Goal: Task Accomplishment & Management: Manage account settings

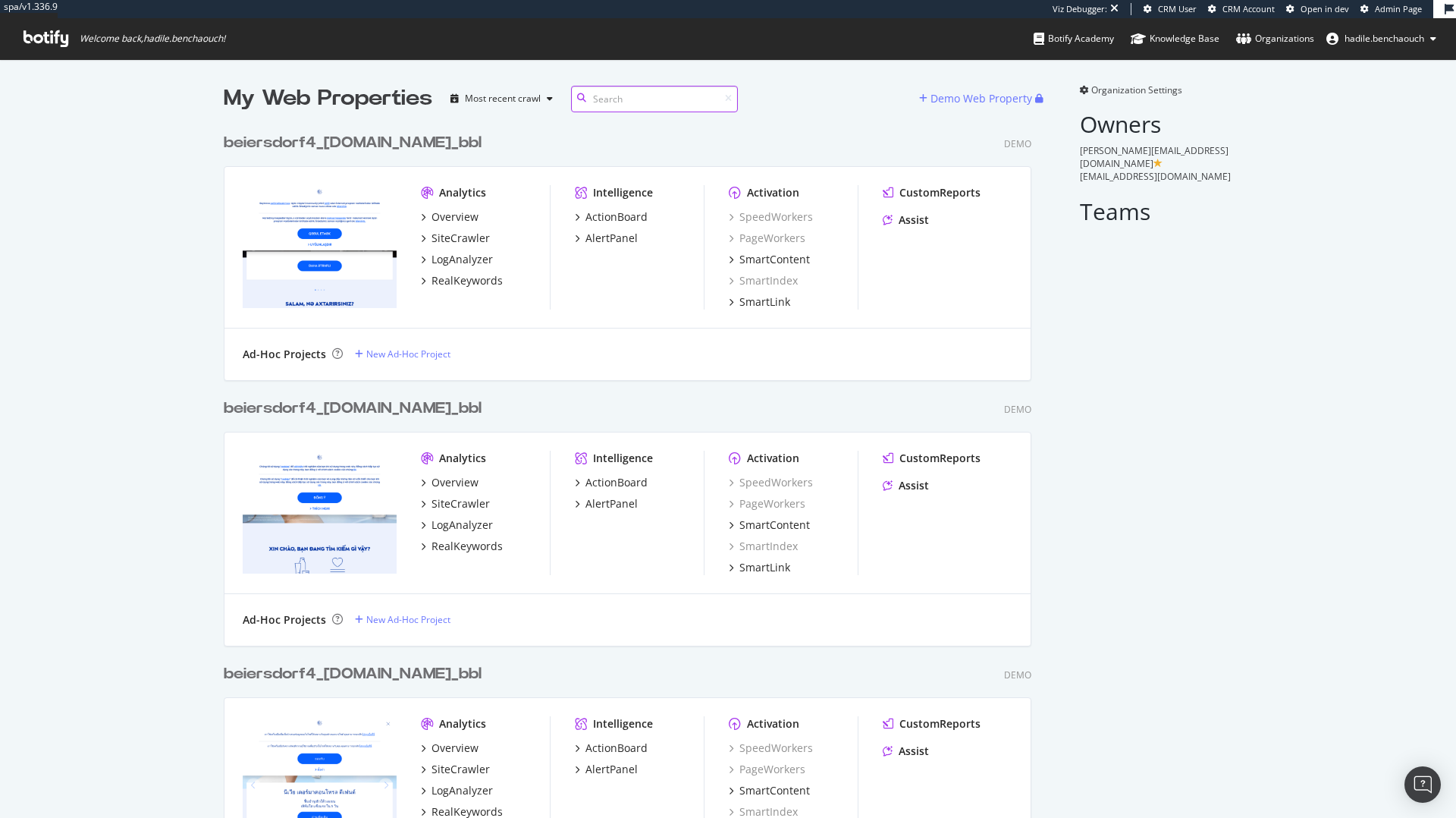
scroll to position [25040, 820]
paste input "beiersdorf4"
type input "beiersdorf4"
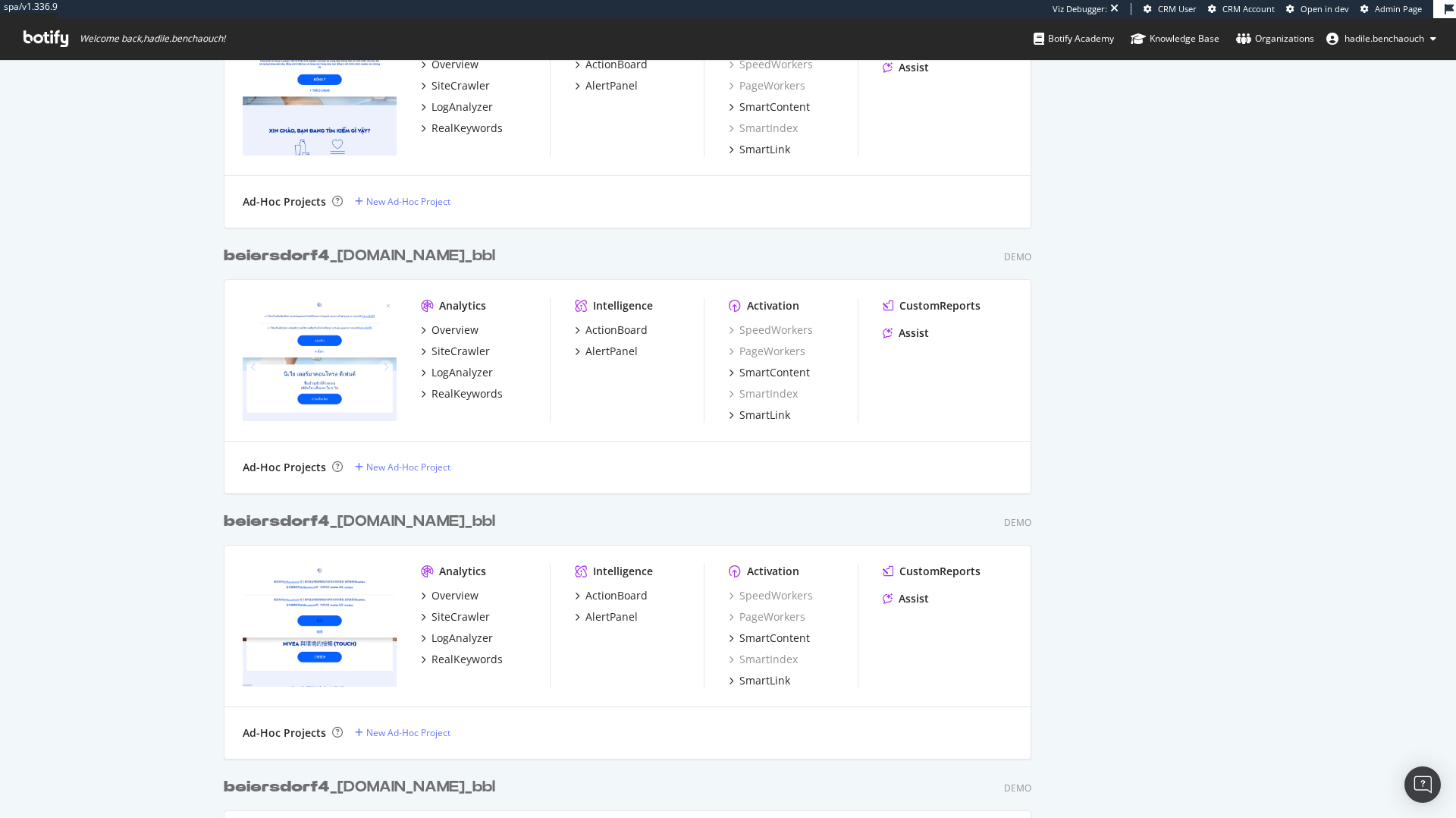
scroll to position [0, 0]
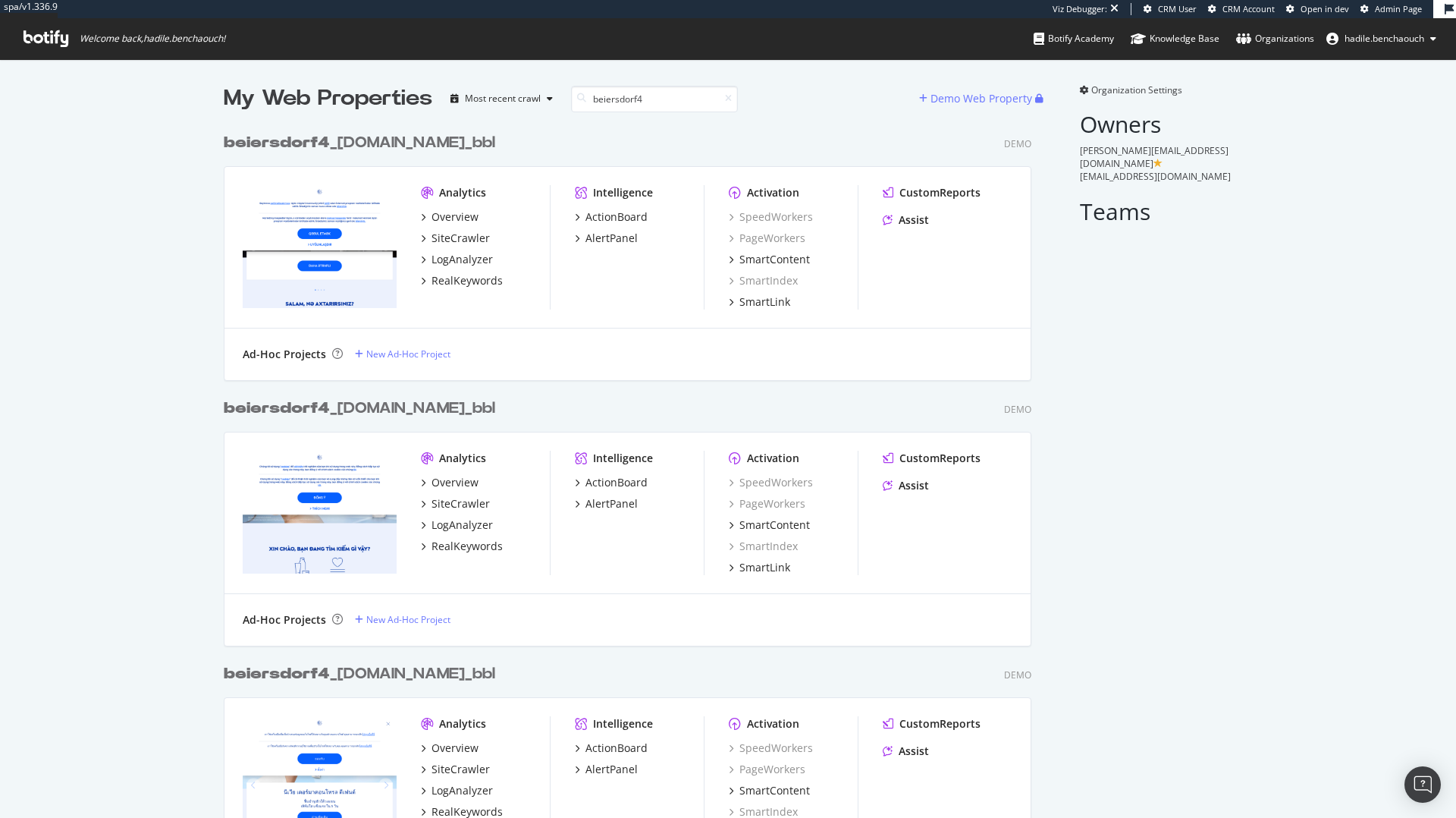
click at [1107, 93] on span "Organization Settings" at bounding box center [1136, 89] width 91 height 13
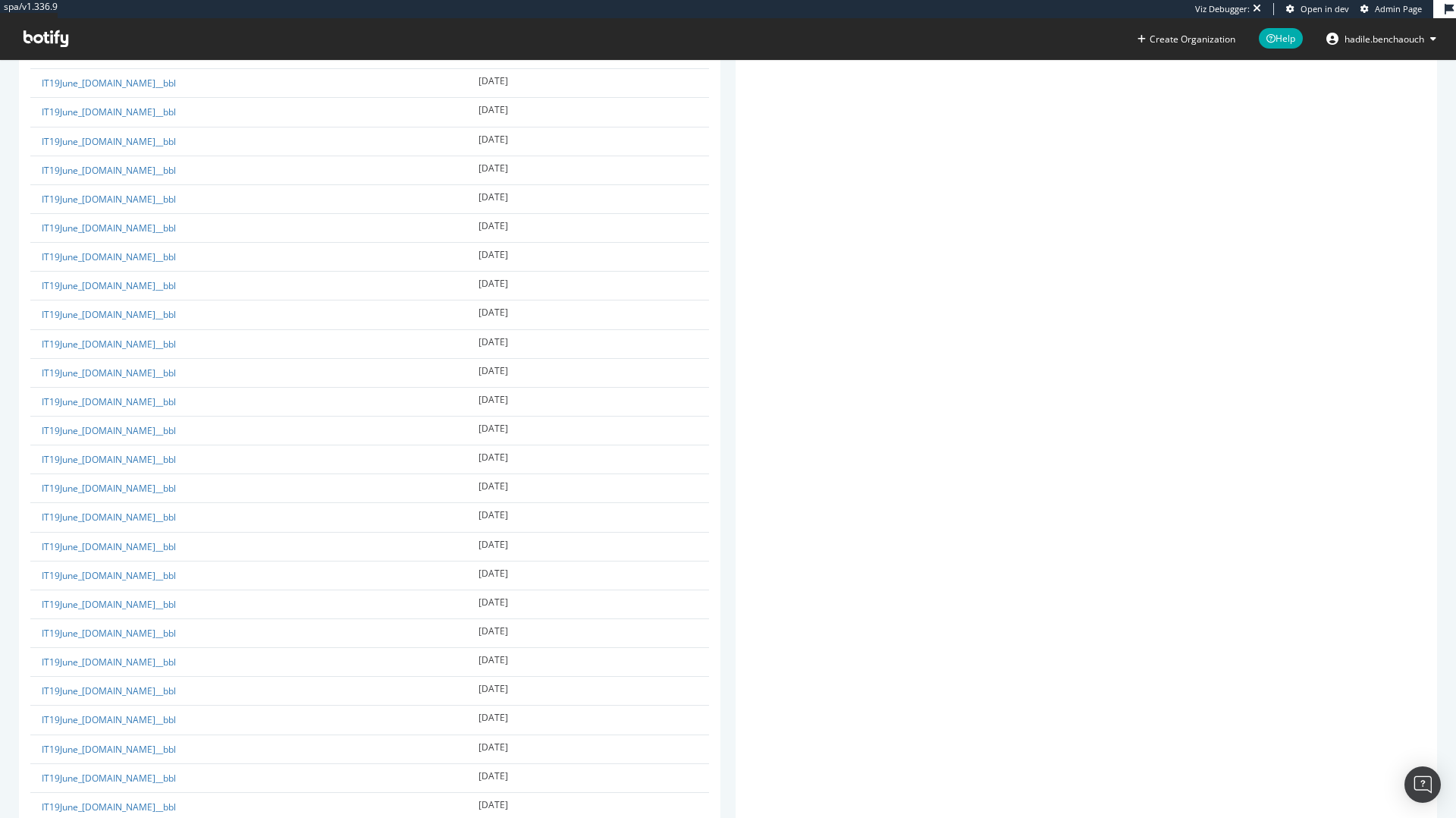
scroll to position [27285, 0]
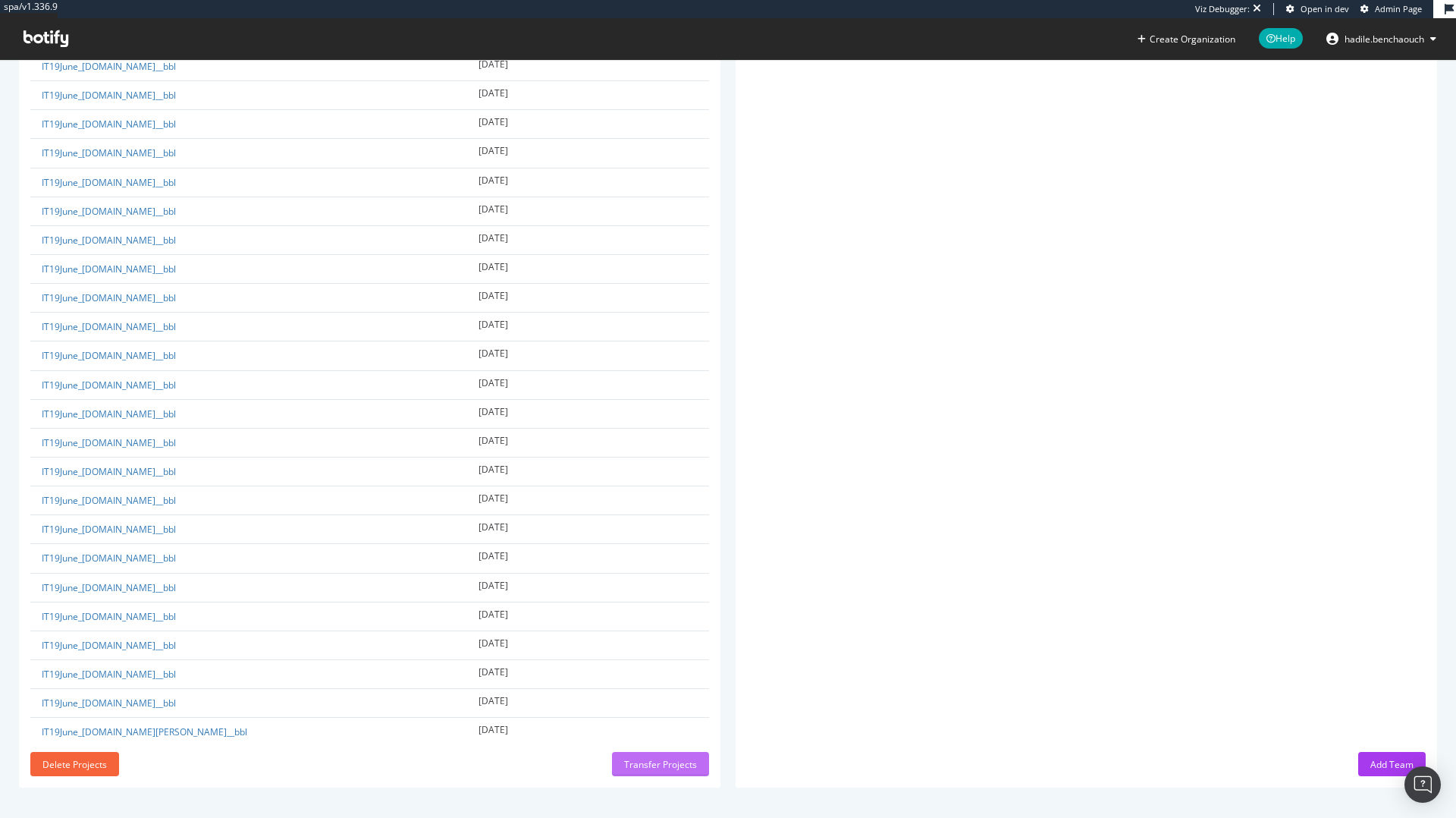
click at [638, 773] on div "Transfer Projects" at bounding box center [660, 764] width 73 height 23
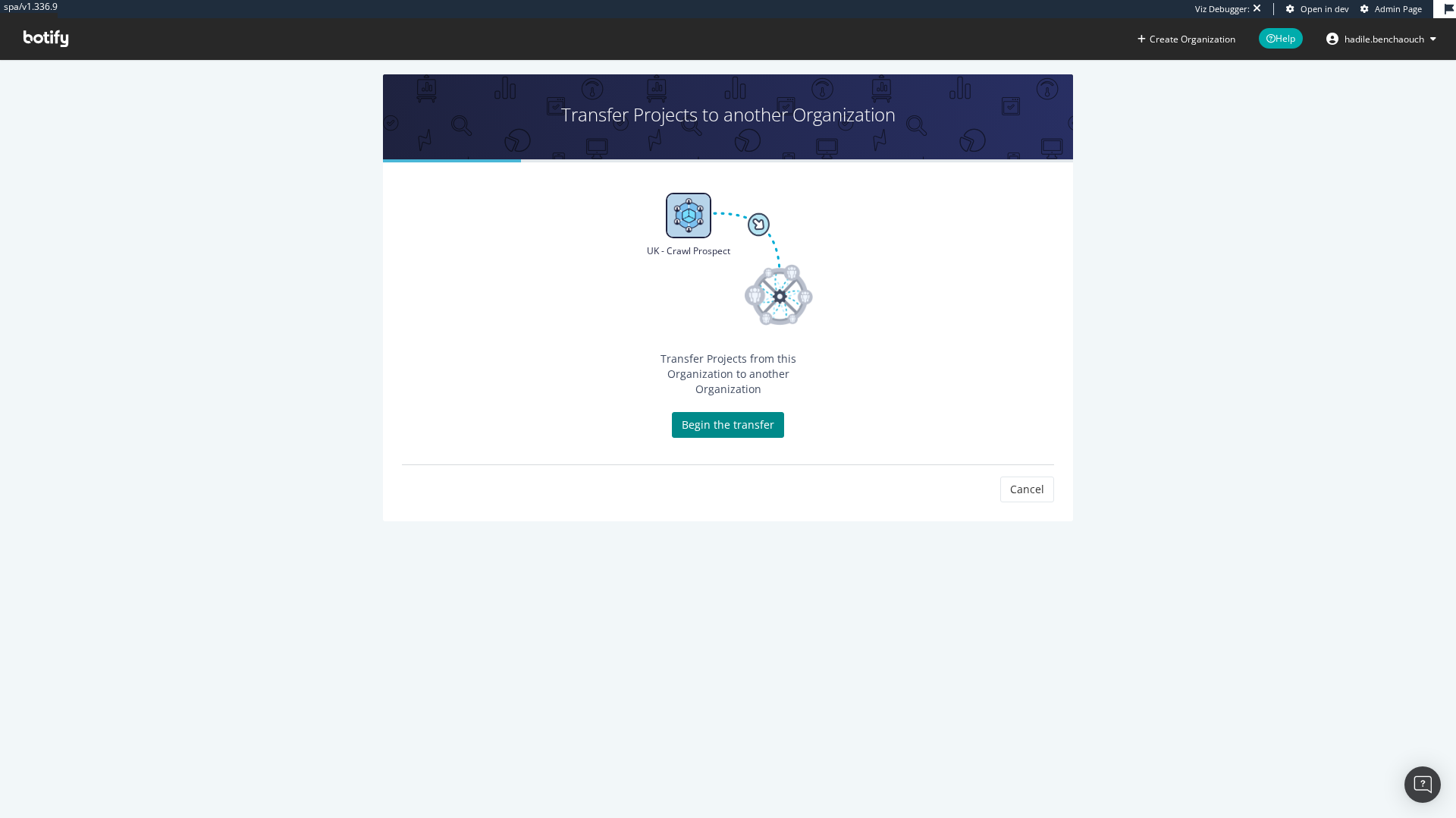
click at [740, 412] on link "Begin the transfer" at bounding box center [728, 425] width 112 height 25
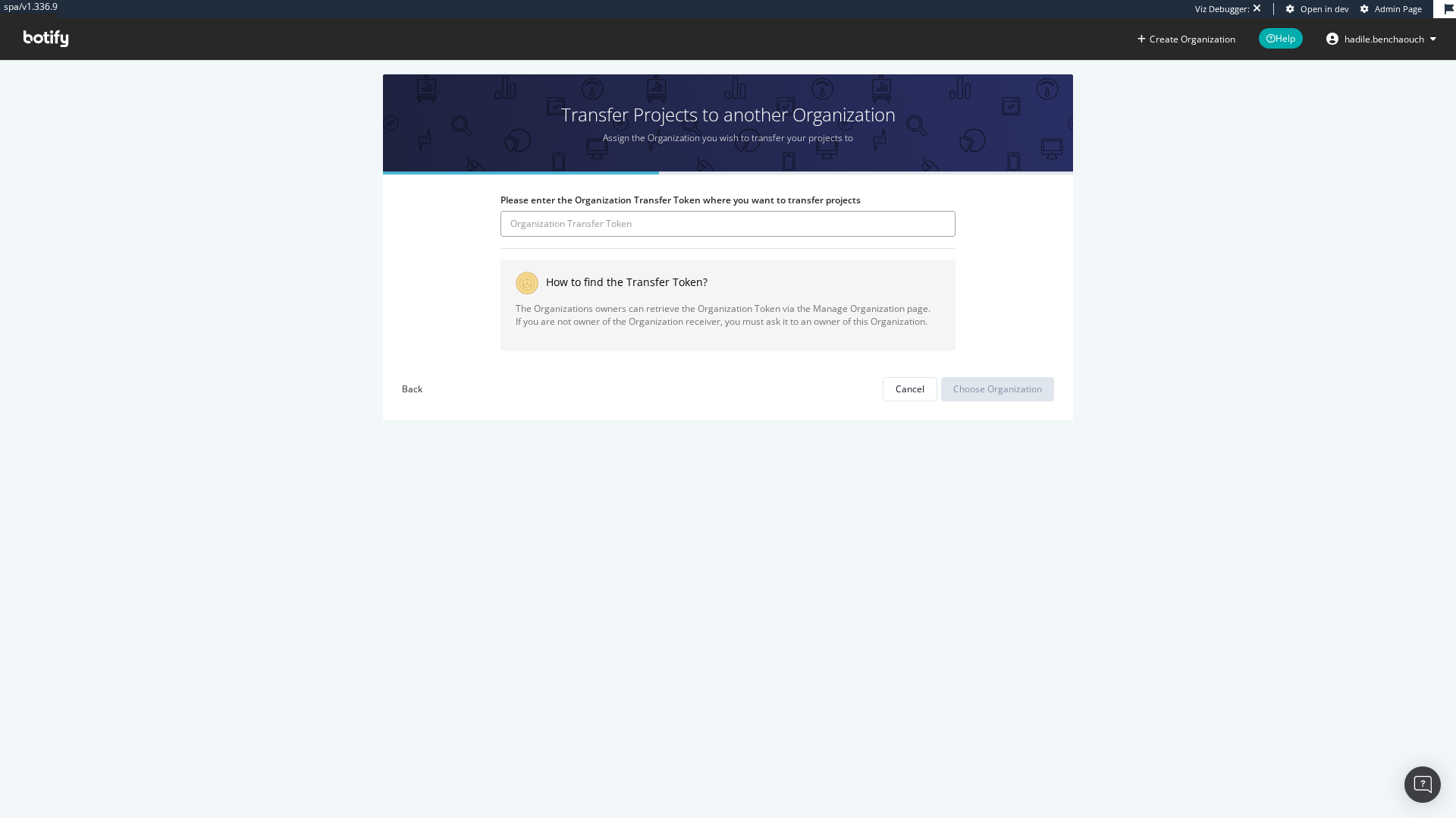
click at [559, 227] on input "Please enter the Organization Transfer Token where you want to transfer projects" at bounding box center [728, 224] width 455 height 25
type input "rGbcv4wow9SHDJSZkC6RuCreC0UvQqR7"
click at [991, 385] on div "Choose Organization" at bounding box center [998, 388] width 89 height 13
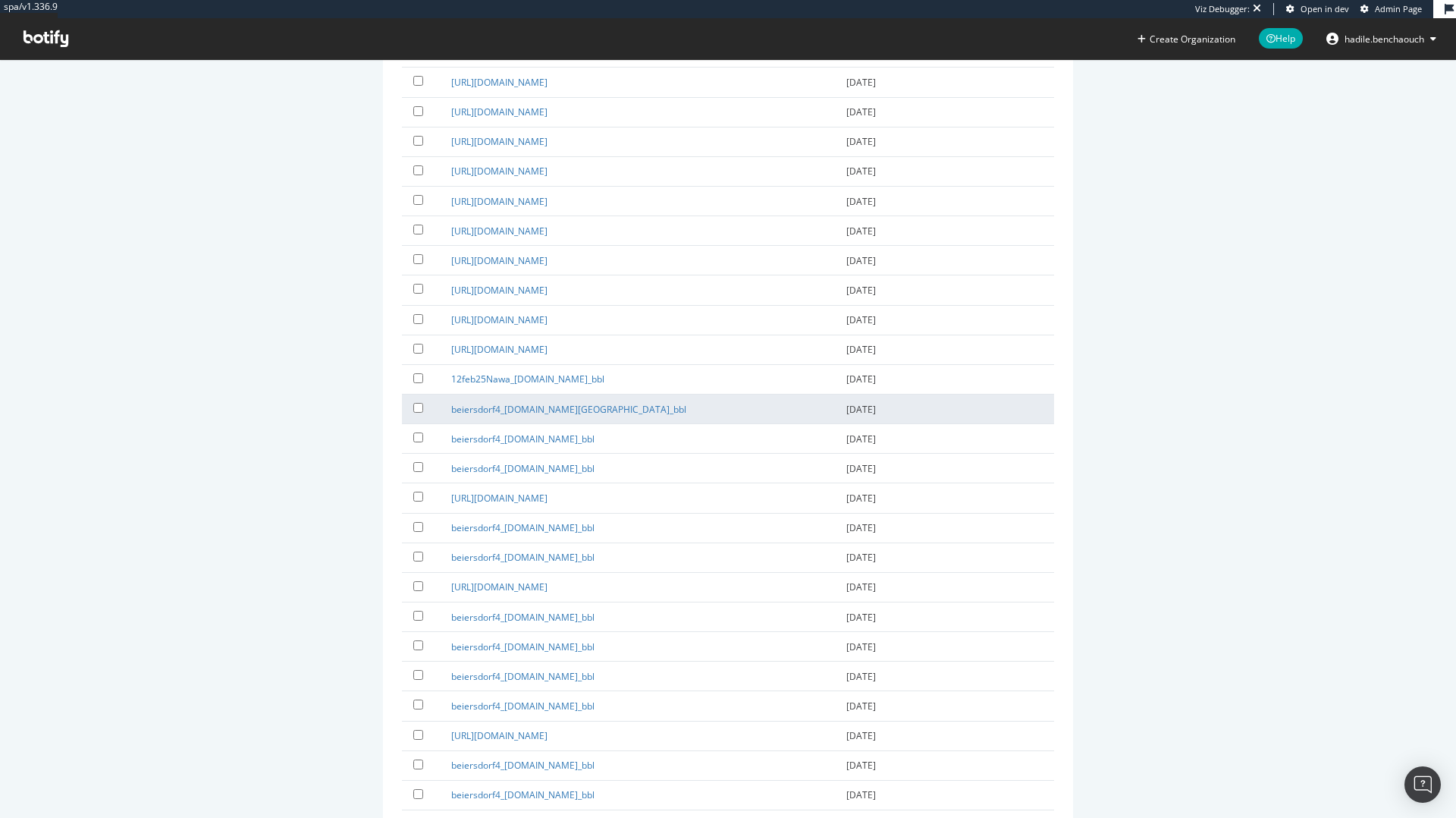
click at [424, 405] on label at bounding box center [421, 408] width 15 height 15
click at [423, 405] on input "checkbox" at bounding box center [419, 408] width 10 height 10
checkbox input "true"
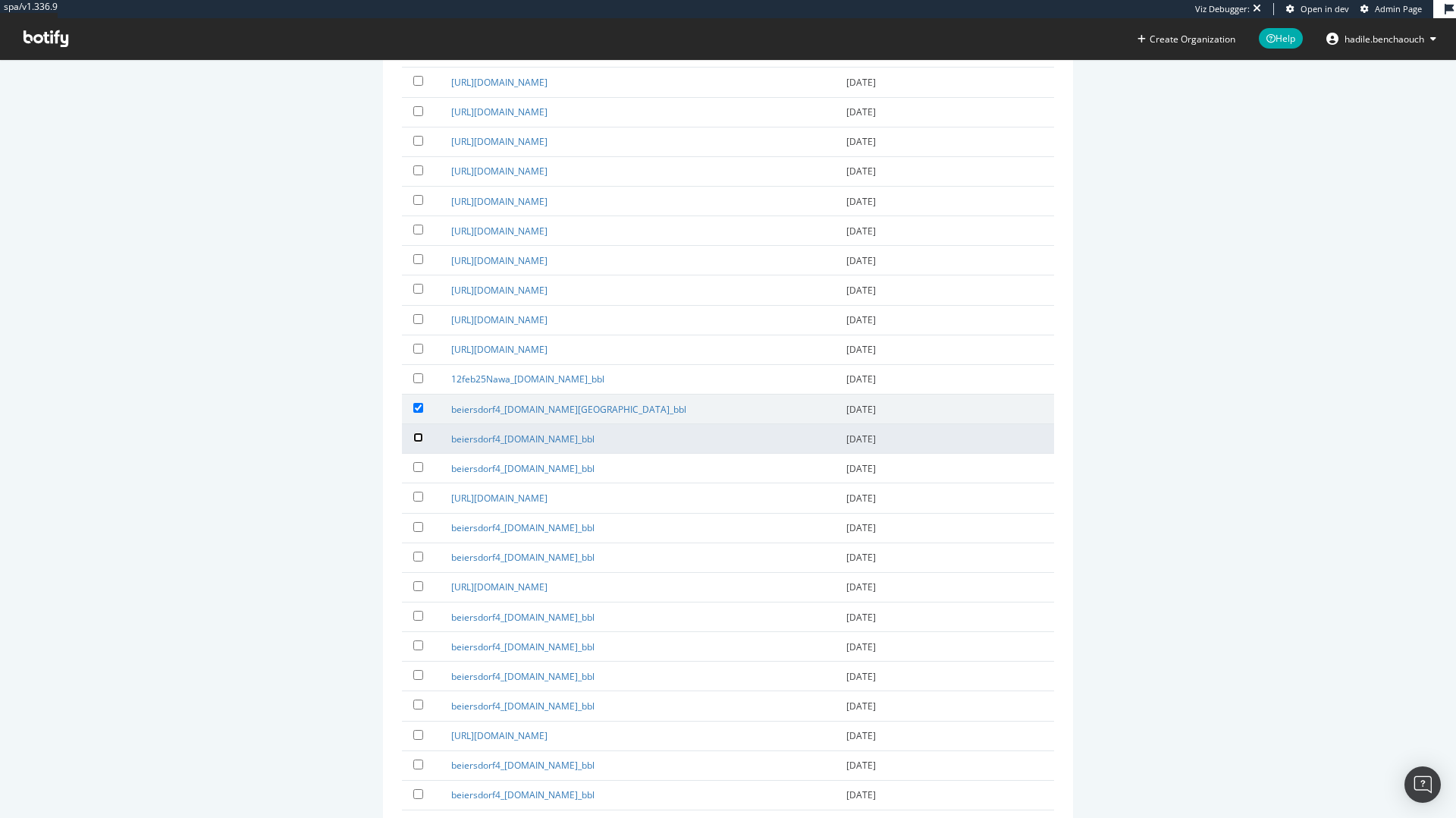
click at [421, 437] on input "checkbox" at bounding box center [419, 437] width 10 height 10
checkbox input "true"
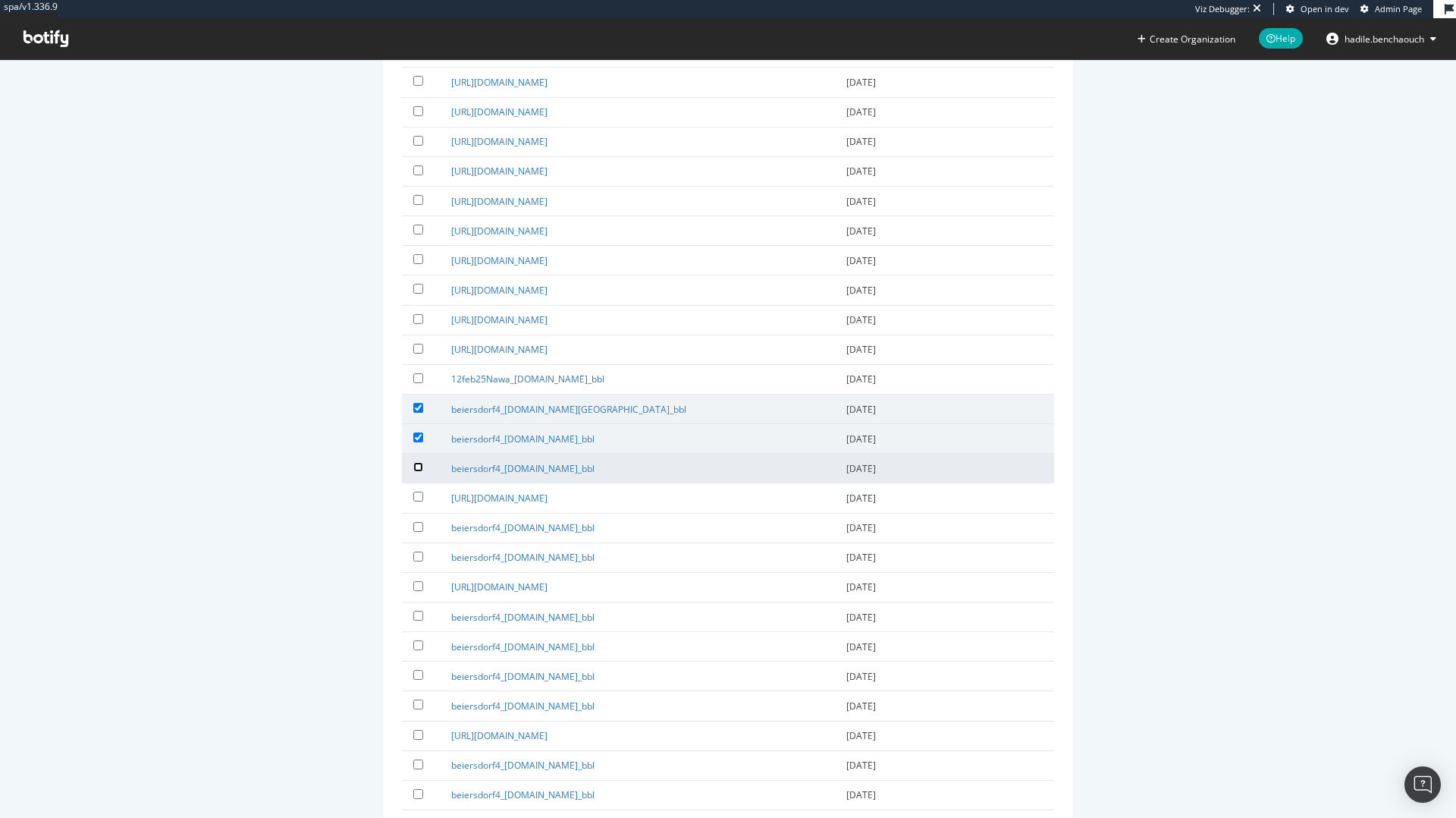
click at [419, 465] on input "checkbox" at bounding box center [419, 467] width 10 height 10
checkbox input "true"
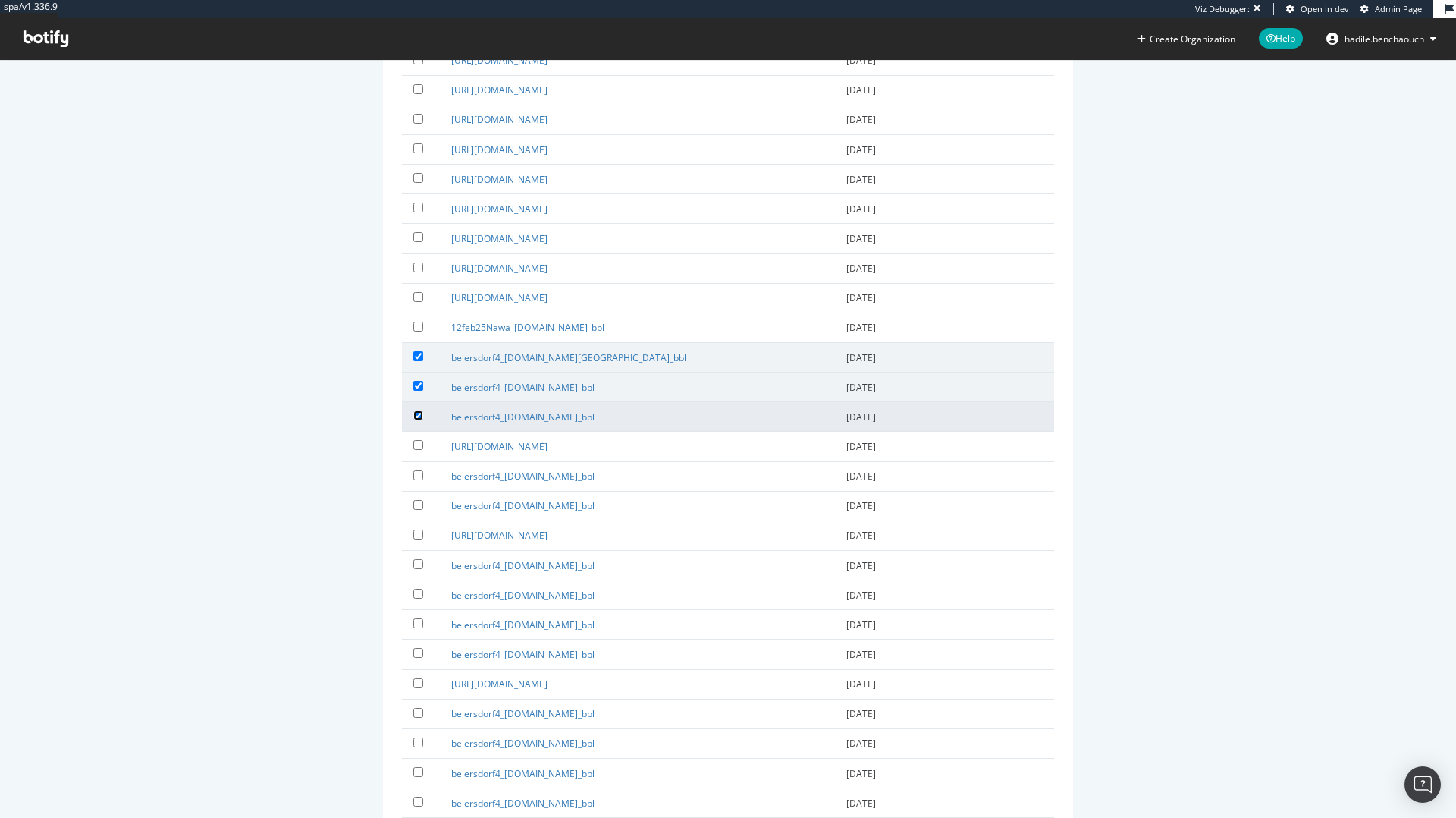
scroll to position [920, 0]
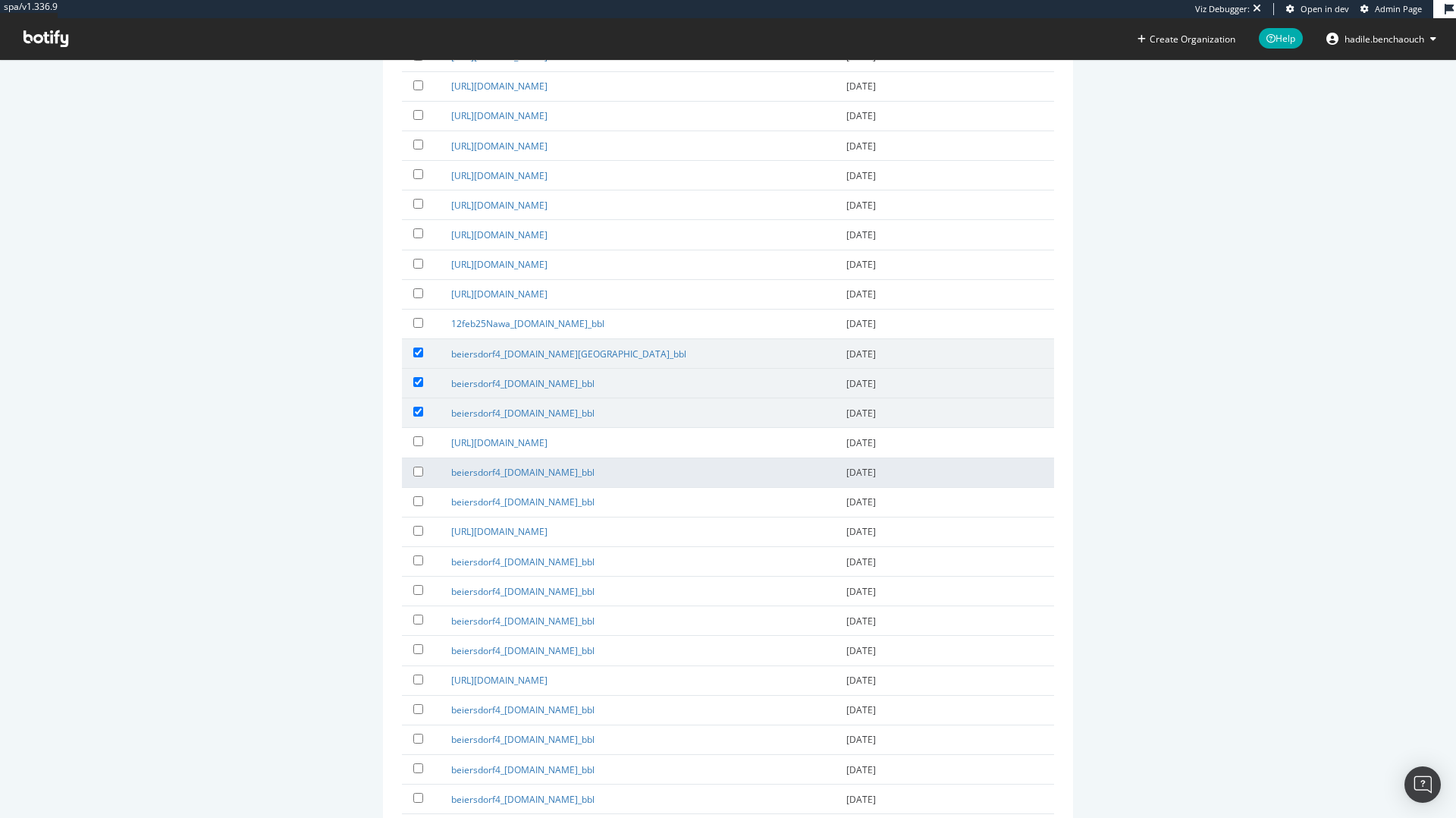
click at [414, 476] on label at bounding box center [421, 471] width 15 height 15
click at [414, 476] on input "checkbox" at bounding box center [419, 471] width 10 height 10
checkbox input "true"
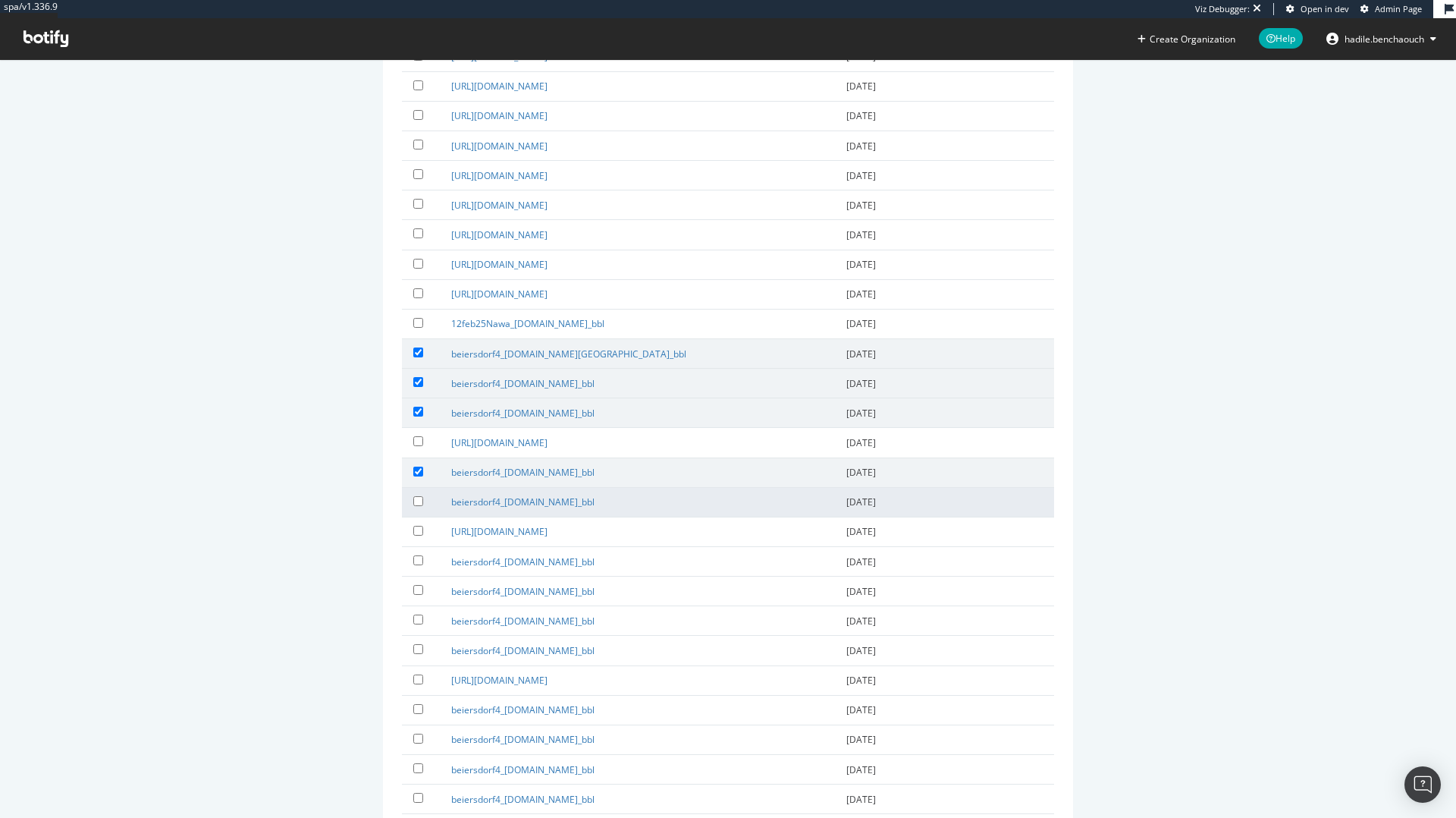
click at [415, 494] on label at bounding box center [421, 501] width 15 height 15
click at [415, 496] on input "checkbox" at bounding box center [419, 501] width 10 height 10
checkbox input "true"
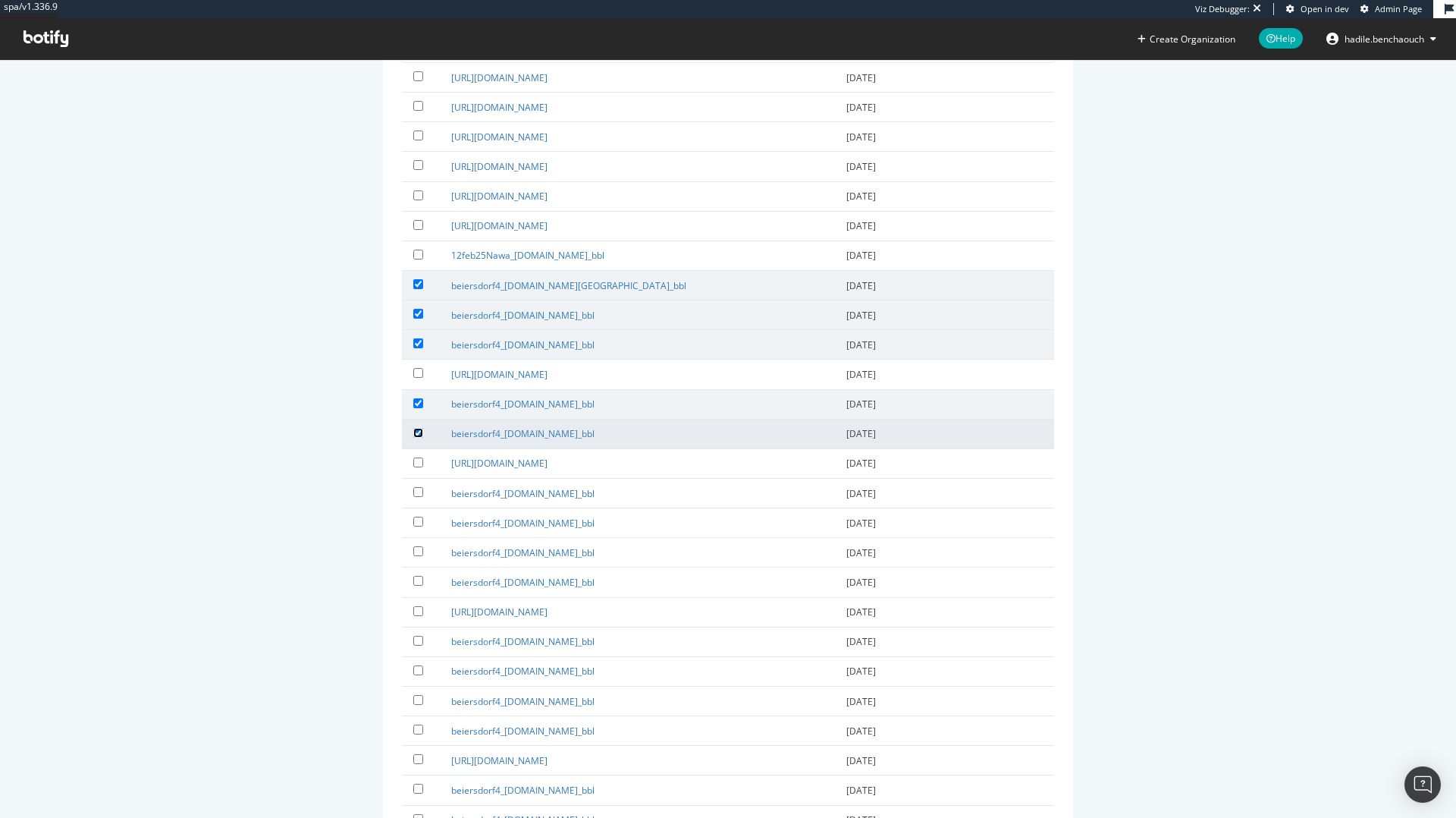
scroll to position [998, 0]
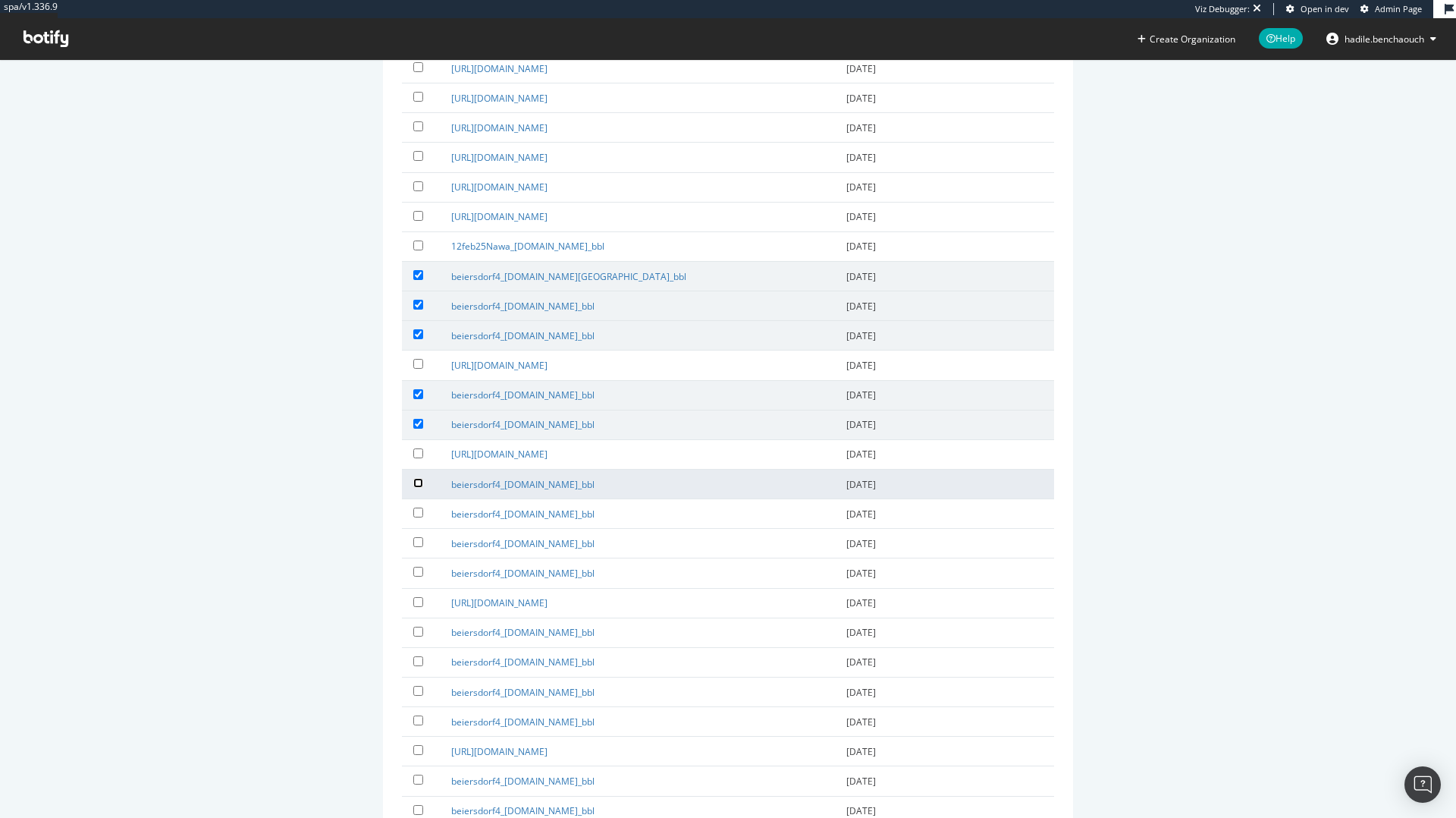
click at [420, 480] on input "checkbox" at bounding box center [419, 483] width 10 height 10
checkbox input "true"
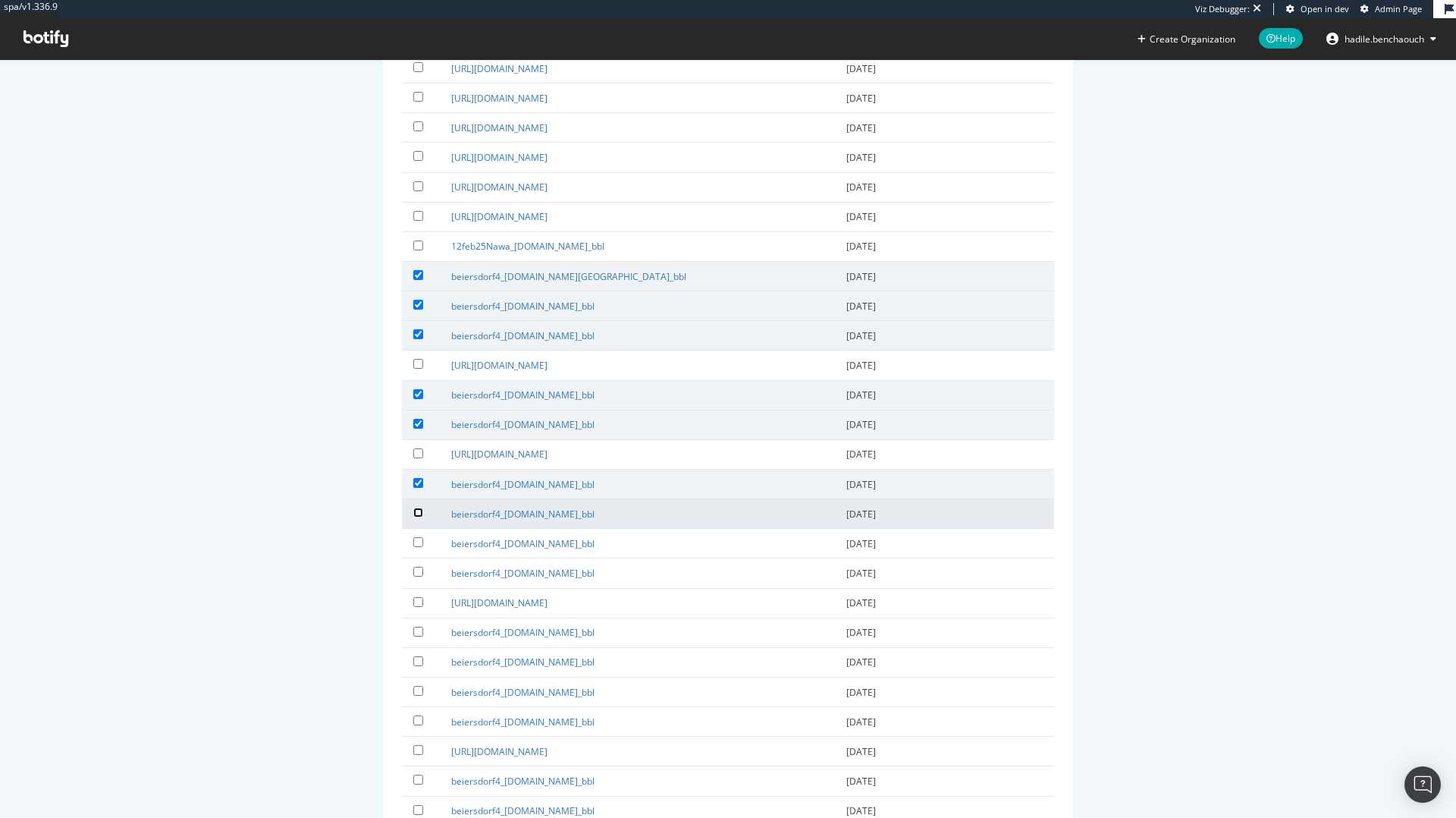
click at [420, 512] on input "checkbox" at bounding box center [419, 513] width 10 height 10
checkbox input "true"
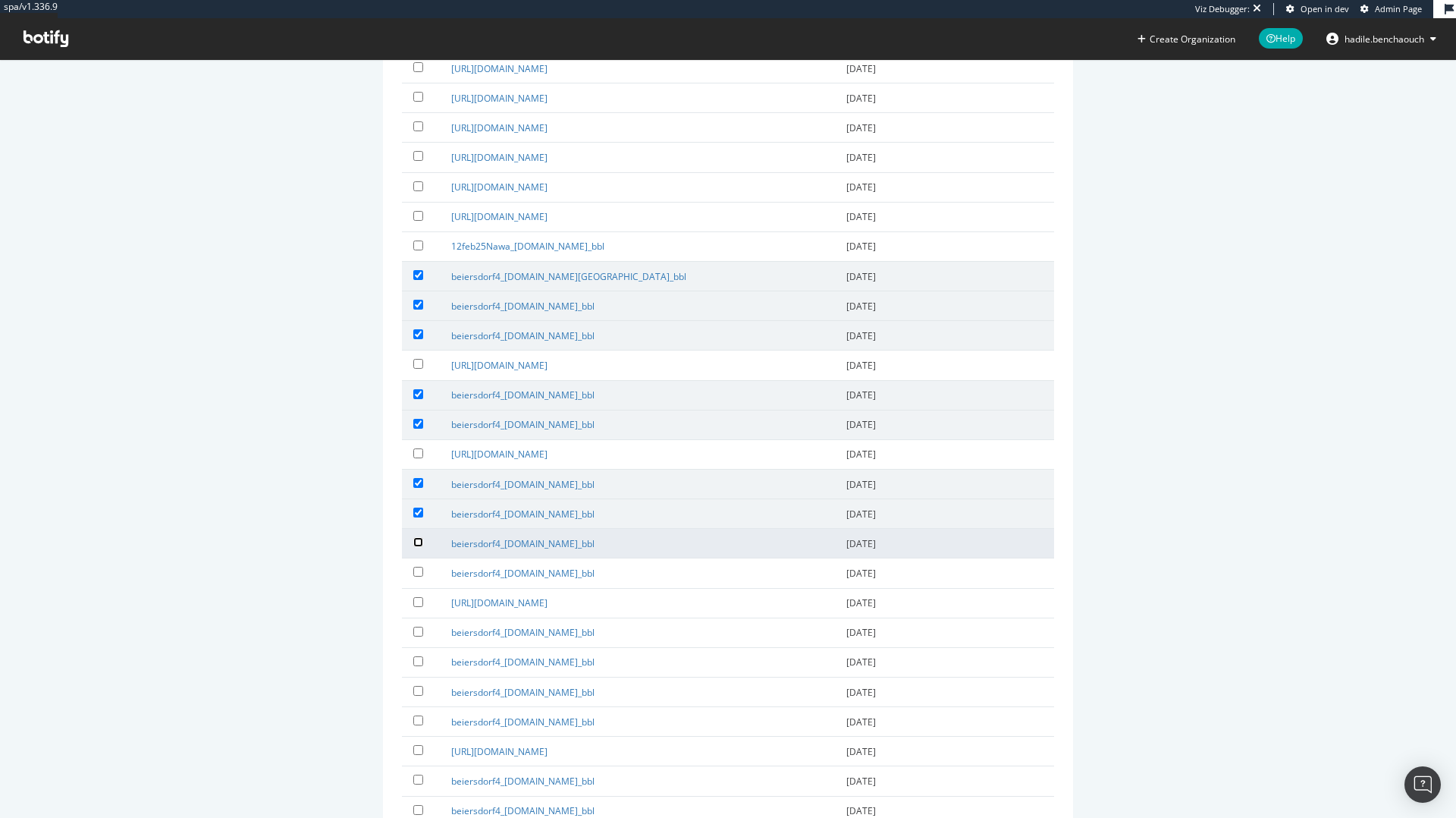
click at [421, 545] on input "checkbox" at bounding box center [419, 543] width 10 height 10
checkbox input "true"
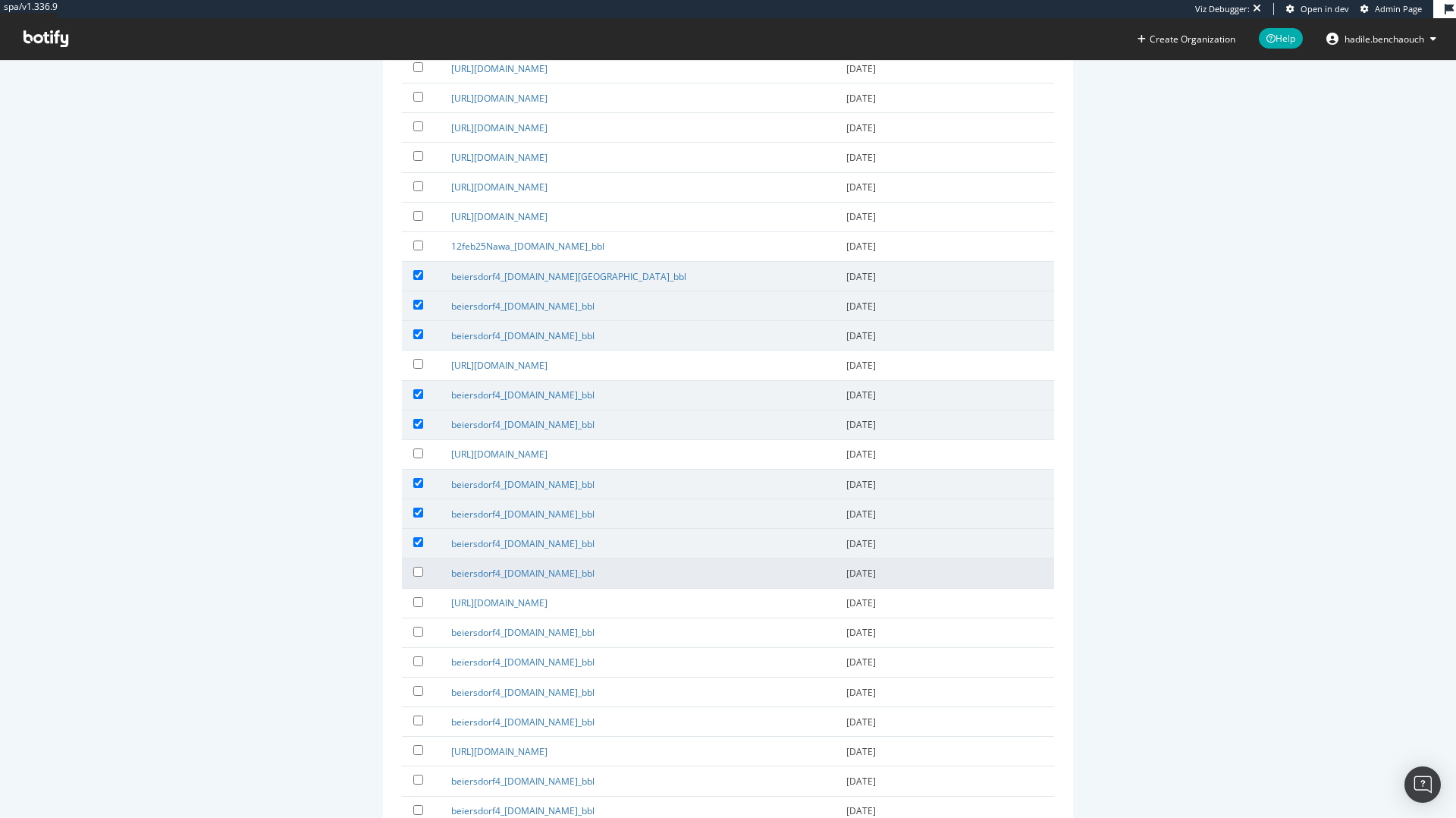
click at [423, 566] on label at bounding box center [421, 571] width 15 height 15
click at [423, 566] on input "checkbox" at bounding box center [419, 571] width 10 height 10
checkbox input "true"
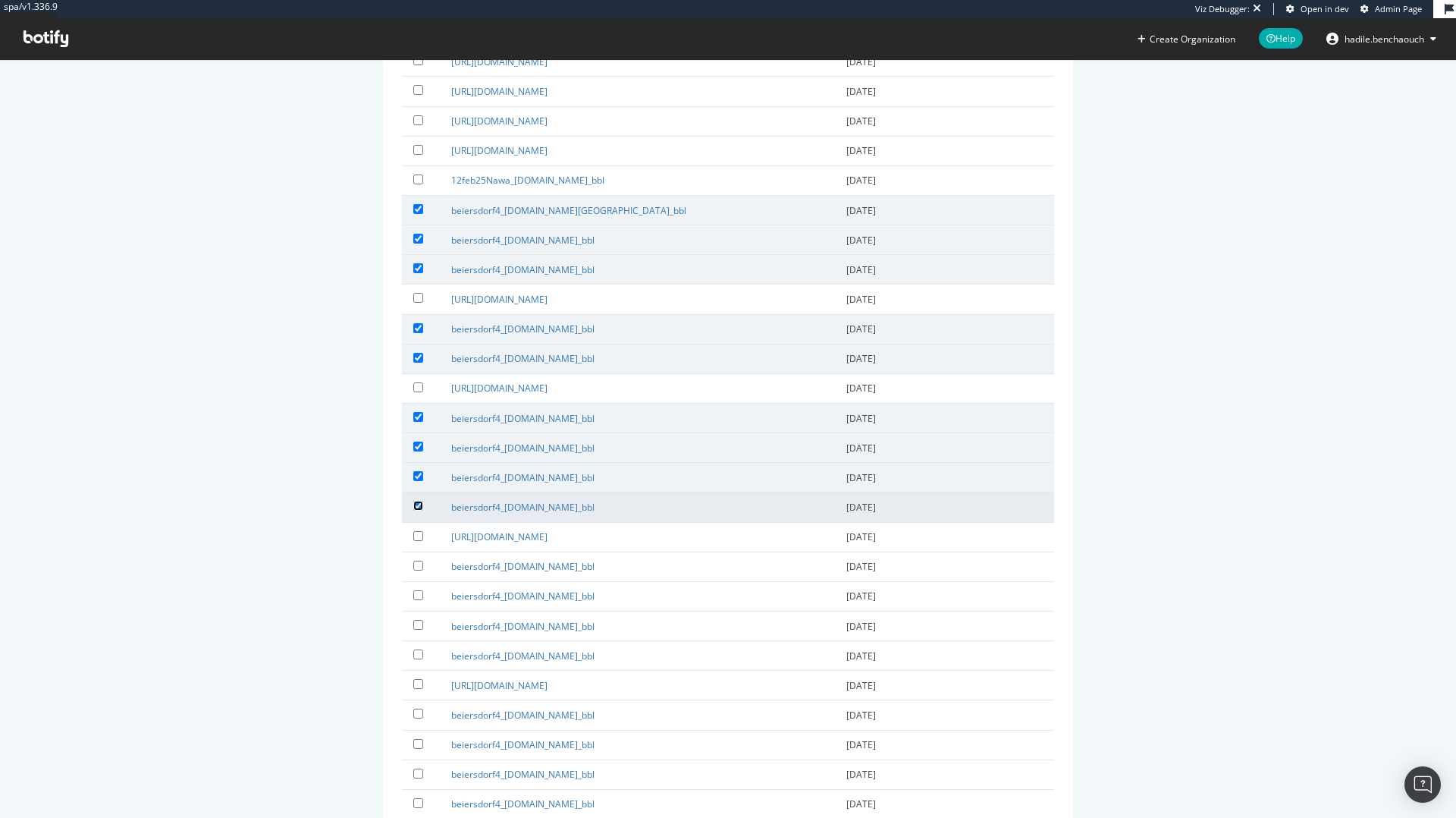
scroll to position [1076, 0]
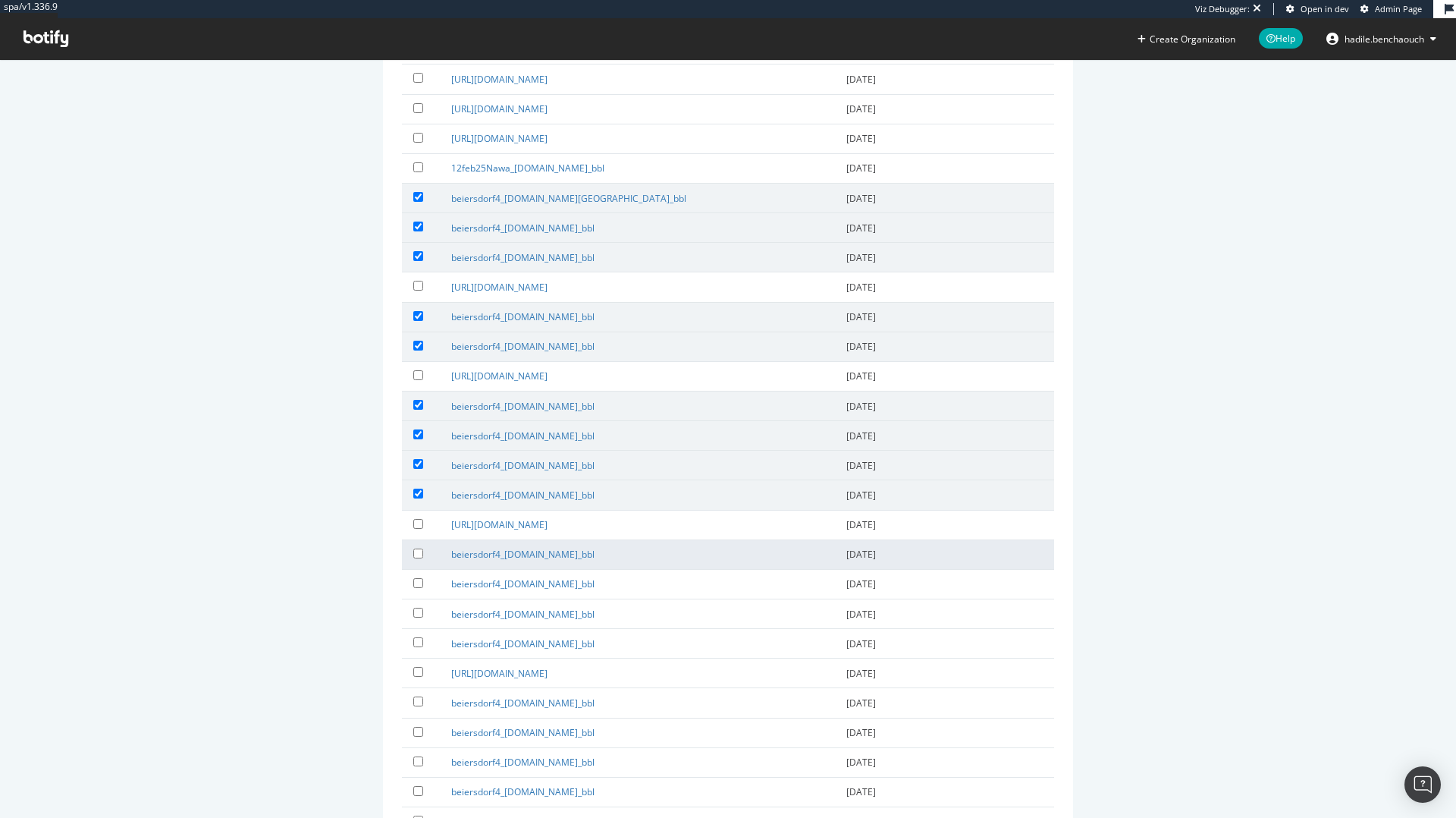
click at [417, 547] on label at bounding box center [421, 553] width 15 height 15
click at [417, 548] on input "checkbox" at bounding box center [419, 554] width 10 height 10
checkbox input "true"
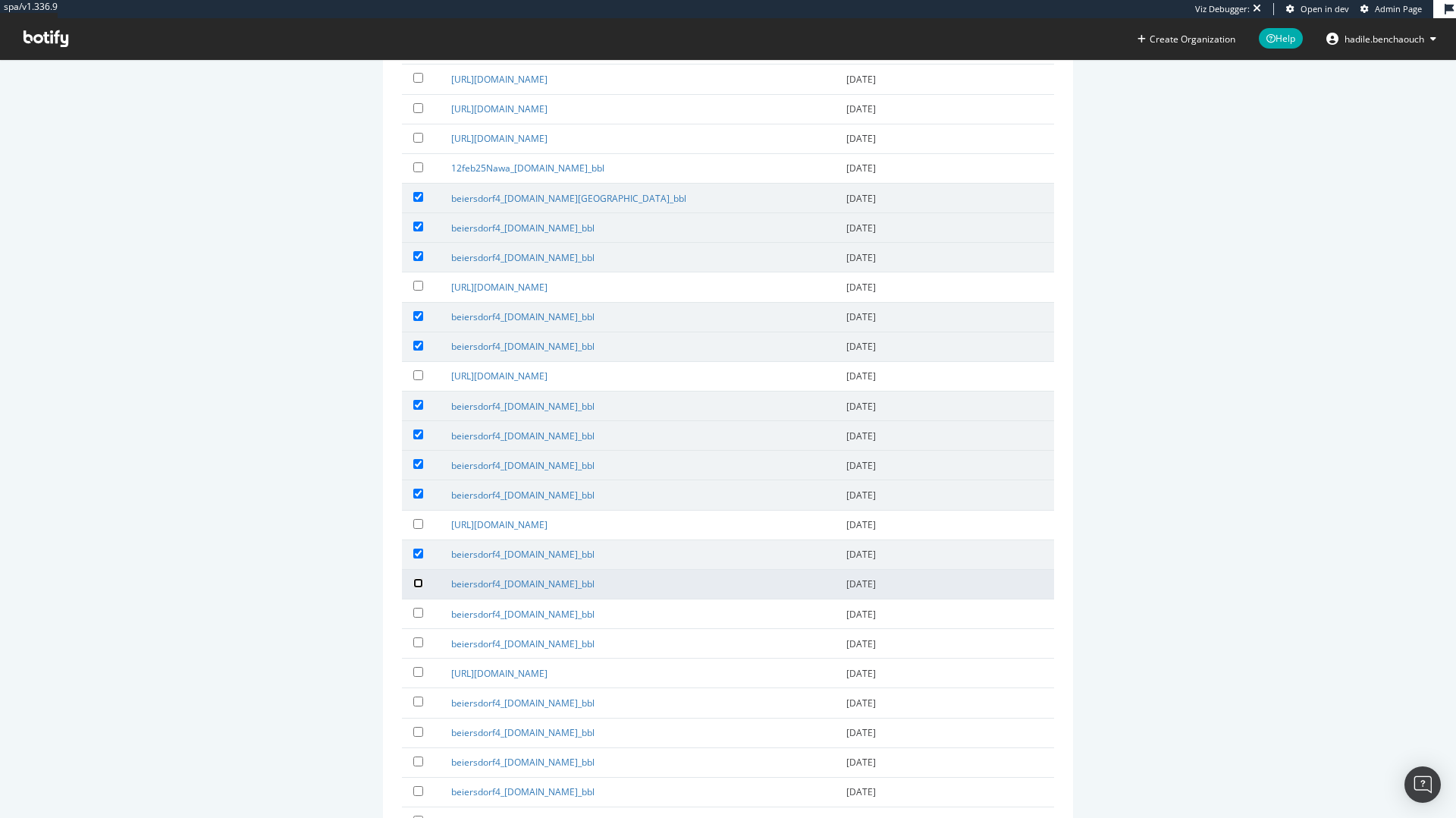
click at [417, 587] on input "checkbox" at bounding box center [419, 583] width 10 height 10
checkbox input "true"
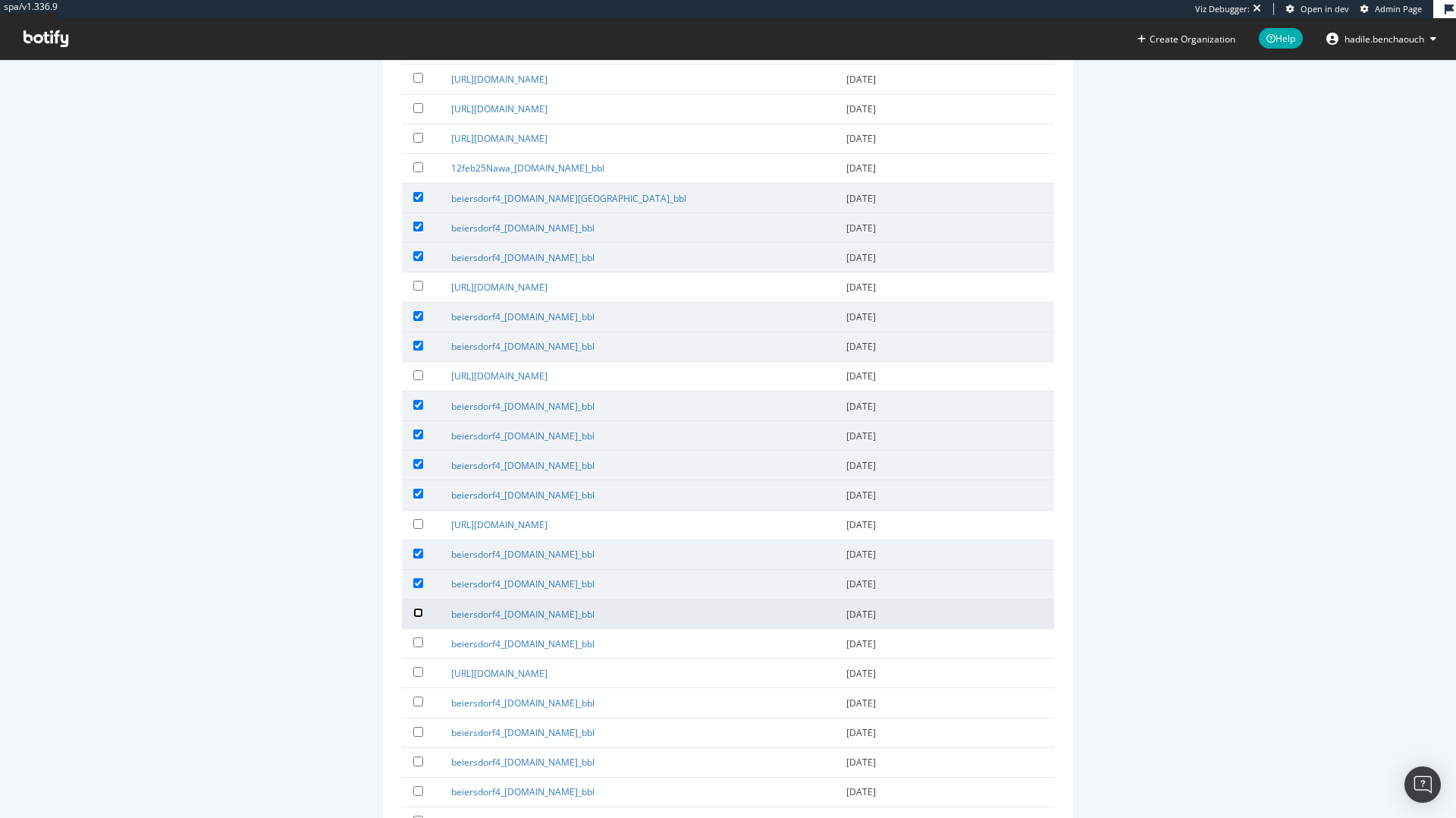
click at [417, 608] on input "checkbox" at bounding box center [419, 613] width 10 height 10
checkbox input "true"
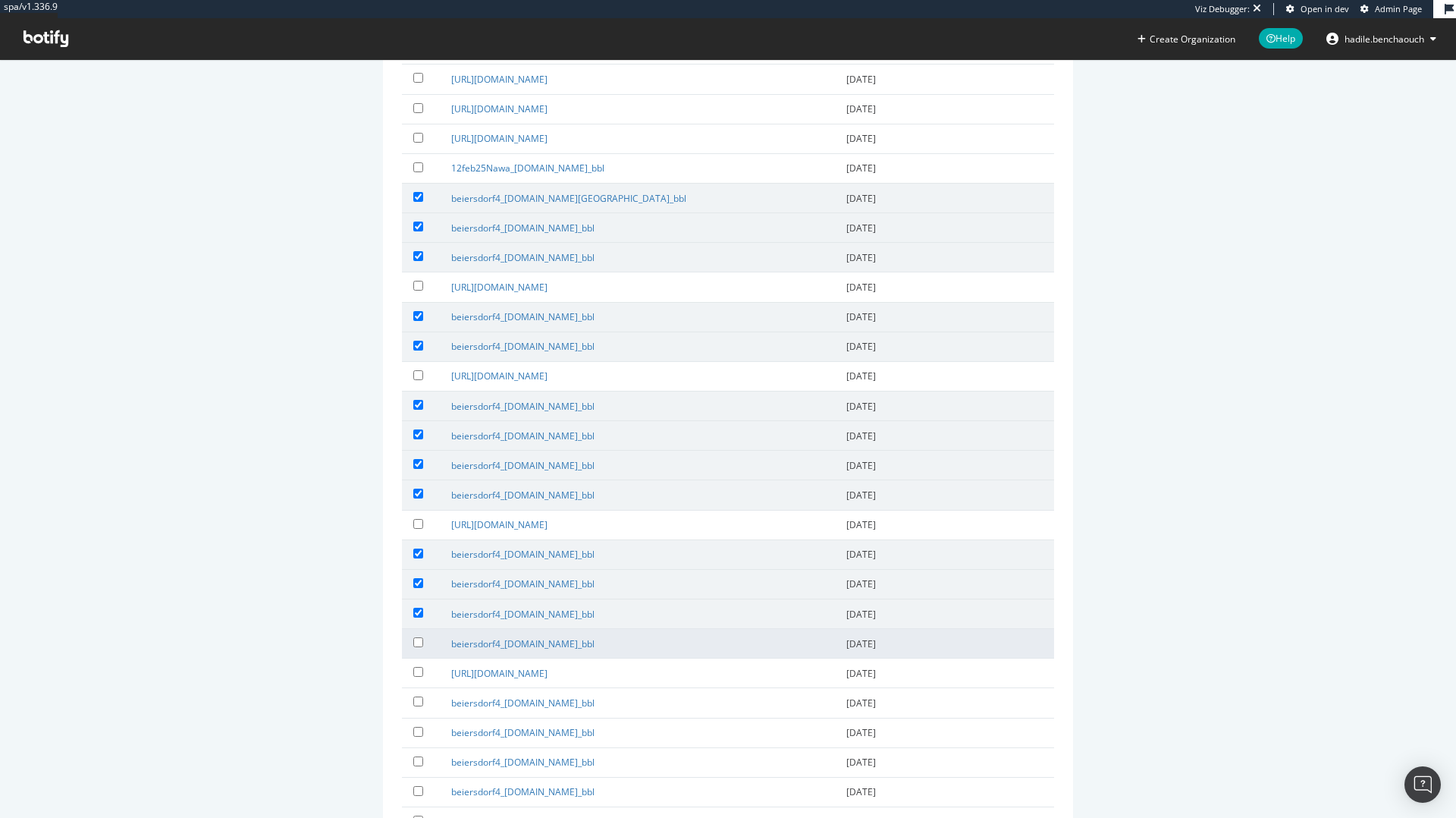
click at [418, 632] on td at bounding box center [420, 643] width 38 height 30
click at [421, 638] on input "checkbox" at bounding box center [419, 643] width 10 height 10
checkbox input "true"
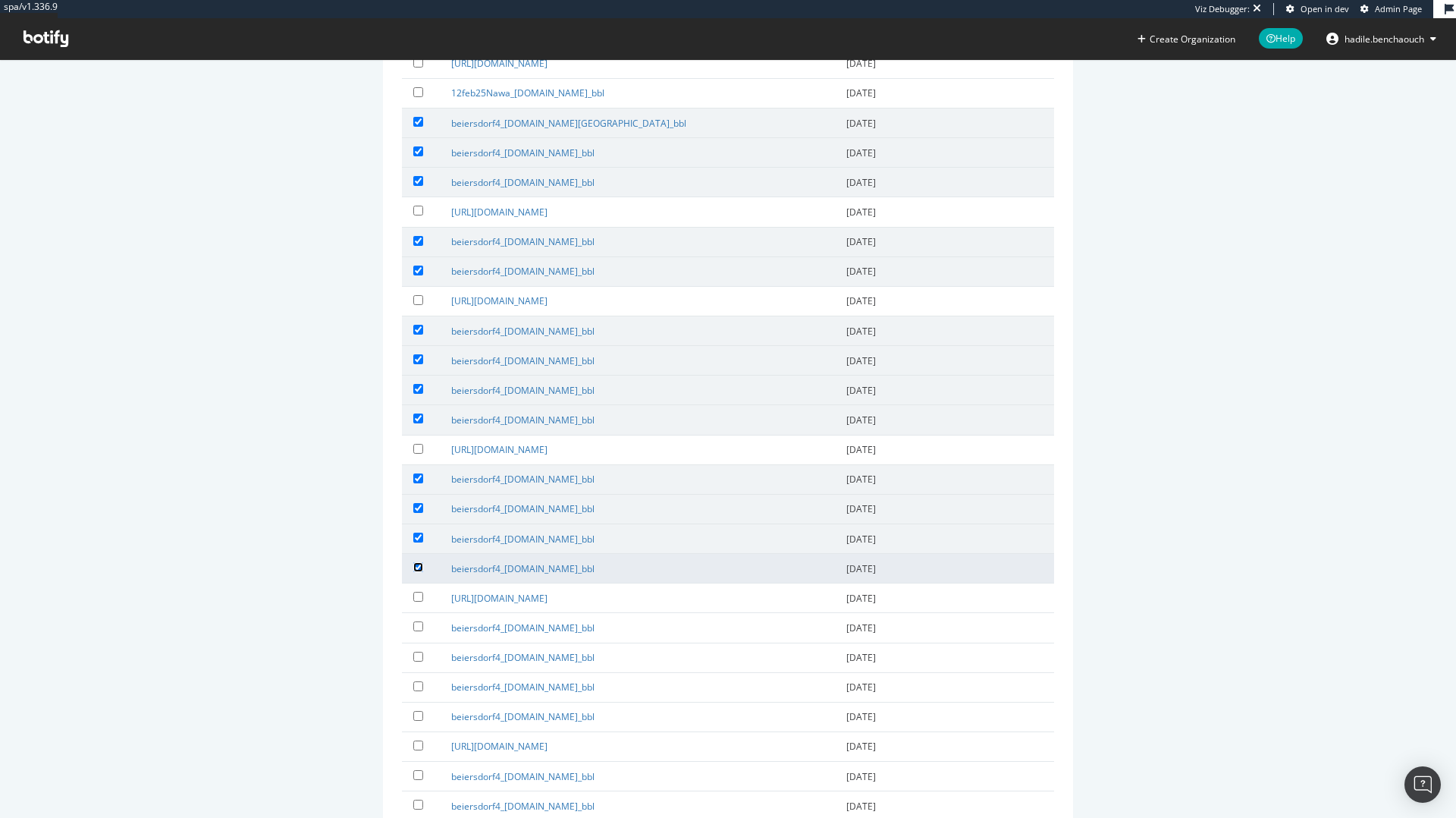
scroll to position [1158, 0]
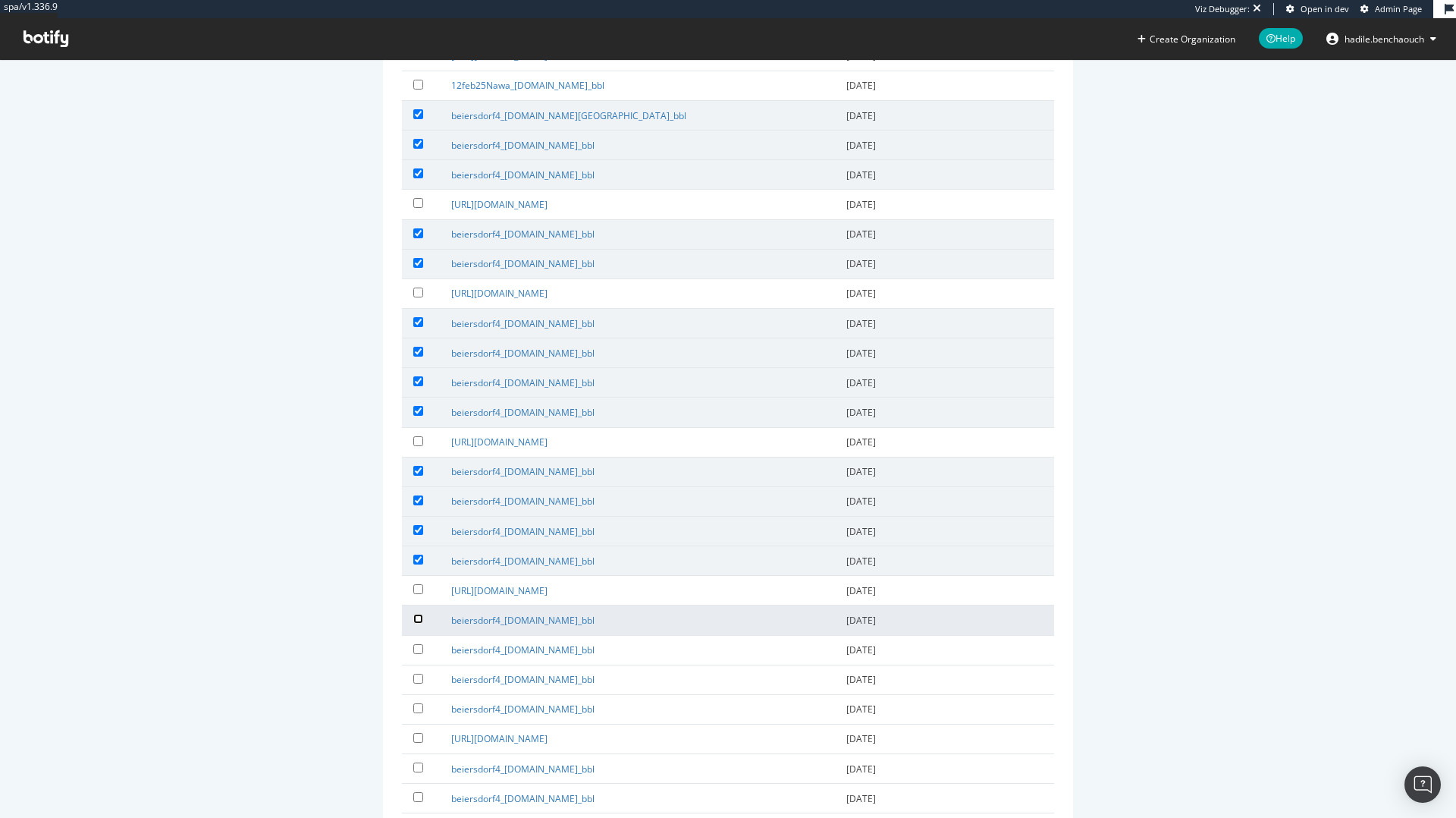
click at [415, 623] on input "checkbox" at bounding box center [419, 619] width 10 height 10
checkbox input "true"
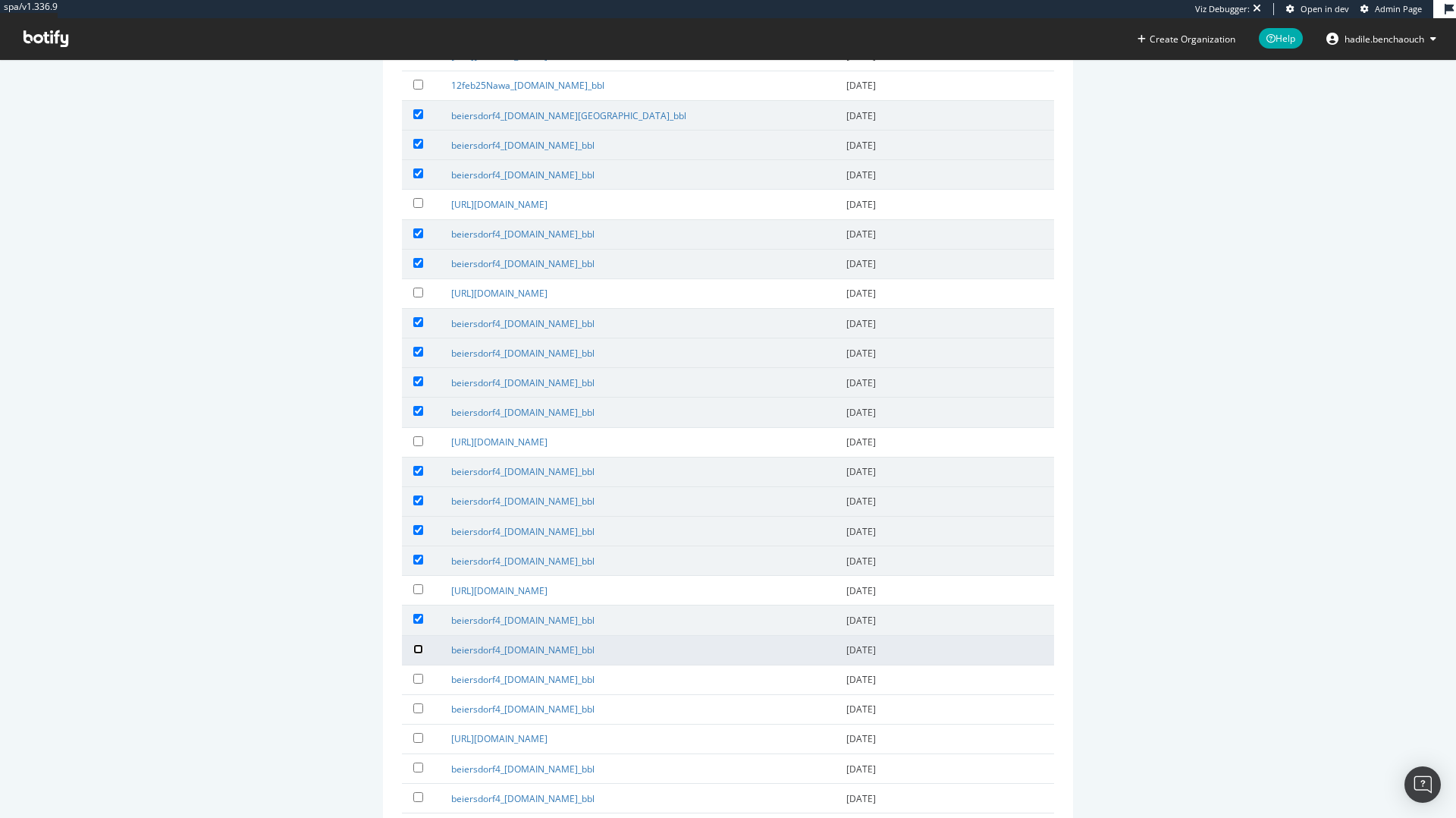
click at [415, 646] on input "checkbox" at bounding box center [419, 649] width 10 height 10
checkbox input "true"
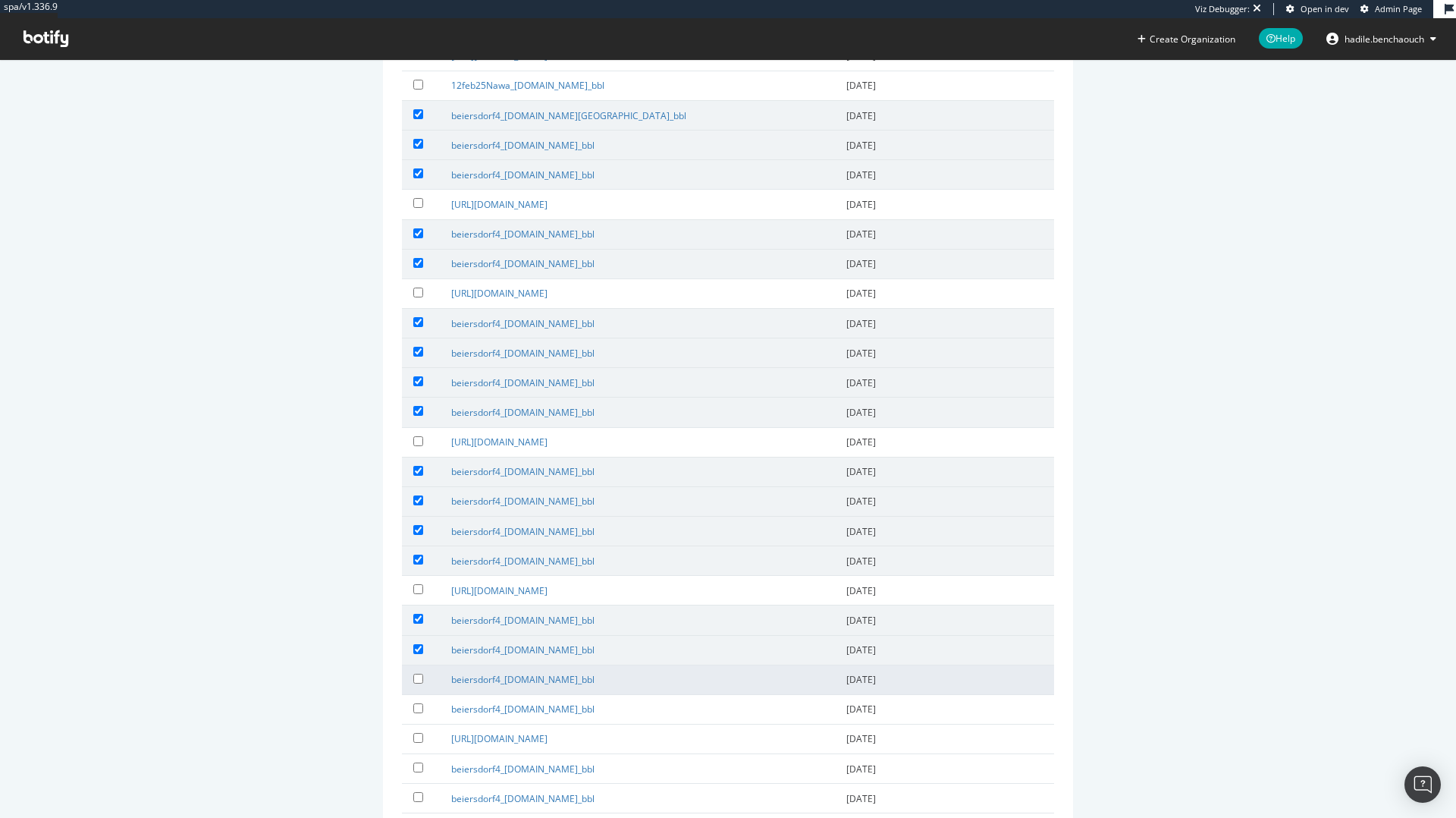
click at [415, 665] on td at bounding box center [420, 679] width 38 height 30
click at [415, 676] on input "checkbox" at bounding box center [419, 679] width 10 height 10
checkbox input "true"
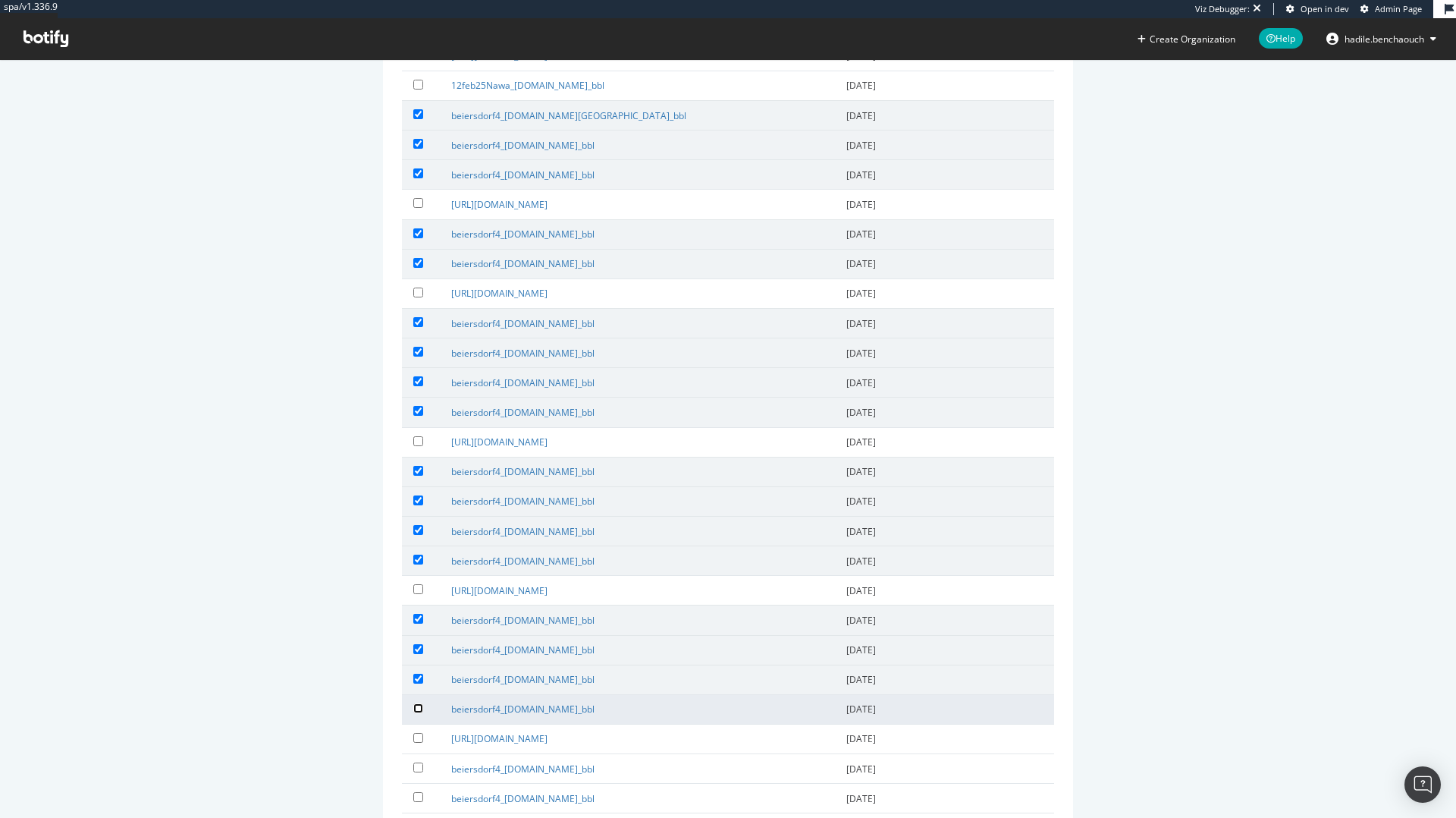
click at [419, 709] on input "checkbox" at bounding box center [419, 709] width 10 height 10
checkbox input "true"
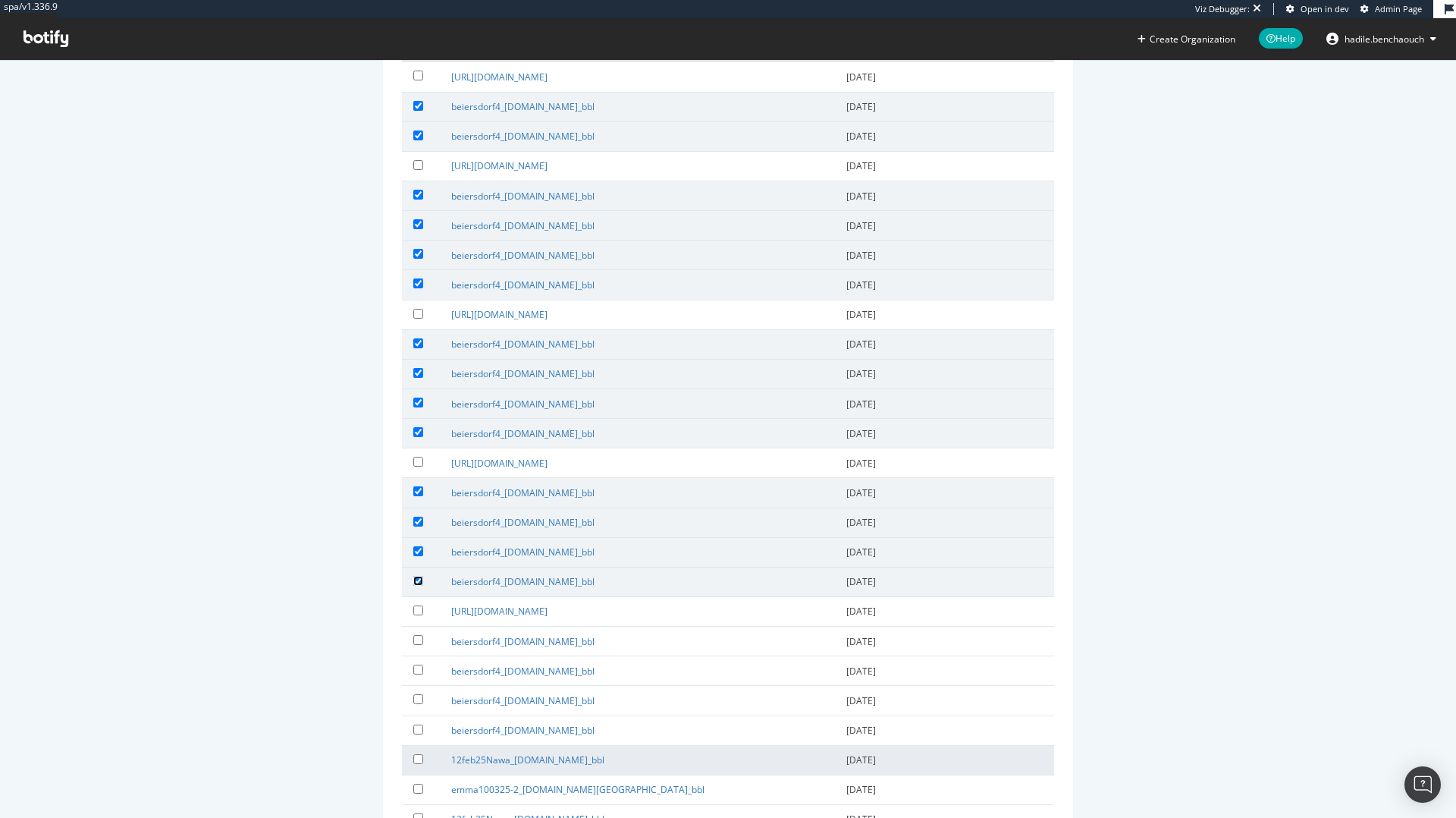
scroll to position [1320, 0]
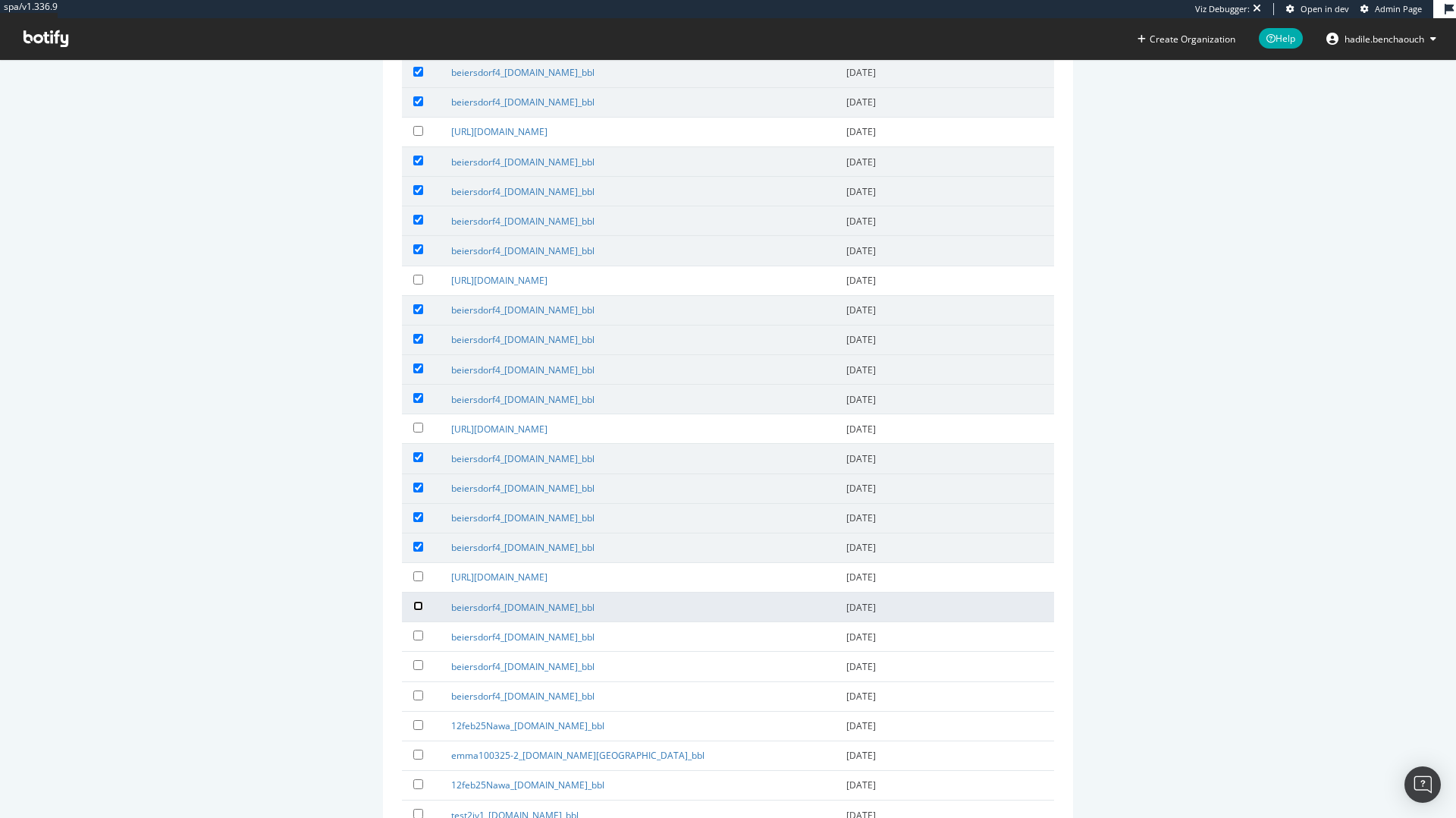
click at [419, 609] on input "checkbox" at bounding box center [419, 606] width 10 height 10
checkbox input "true"
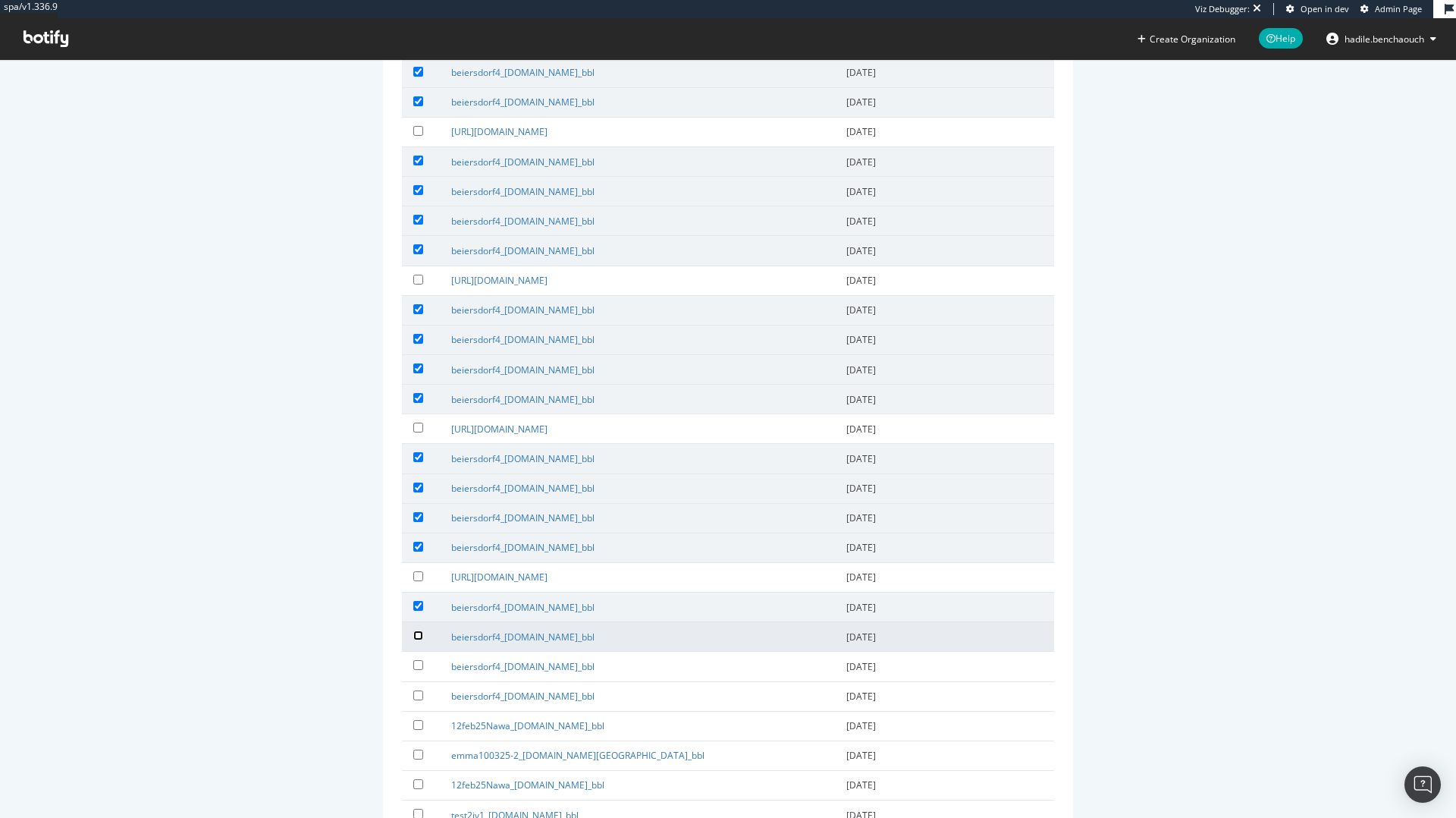
click at [419, 632] on input "checkbox" at bounding box center [419, 636] width 10 height 10
checkbox input "true"
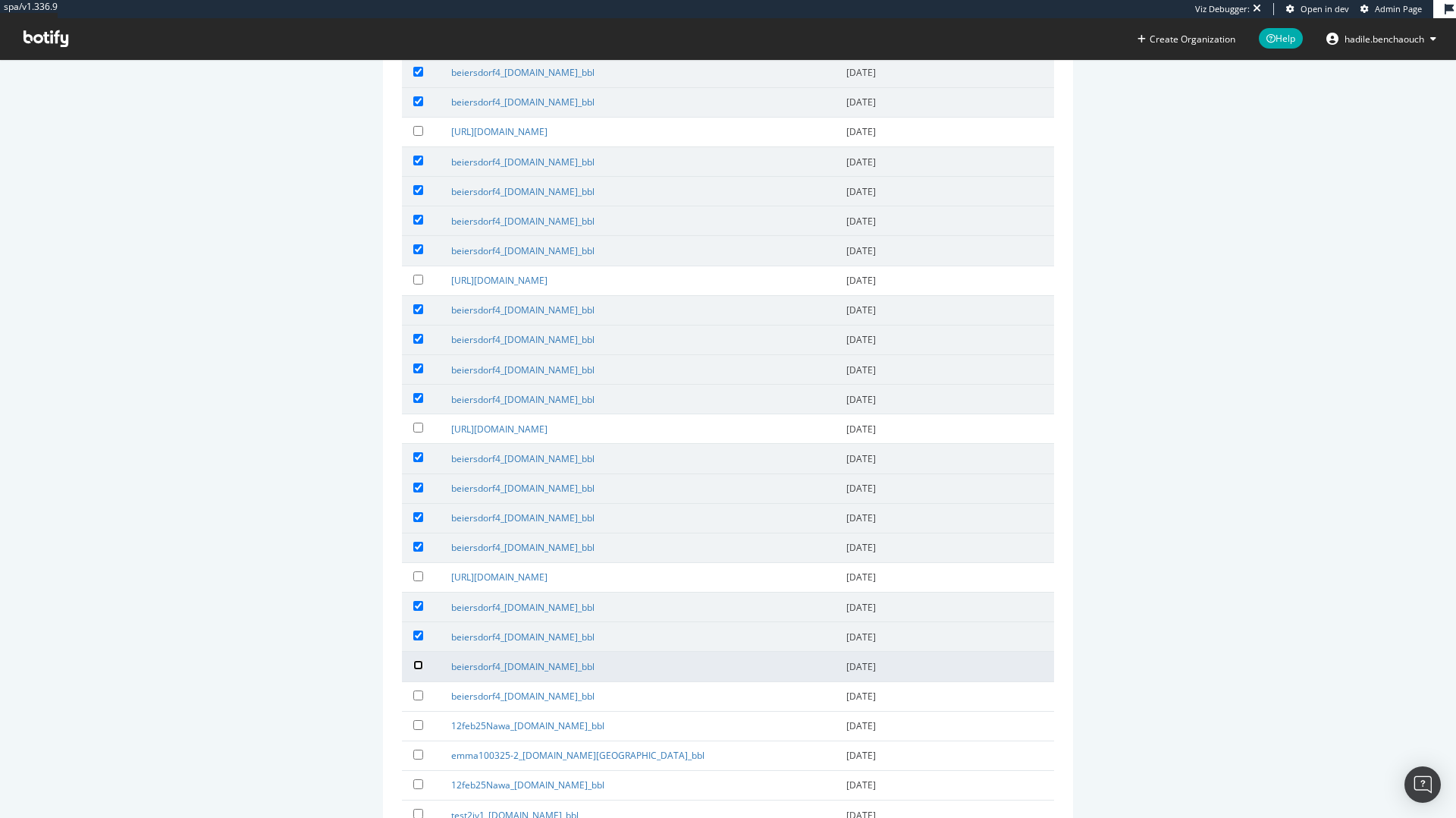
click at [419, 660] on input "checkbox" at bounding box center [419, 665] width 10 height 10
checkbox input "true"
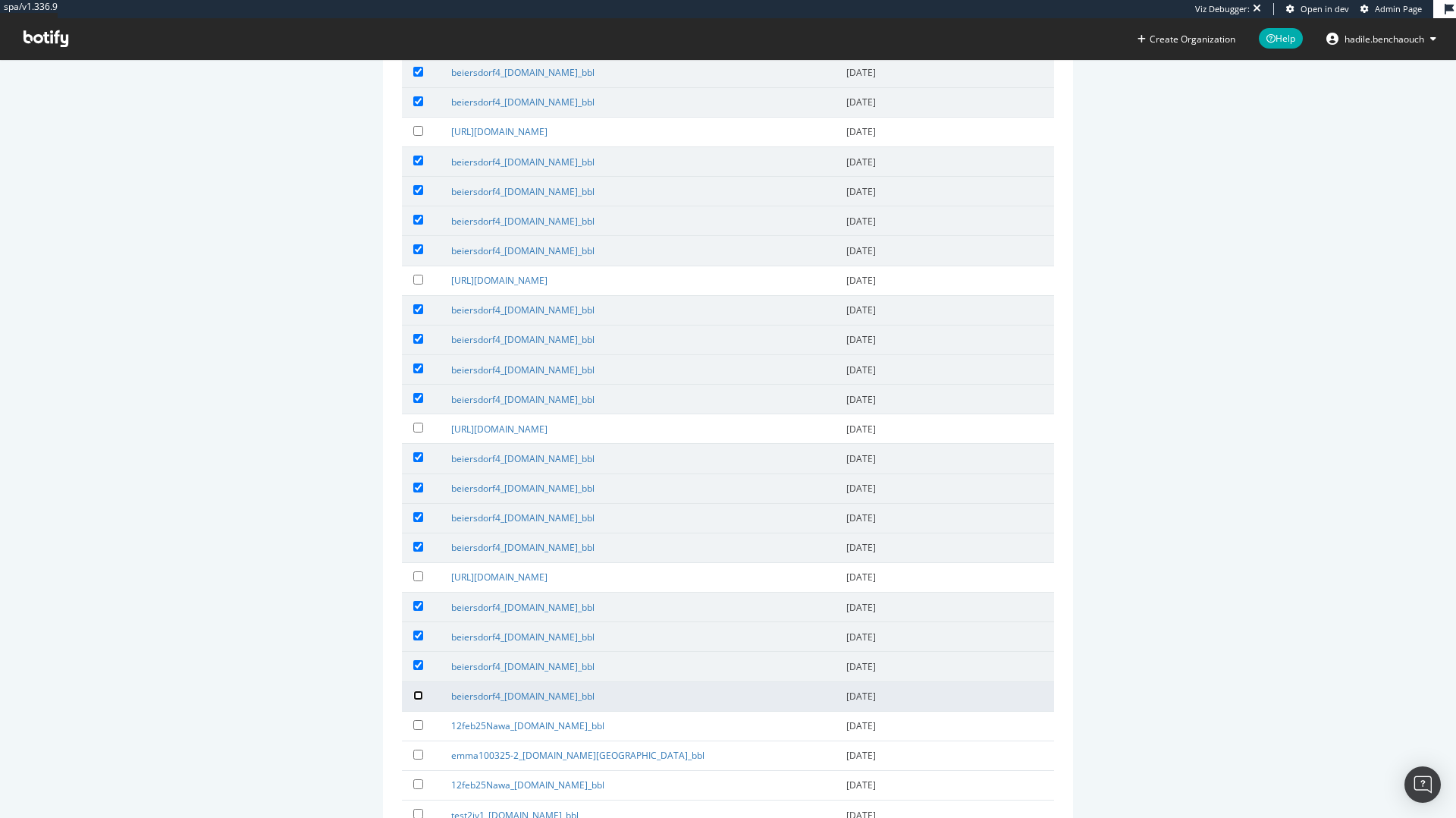
click at [419, 693] on input "checkbox" at bounding box center [419, 695] width 10 height 10
checkbox input "true"
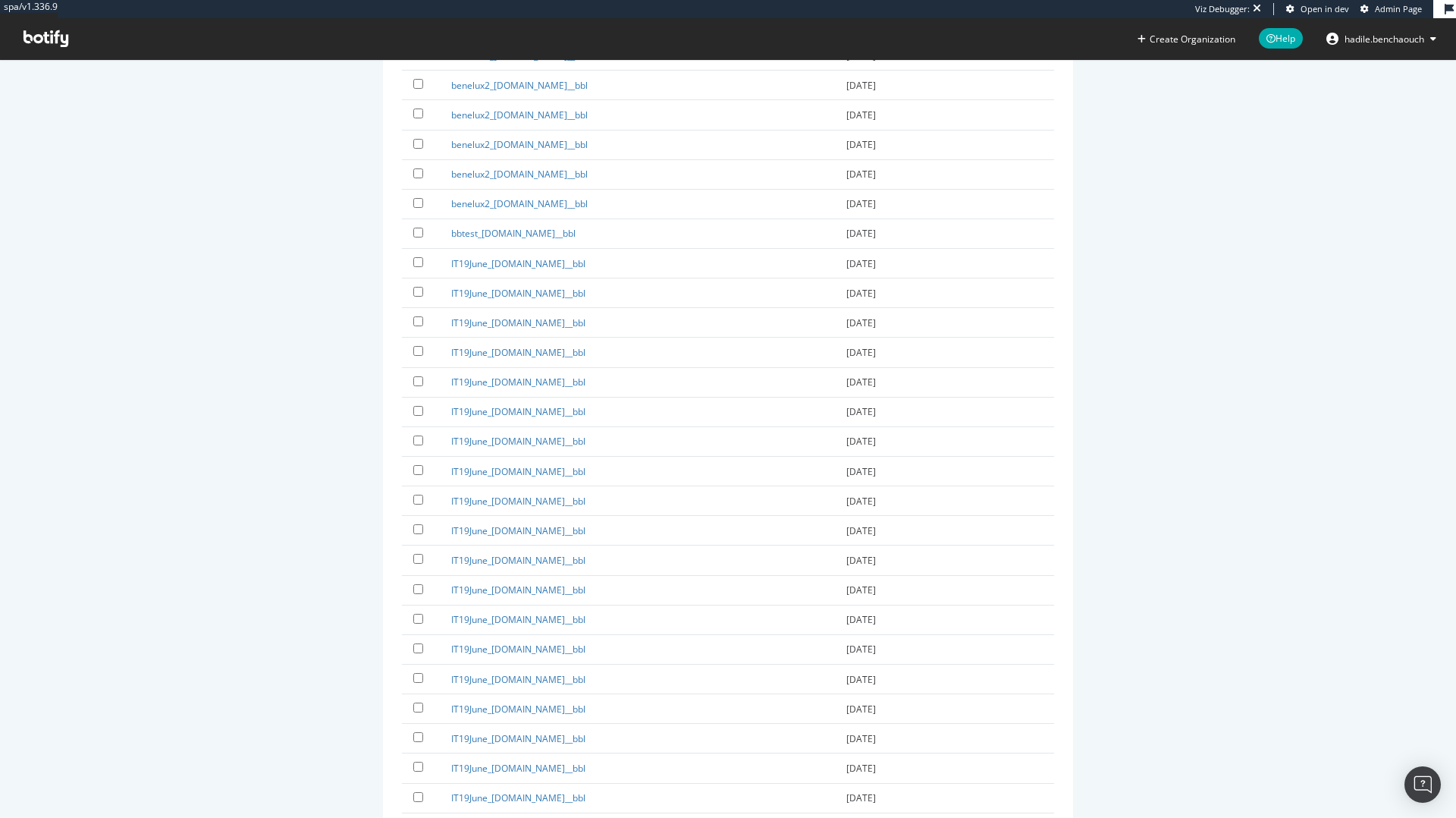
scroll to position [27815, 0]
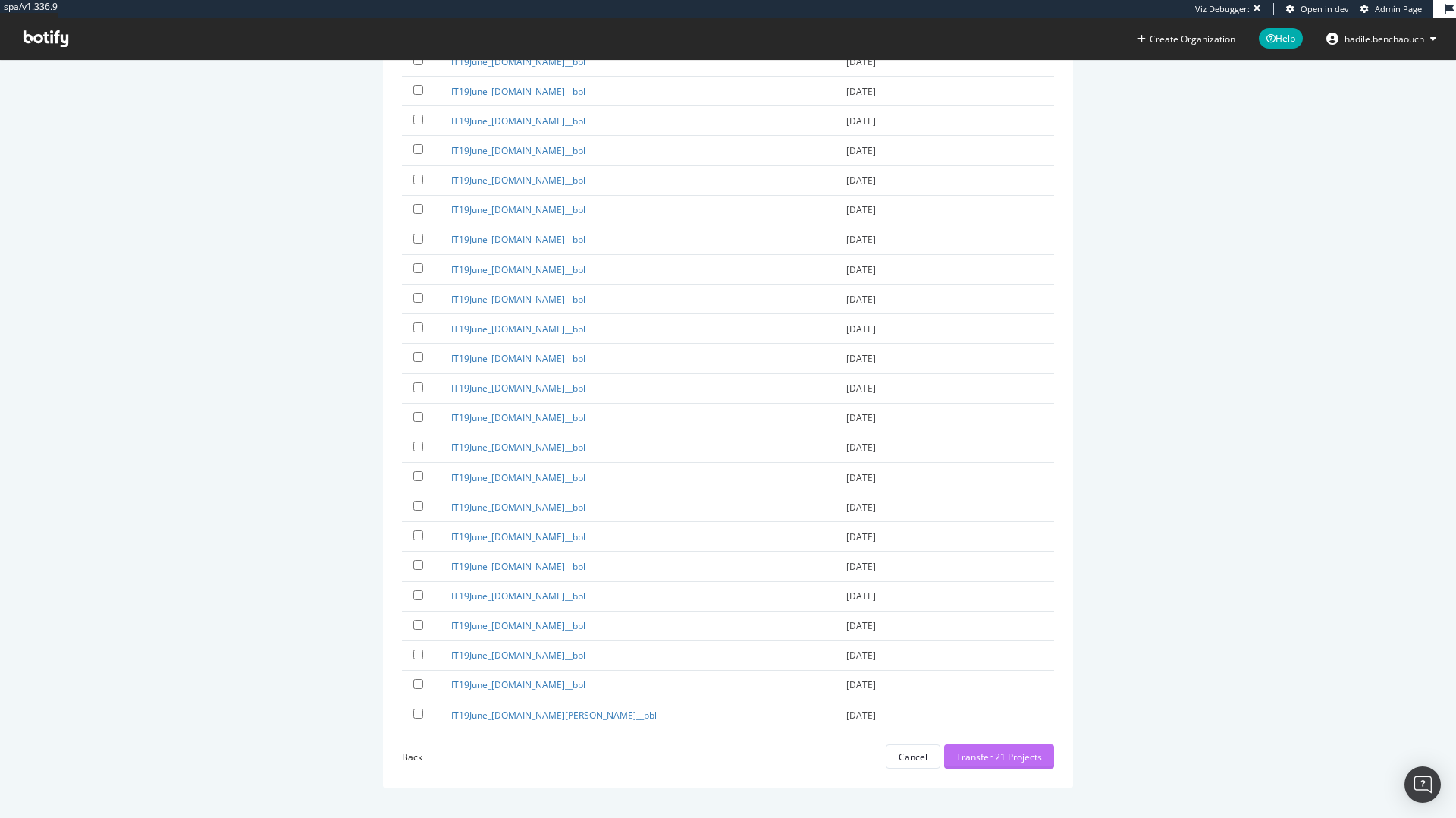
click at [980, 755] on div "Transfer 21 Projects" at bounding box center [998, 756] width 86 height 13
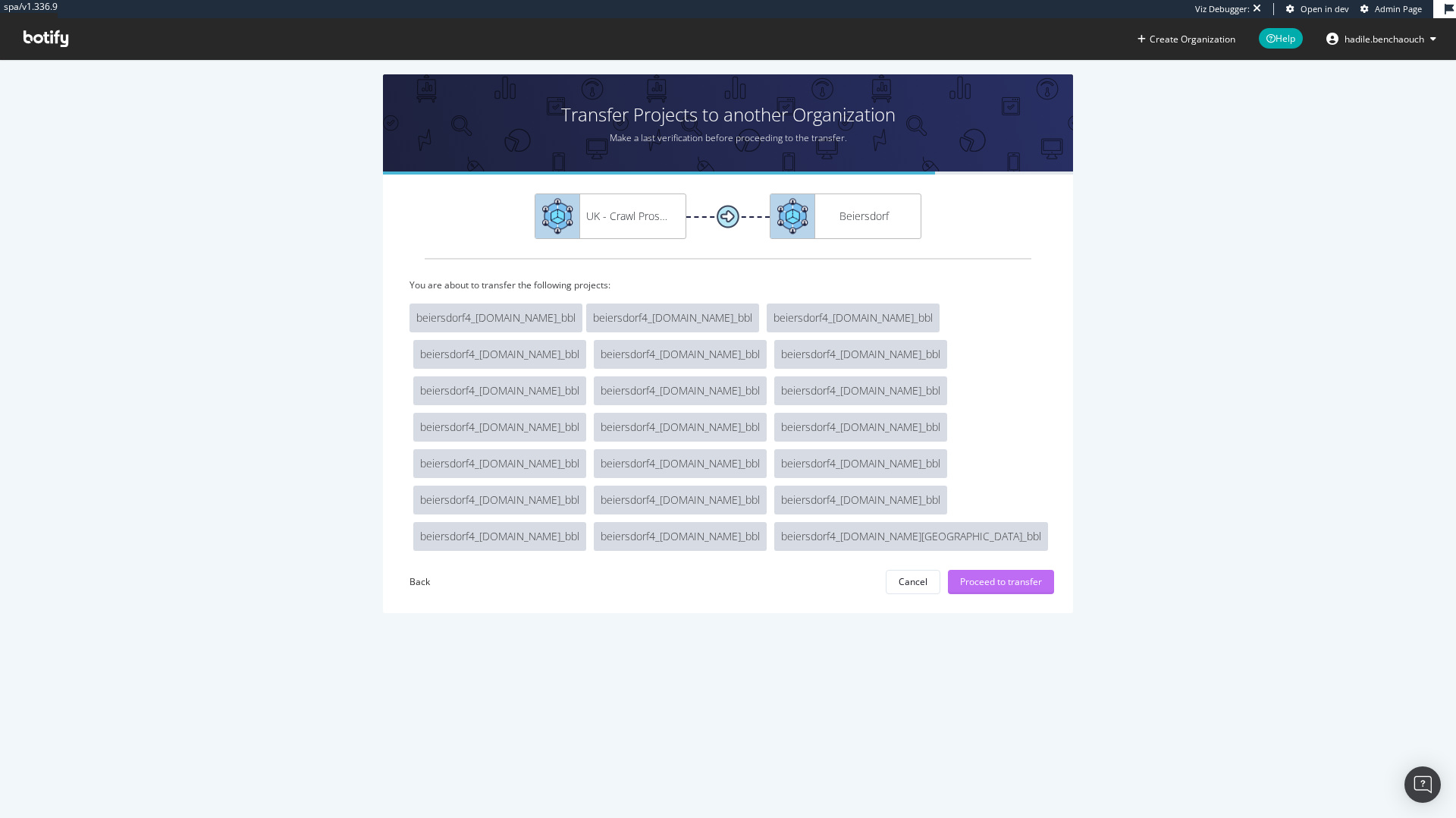
click at [990, 575] on div "Proceed to transfer" at bounding box center [1001, 581] width 82 height 13
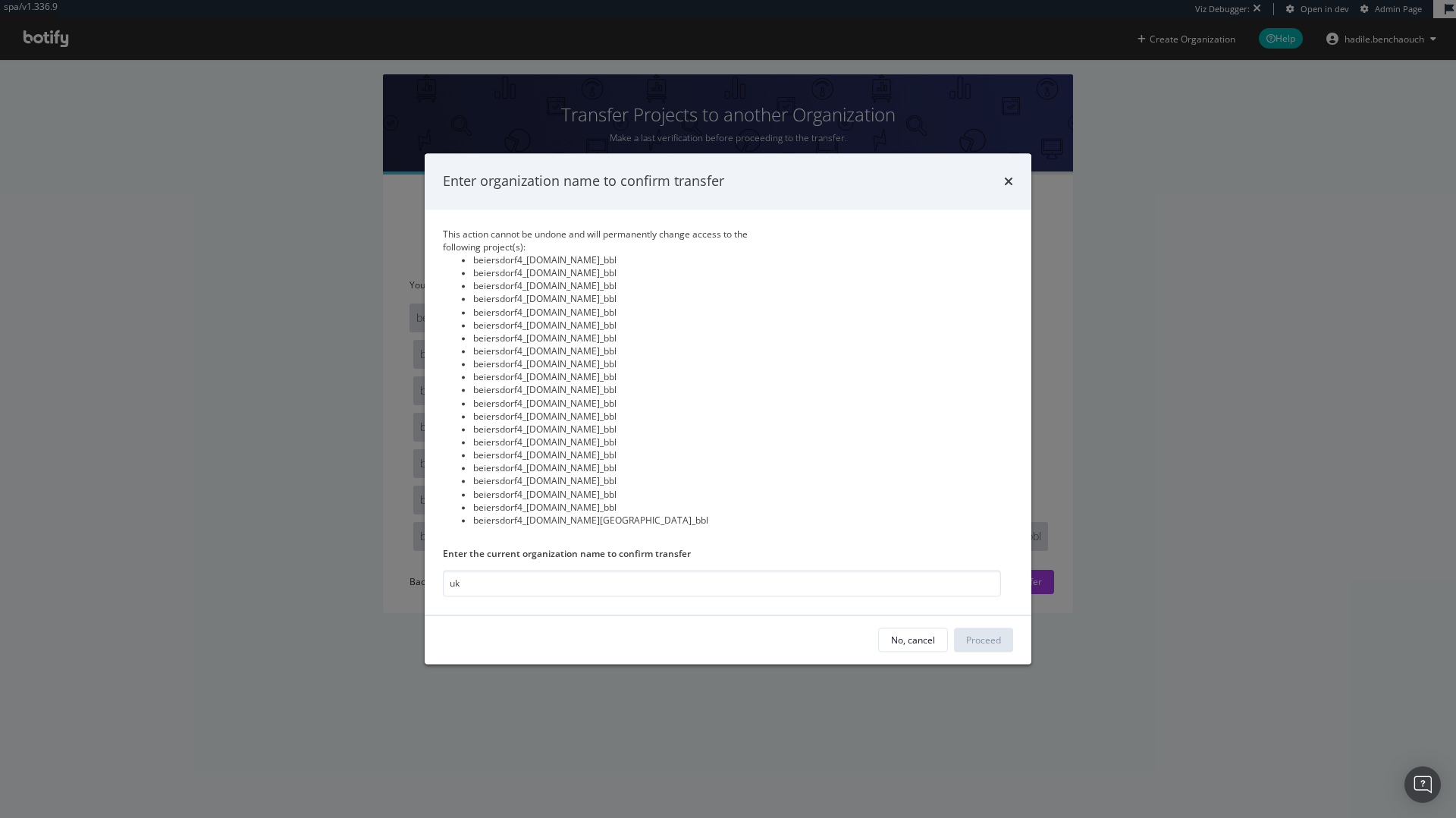
type input "u"
type input "UK - Crawl Prospect"
click at [985, 644] on div "Proceed" at bounding box center [983, 639] width 35 height 13
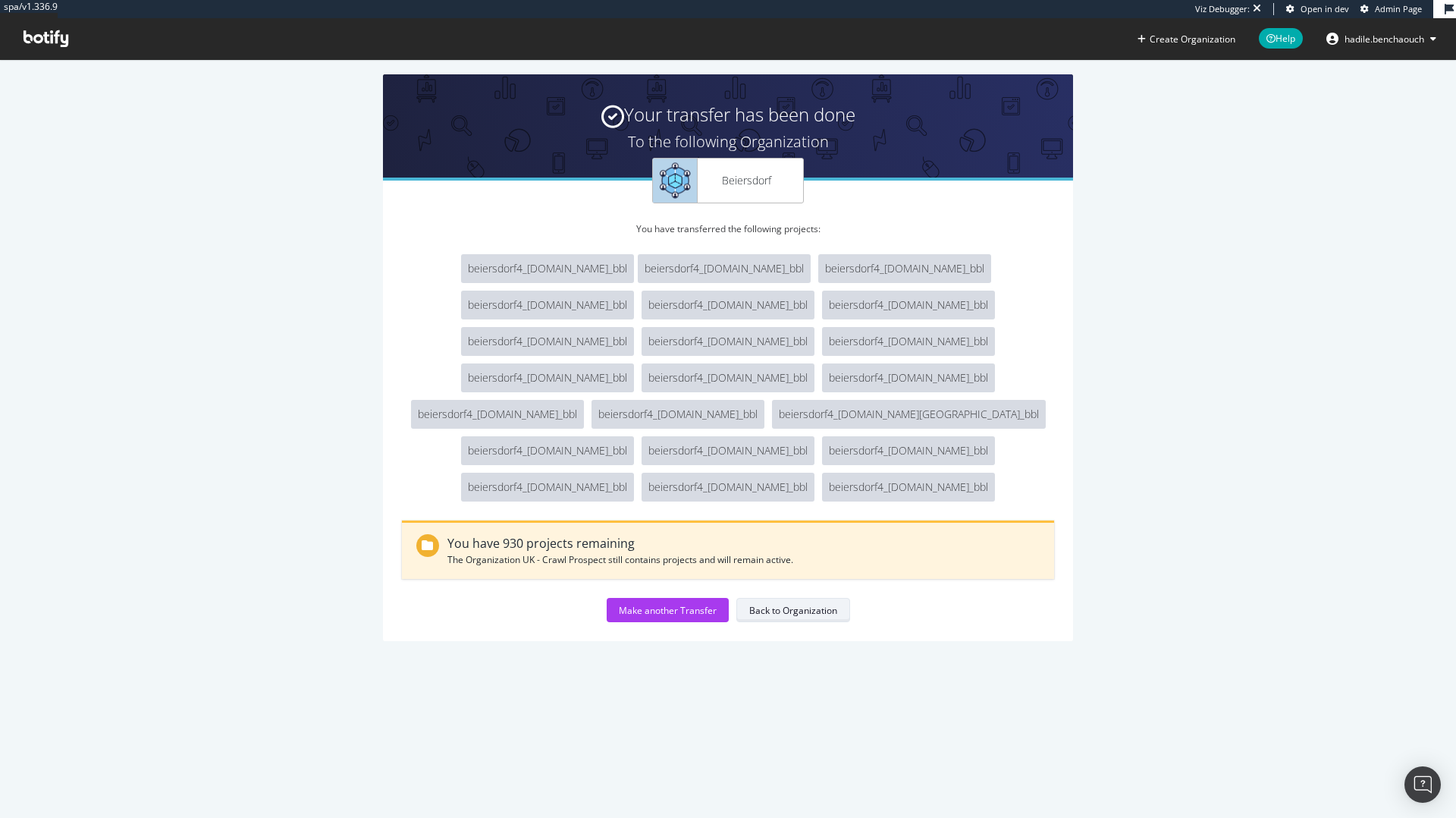
click at [775, 599] on div "Back to Organization" at bounding box center [793, 609] width 88 height 21
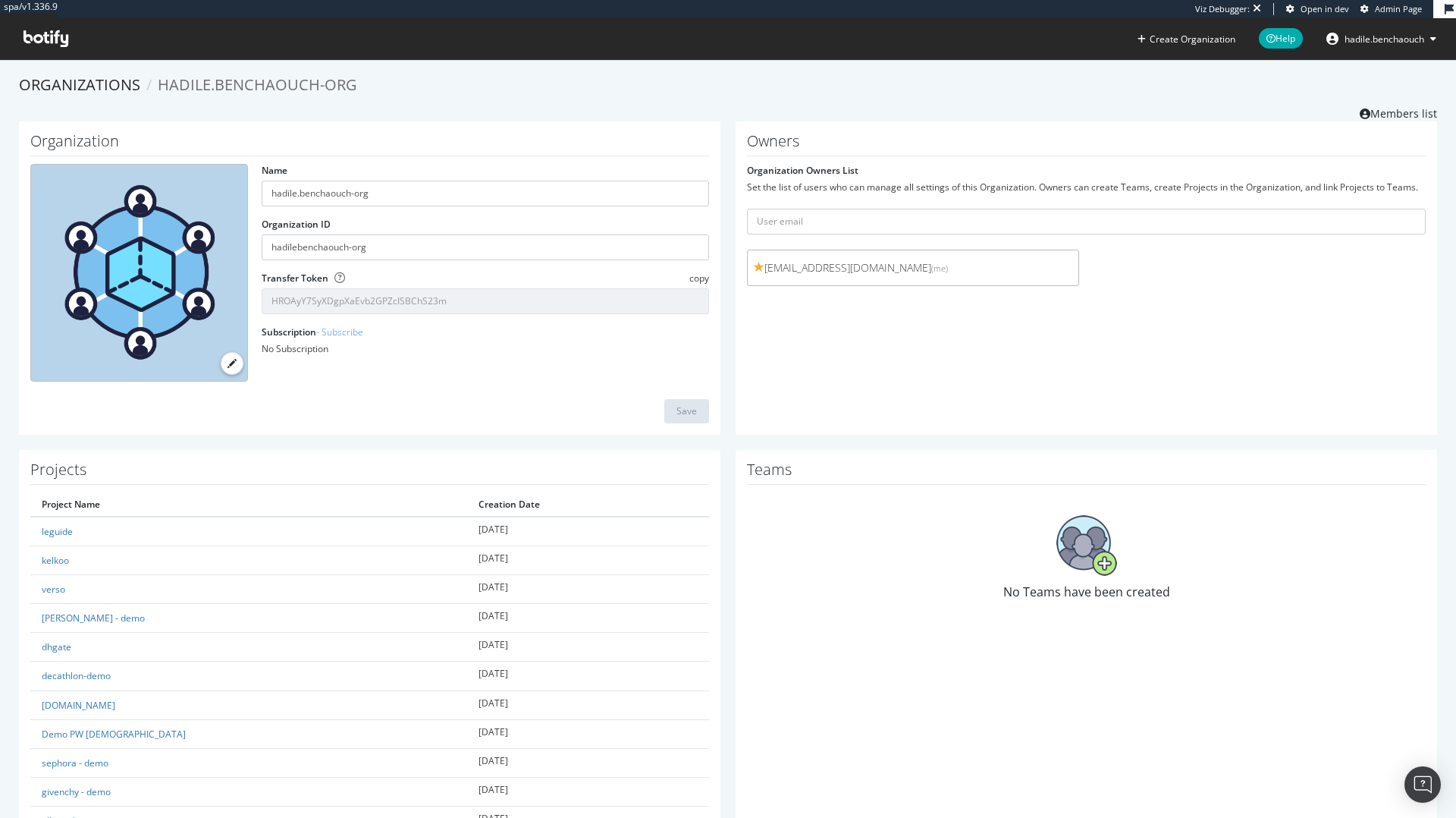
click at [702, 280] on span "copy" at bounding box center [698, 277] width 19 height 13
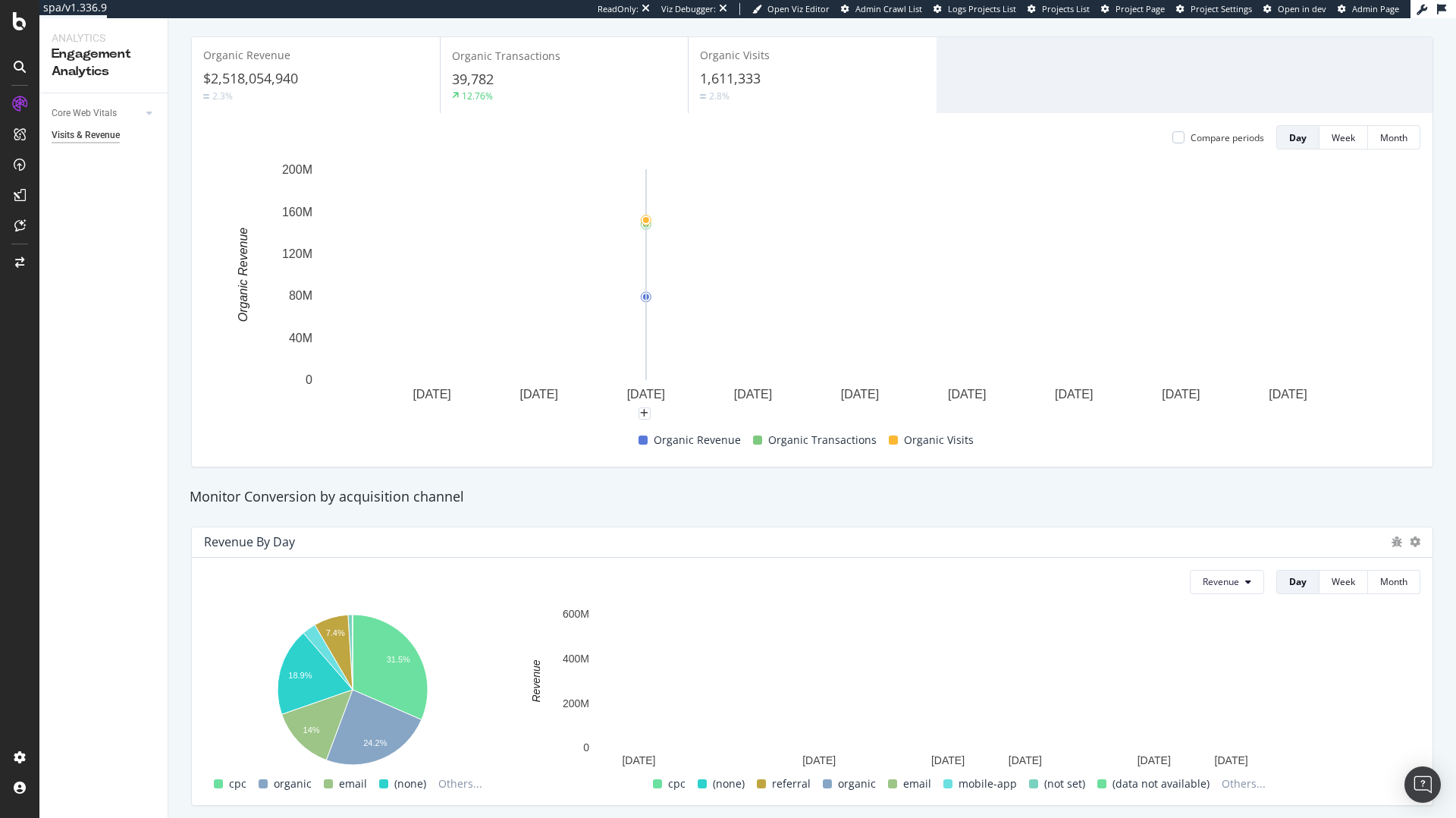
scroll to position [226, 0]
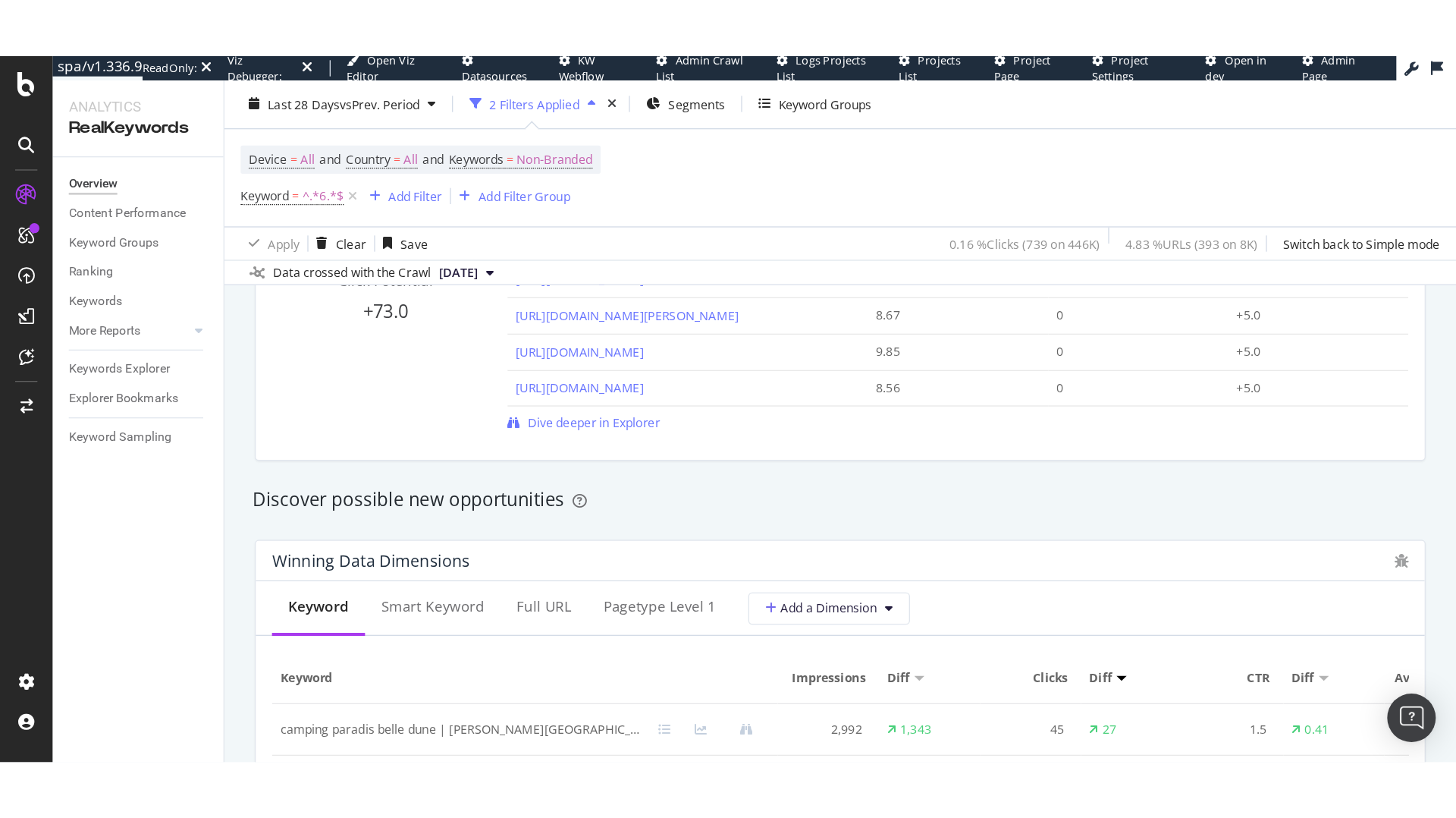
scroll to position [1182, 0]
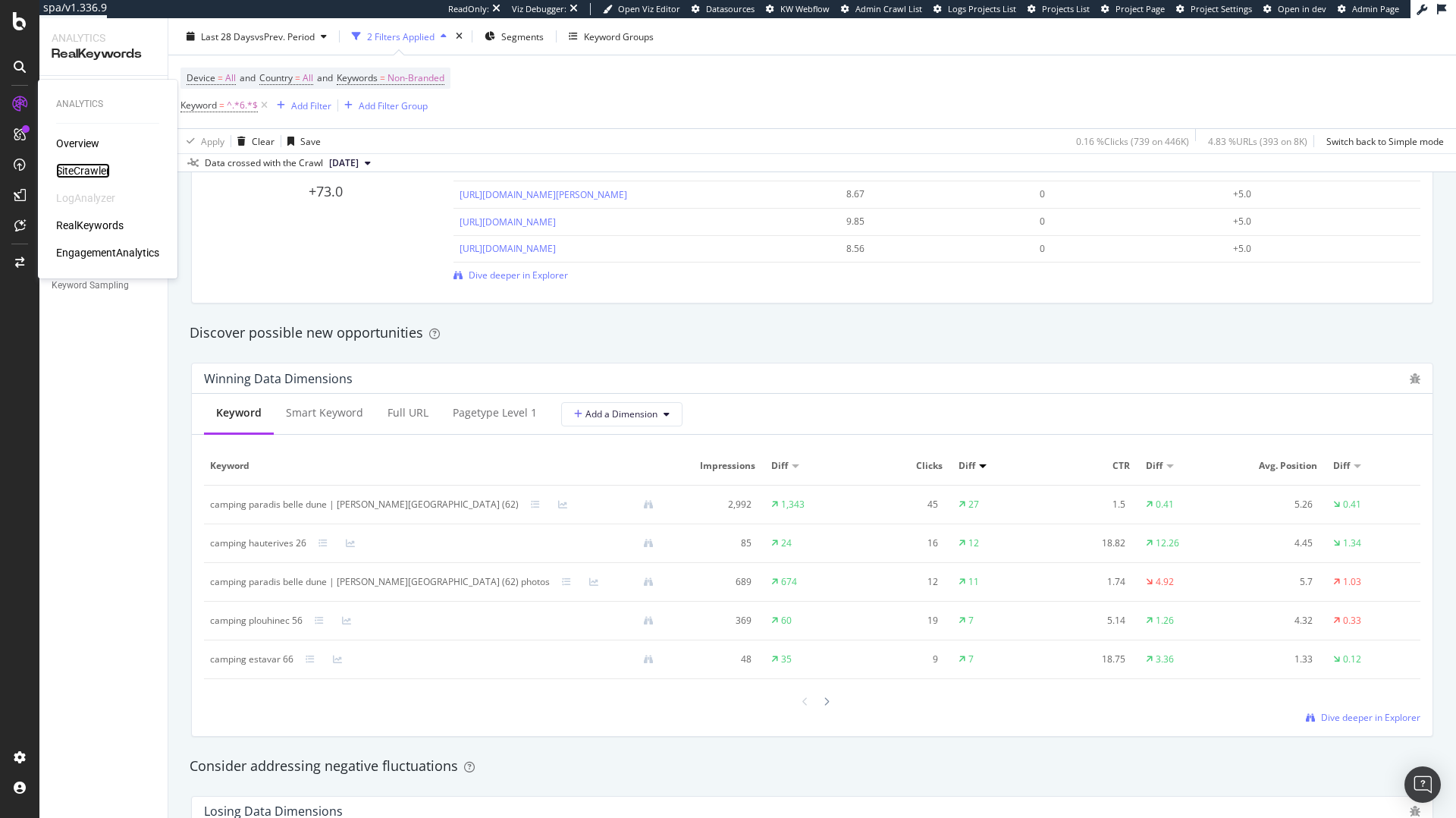
click at [74, 167] on div "SiteCrawler" at bounding box center [83, 170] width 54 height 15
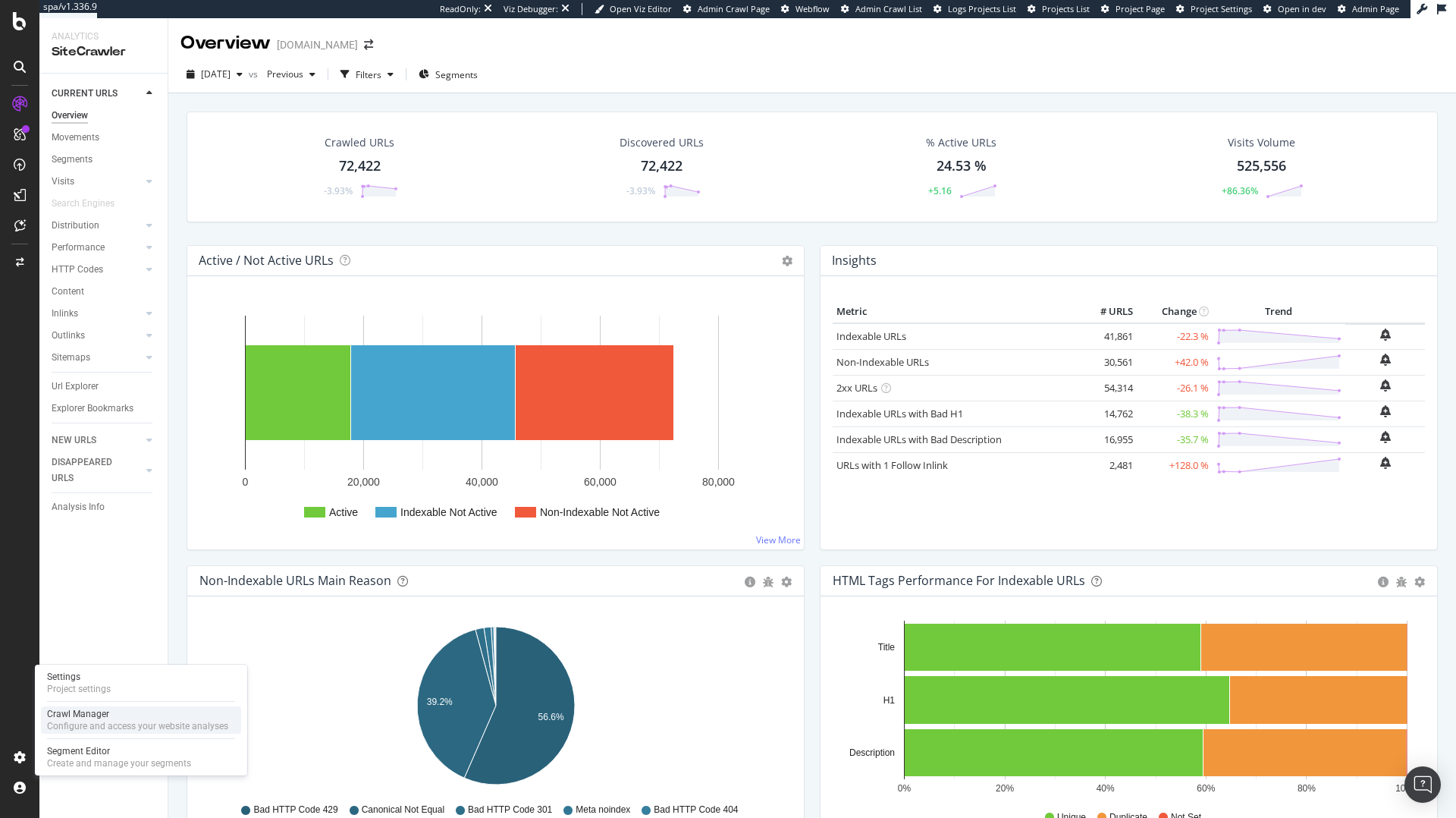
click at [70, 726] on div "Configure and access your website analyses" at bounding box center [137, 726] width 181 height 12
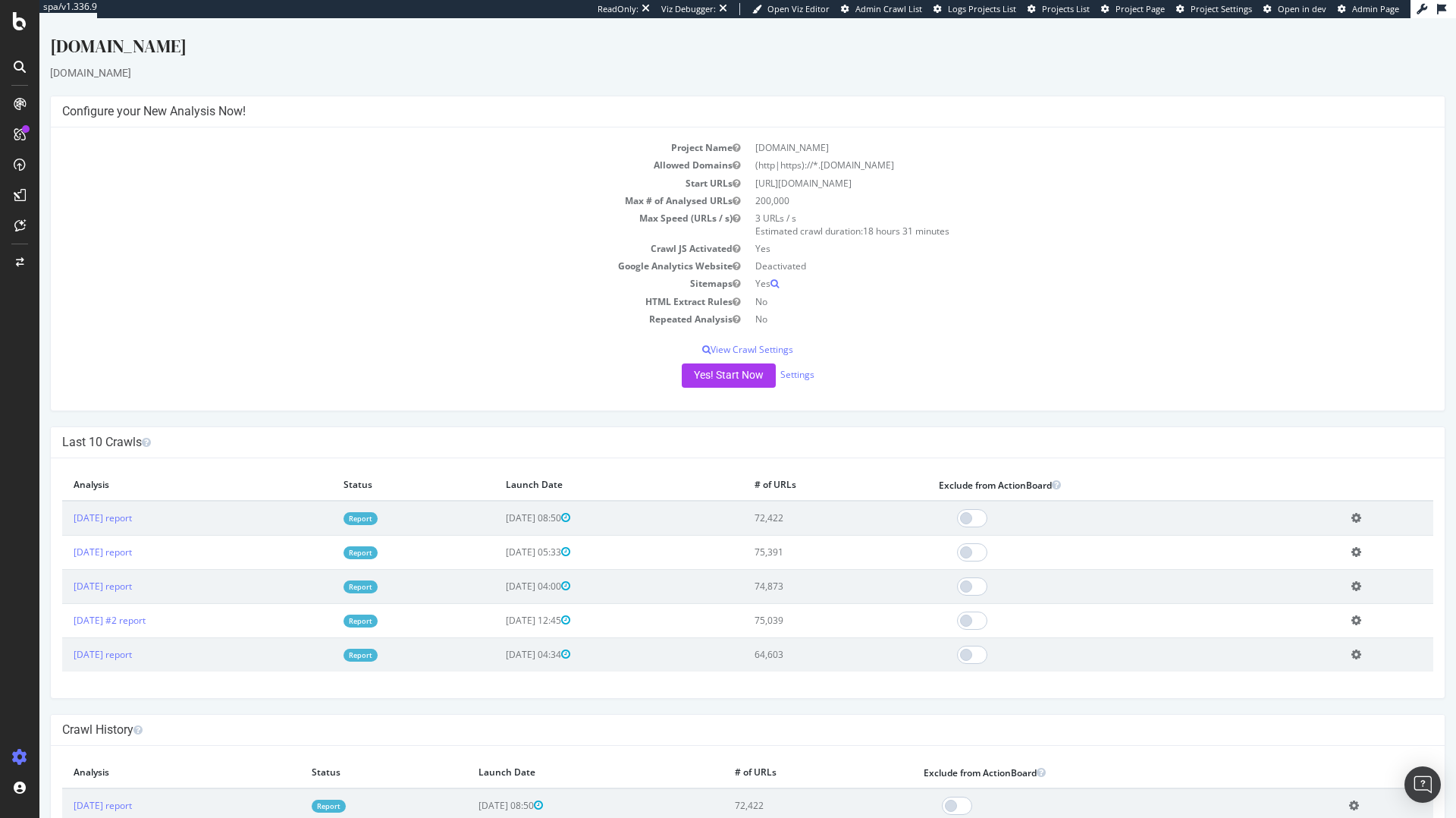
scroll to position [81, 0]
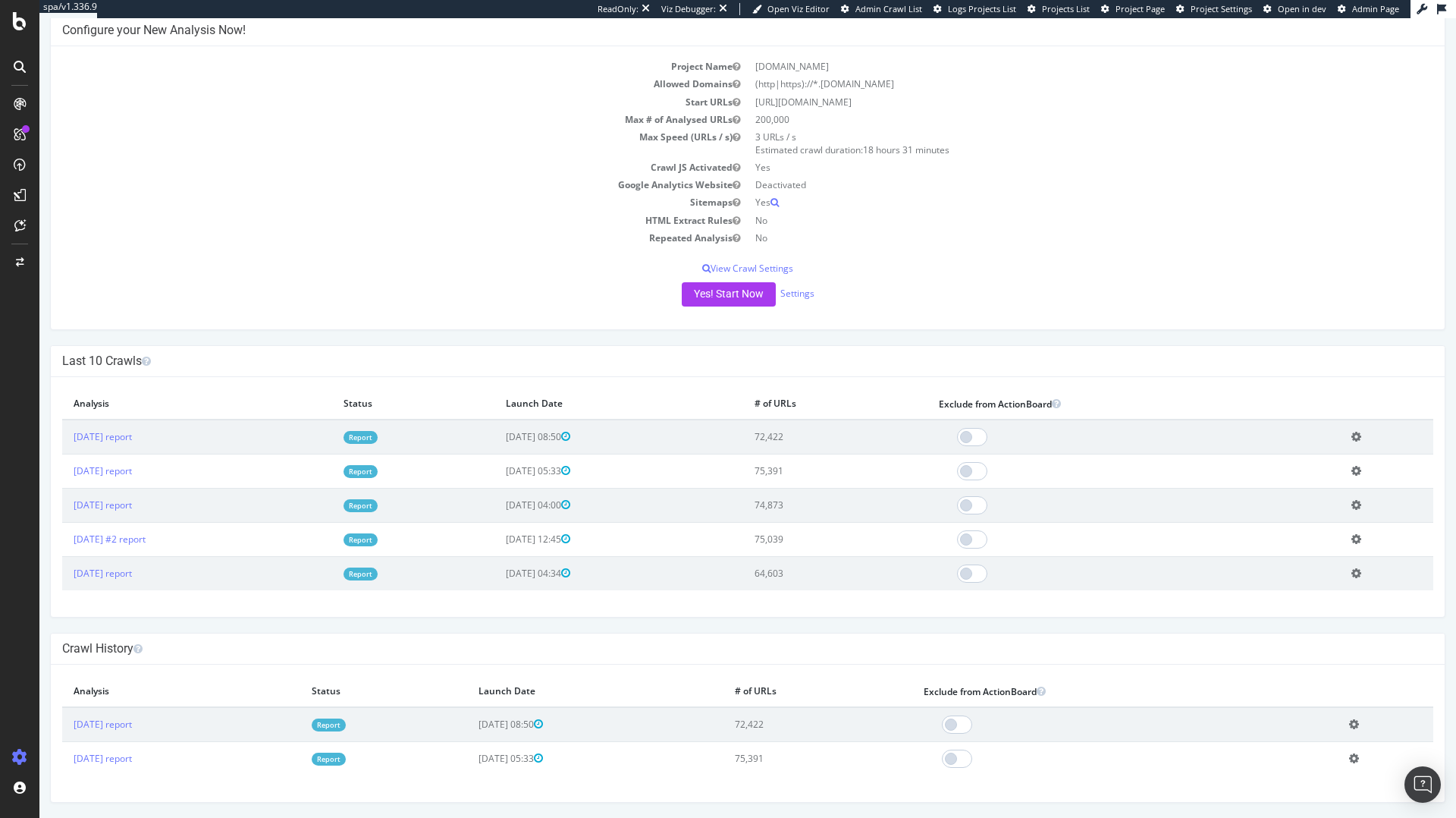
click at [378, 469] on link "Report" at bounding box center [360, 471] width 34 height 13
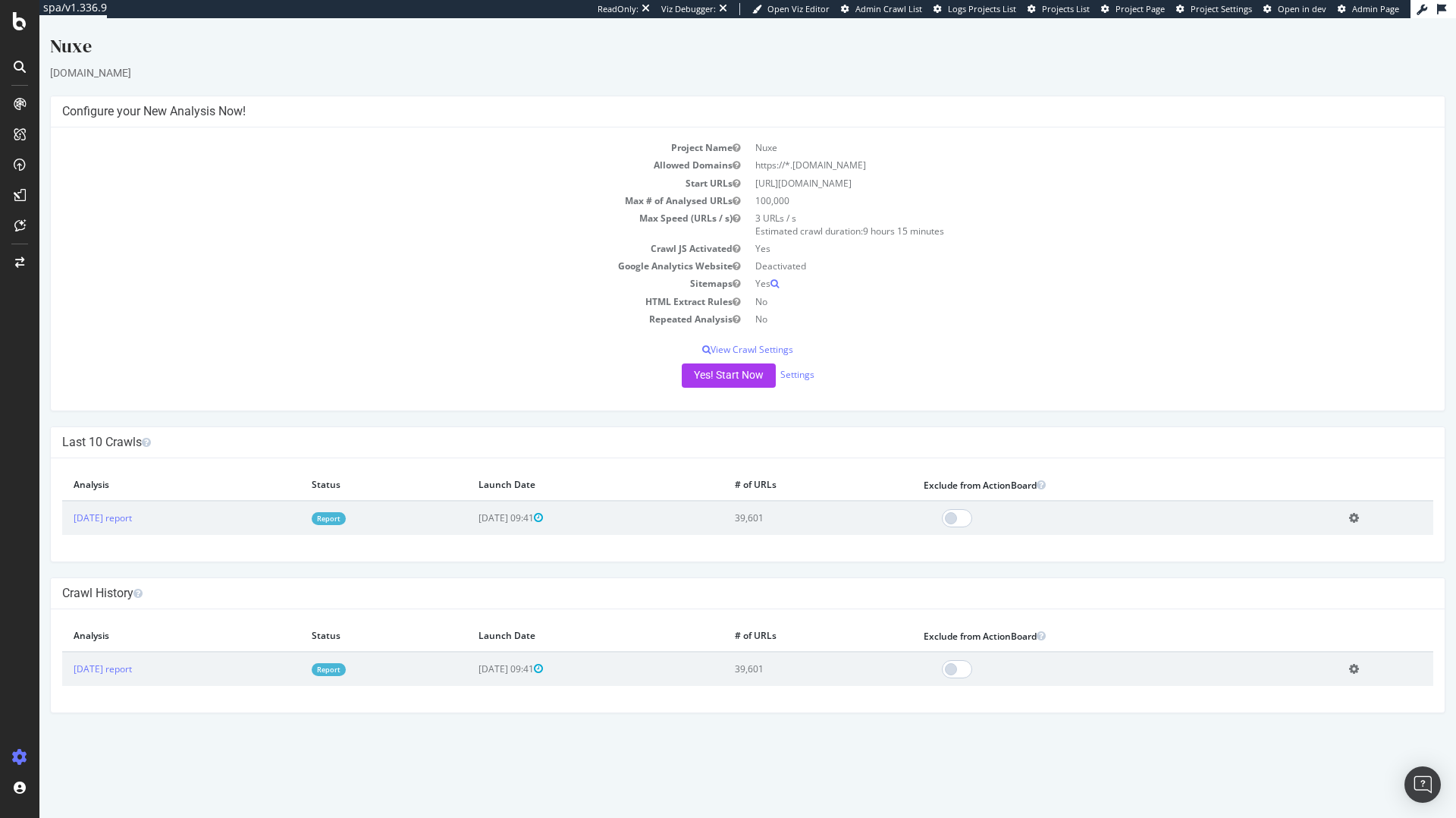
click at [370, 658] on td "Report" at bounding box center [383, 669] width 167 height 34
click at [346, 674] on link "Report" at bounding box center [329, 669] width 34 height 13
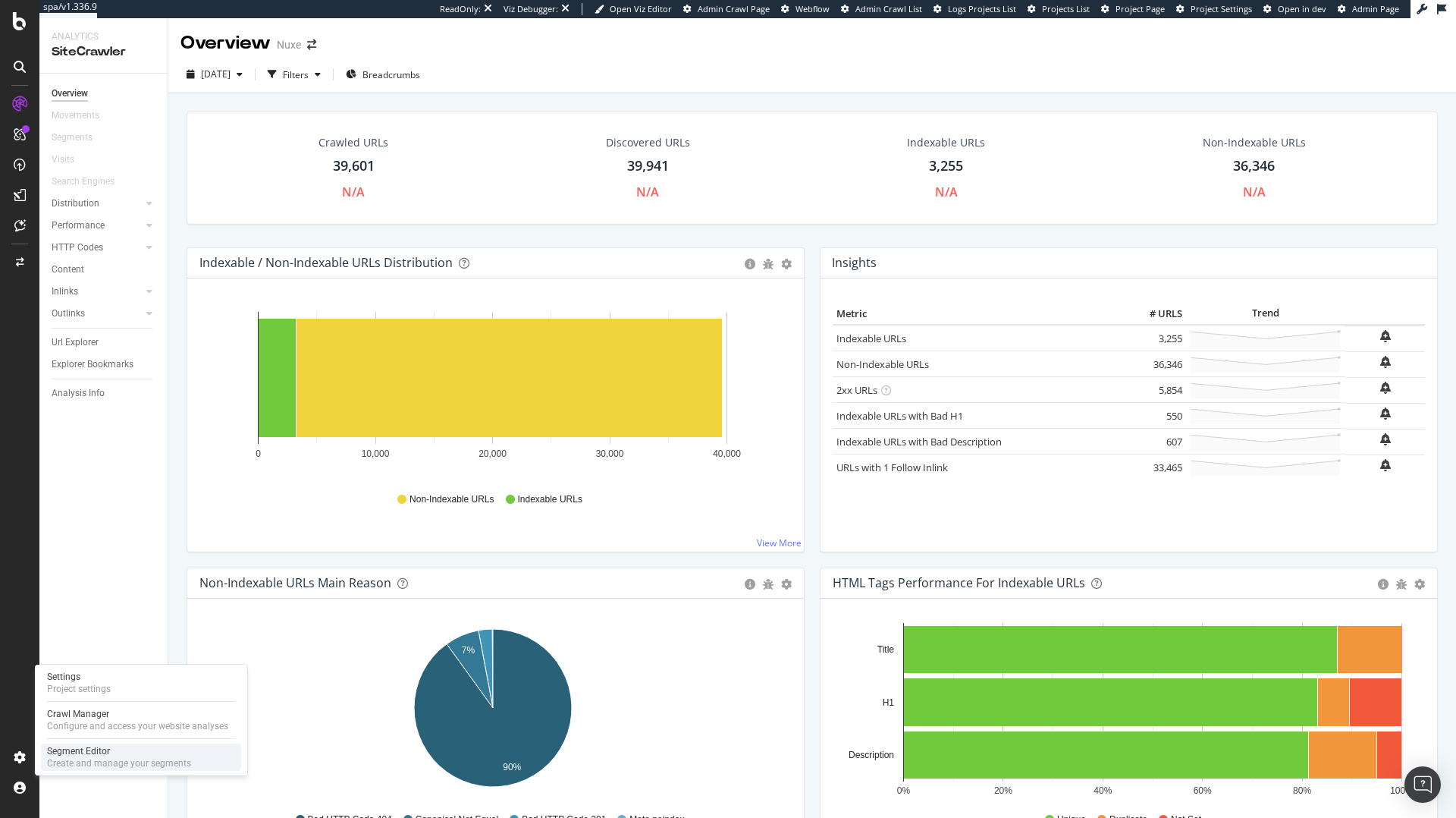
click at [79, 747] on div "Segment Editor" at bounding box center [119, 751] width 144 height 12
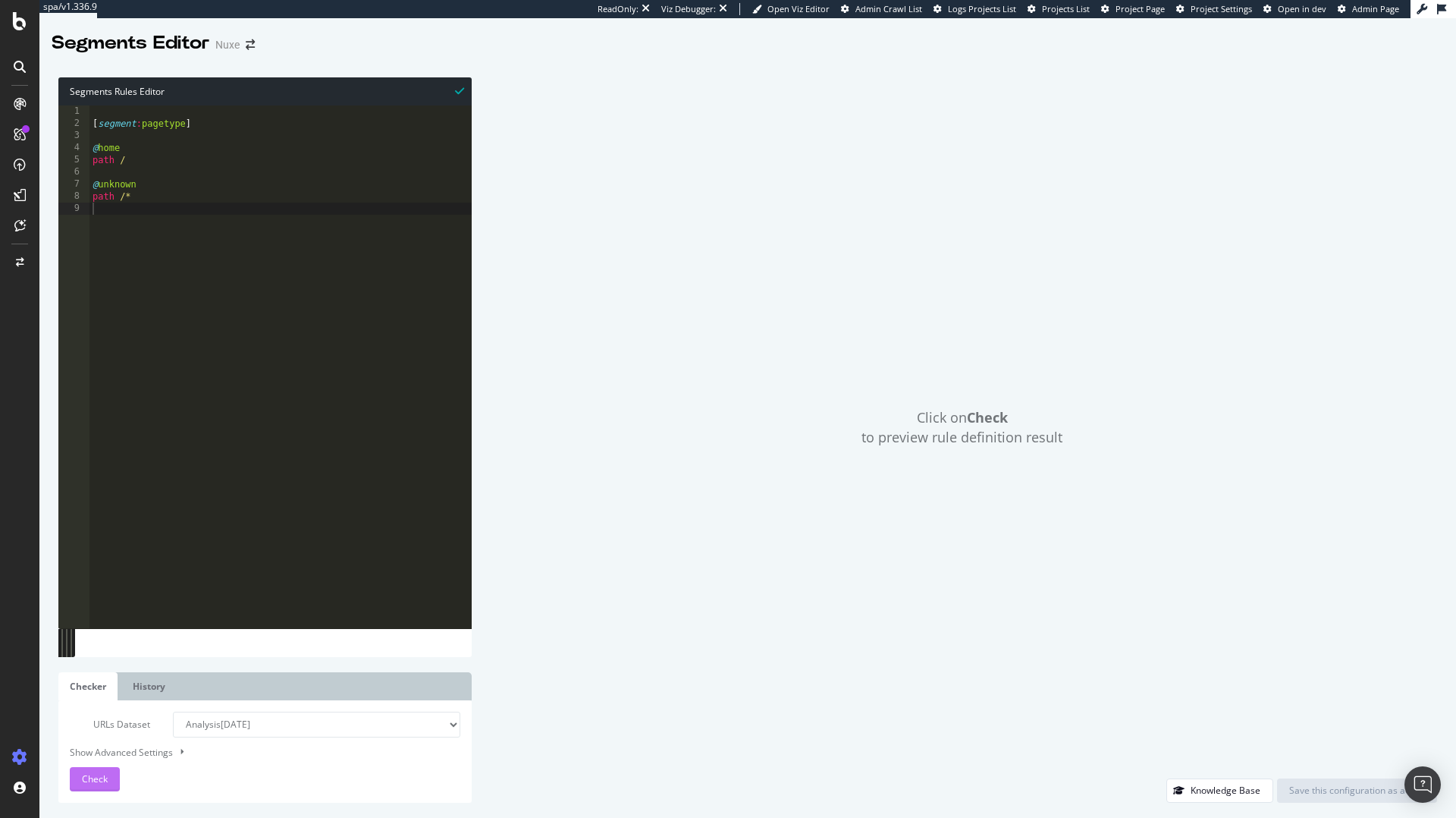
click at [97, 776] on span "Check" at bounding box center [95, 778] width 25 height 13
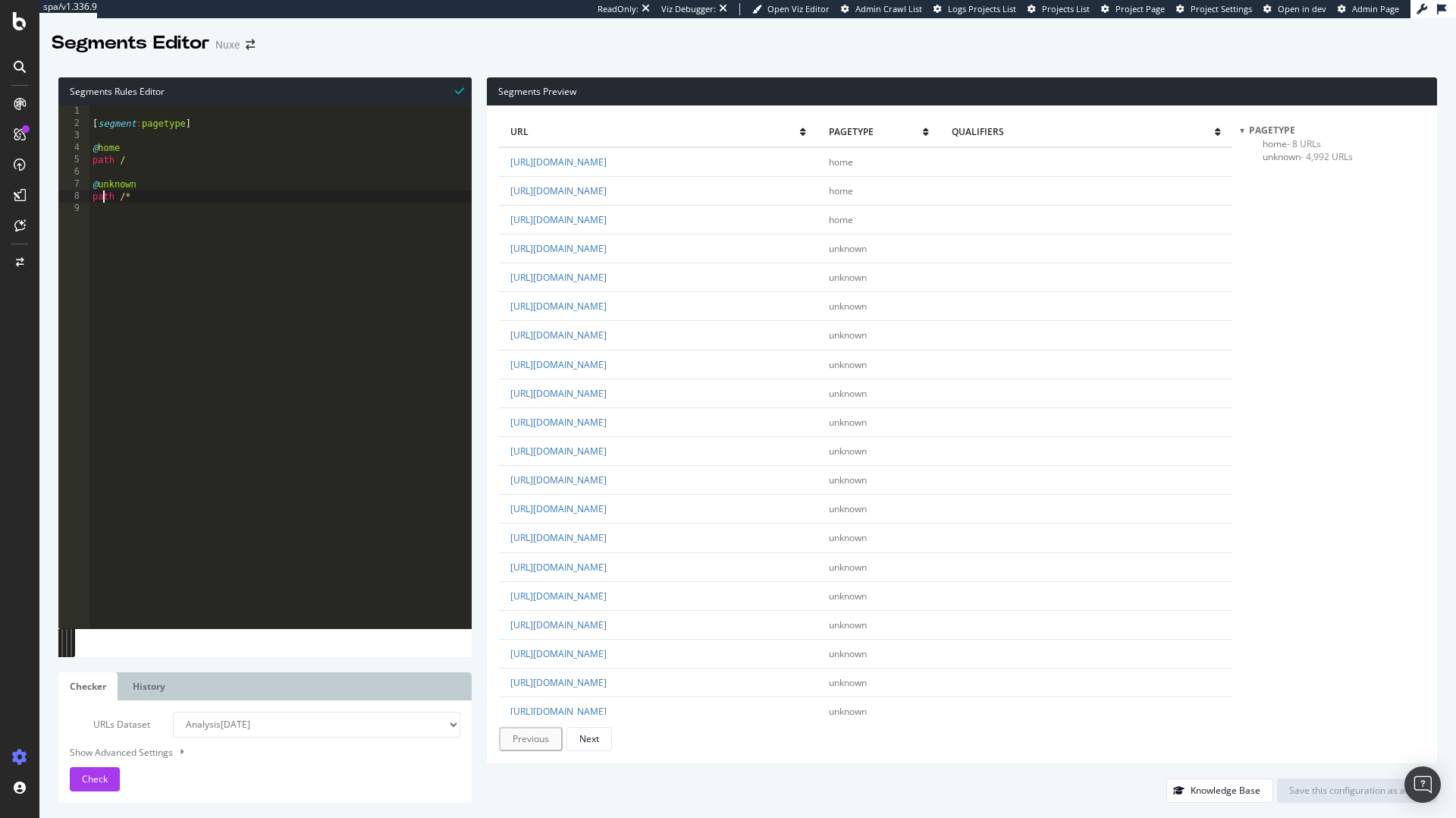
click at [106, 194] on div "[ segment : pagetype ] @ home path / @ unknown path /*" at bounding box center [281, 378] width 382 height 547
click at [108, 189] on div "[ segment : pagetype ] @ home path / @ unknown path /*" at bounding box center [281, 378] width 382 height 547
click at [114, 189] on div "[ segment : pagetype ] @ home path / @ unknown path /*" at bounding box center [281, 378] width 382 height 547
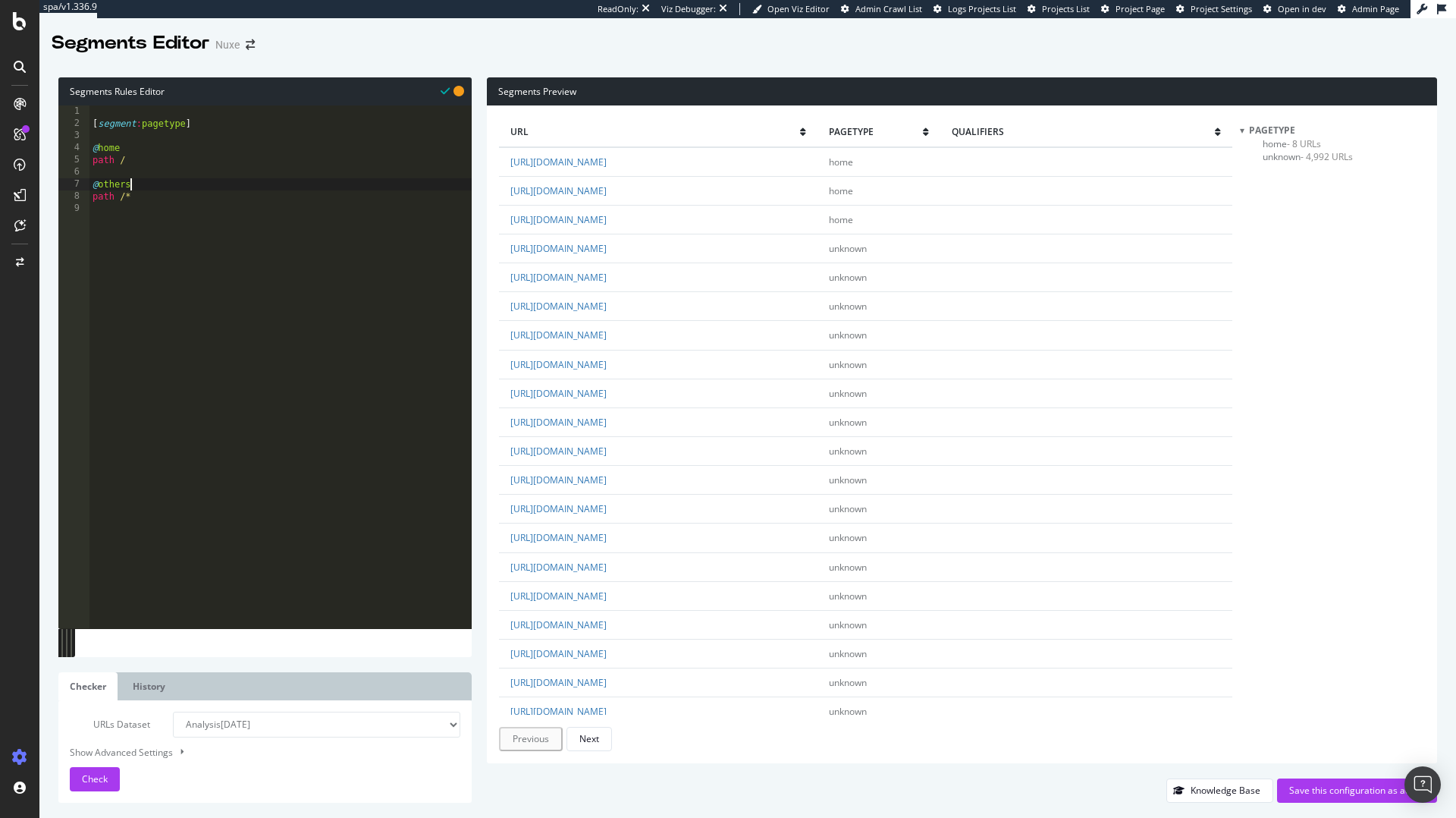
click at [149, 163] on div "[ segment : pagetype ] @ home path / @ others path /*" at bounding box center [281, 378] width 382 height 547
type textarea "path /"
type textarea "@plp"
type textarea "p"
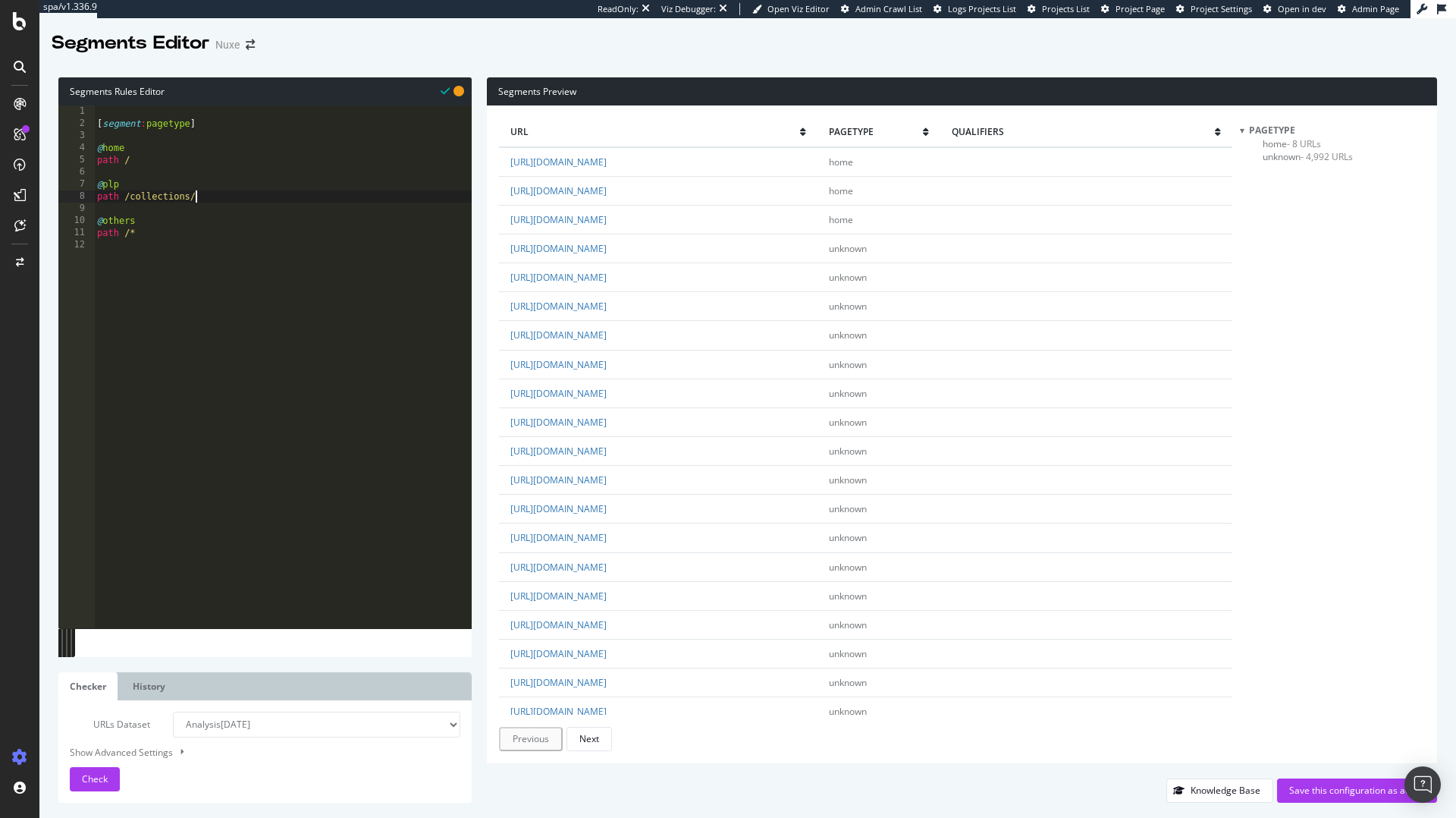
scroll to position [0, 8]
type textarea "path /collections/*"
type textarea "@pdp"
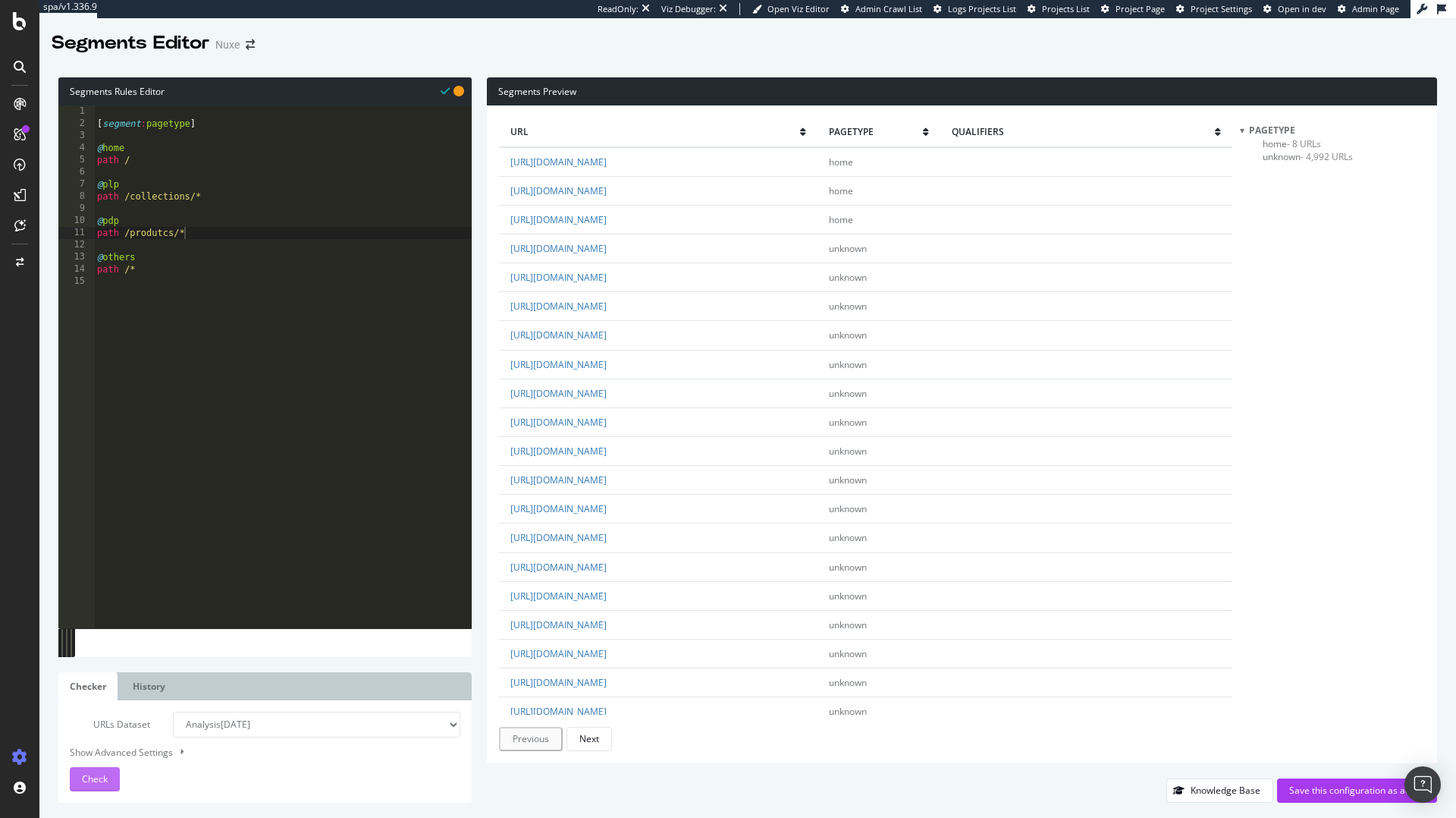
click at [86, 780] on span "Check" at bounding box center [95, 778] width 25 height 13
click at [164, 230] on div "[ segment : pagetype ] @ home path / @ plp path /collections/* @ pdp path /prod…" at bounding box center [283, 378] width 378 height 547
type textarea "path /products/*"
click at [91, 776] on span "Check" at bounding box center [95, 778] width 25 height 13
click at [1283, 154] on span "others - 1,005 URLs" at bounding box center [1303, 156] width 80 height 13
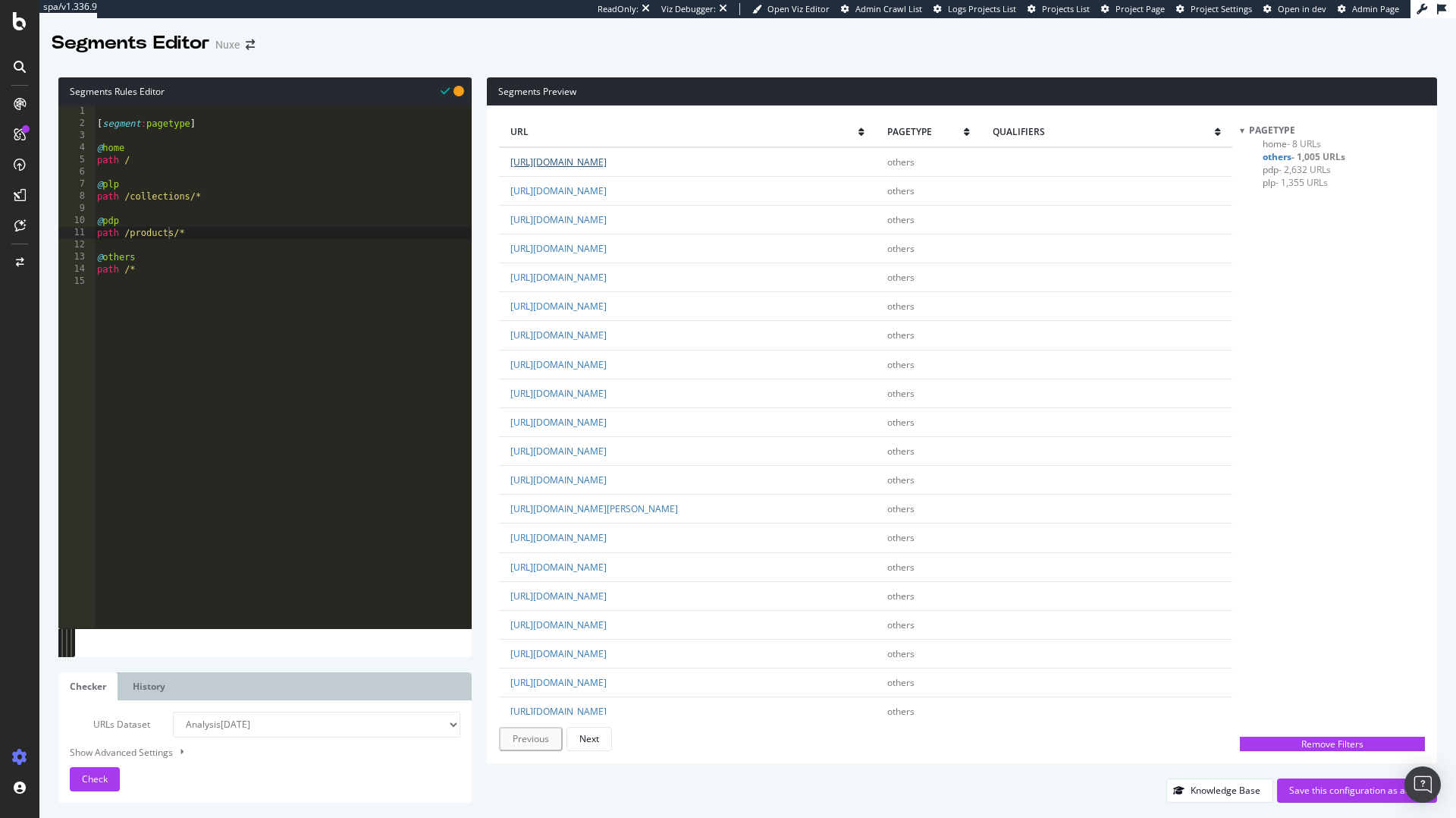
click at [607, 165] on link "https://fr.nuxe.com/pages/gamme-nuxe-eyewear" at bounding box center [559, 161] width 97 height 13
click at [213, 233] on div "[ segment : pagetype ] @ home path / @ plp path /collections/* @ pdp path /prod…" at bounding box center [283, 378] width 378 height 547
type textarea "@pages"
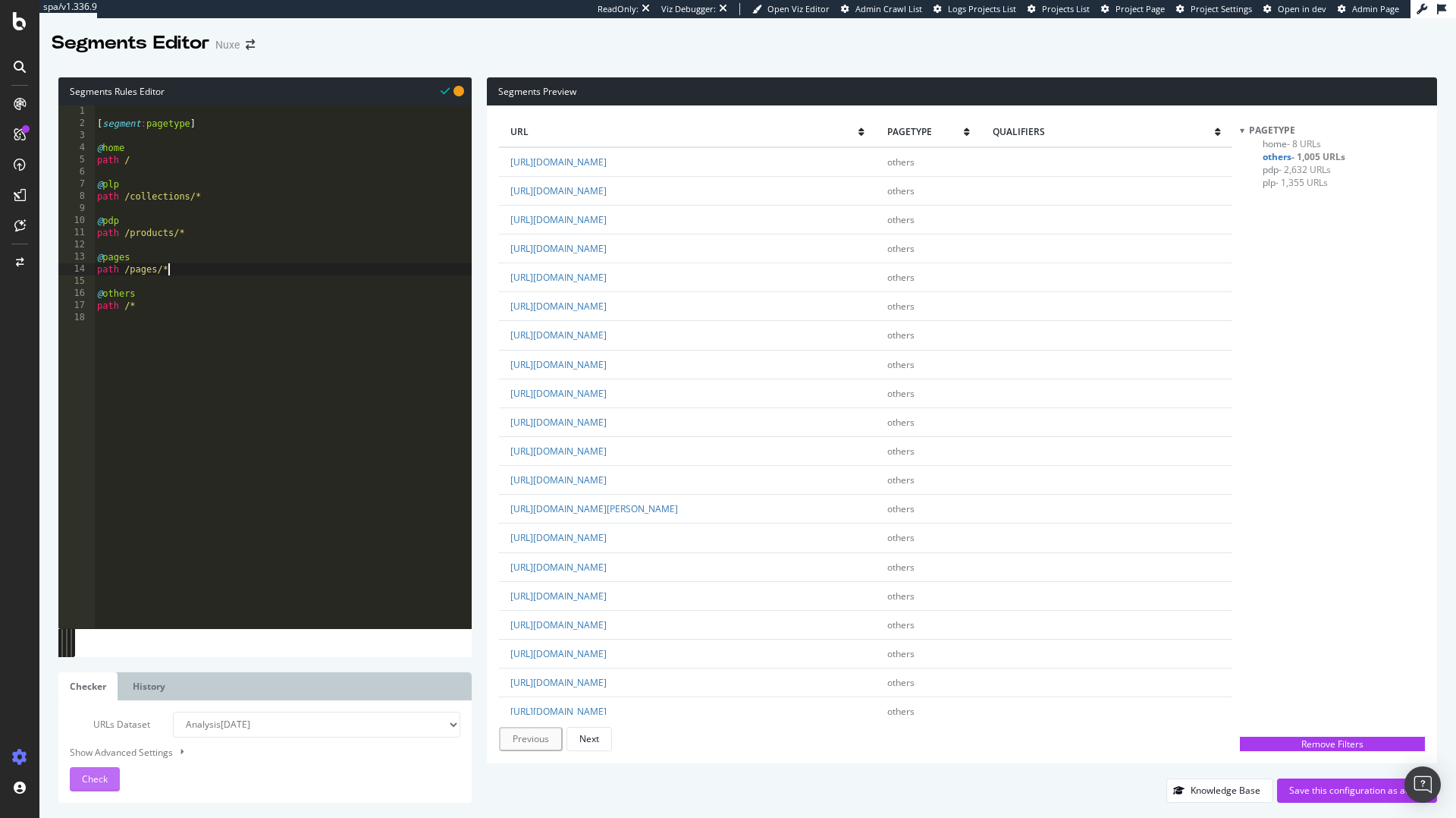
type textarea "path /pages/*"
click at [99, 777] on span "Check" at bounding box center [95, 778] width 25 height 13
click at [198, 276] on div "[ segment : pagetype ] @ home path / @ plp path /collections/* @ pdp path /prod…" at bounding box center [283, 378] width 378 height 547
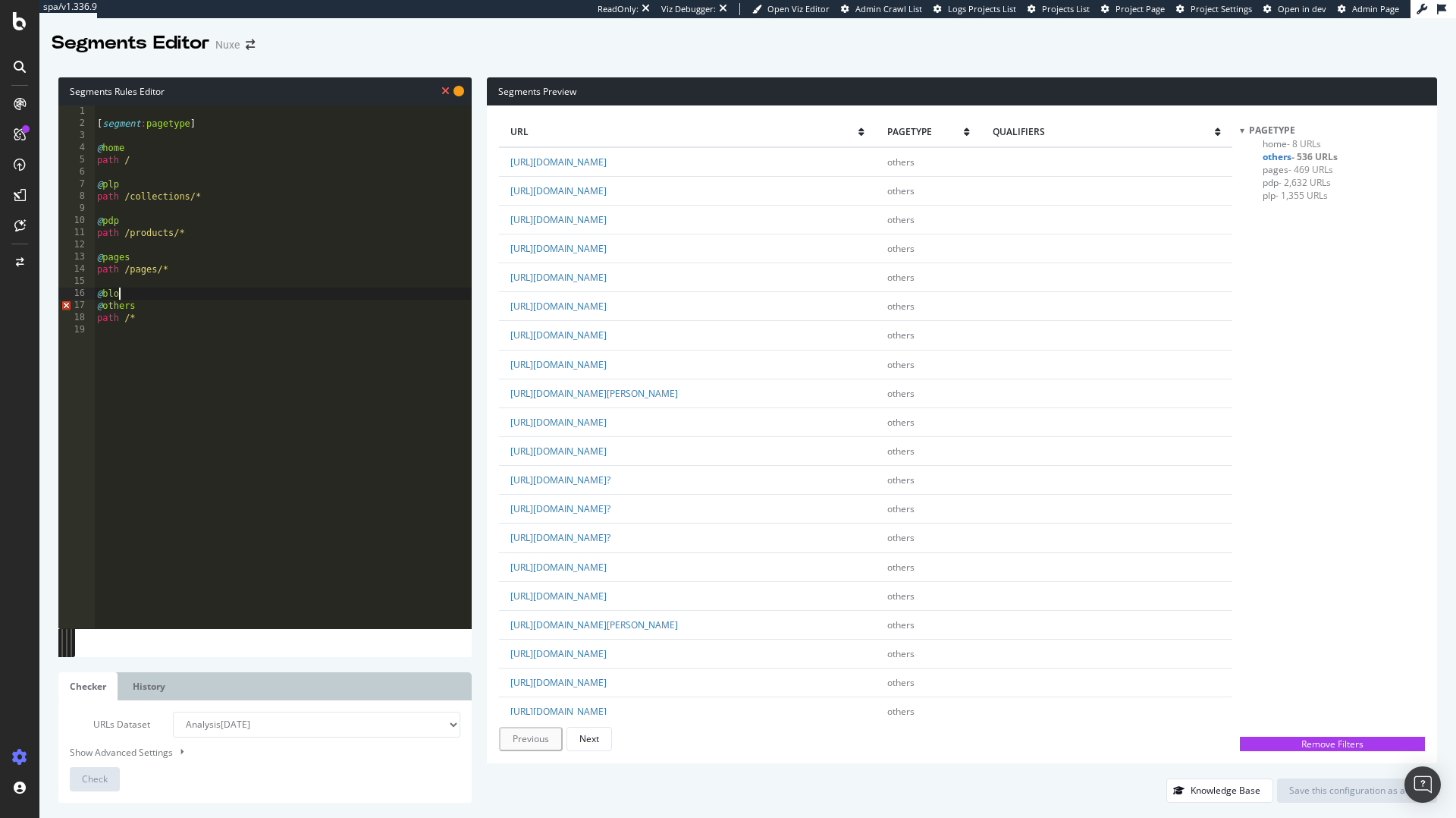
type textarea "@blogs"
type textarea "path /blogs/*"
click at [92, 773] on span "Check" at bounding box center [95, 778] width 25 height 13
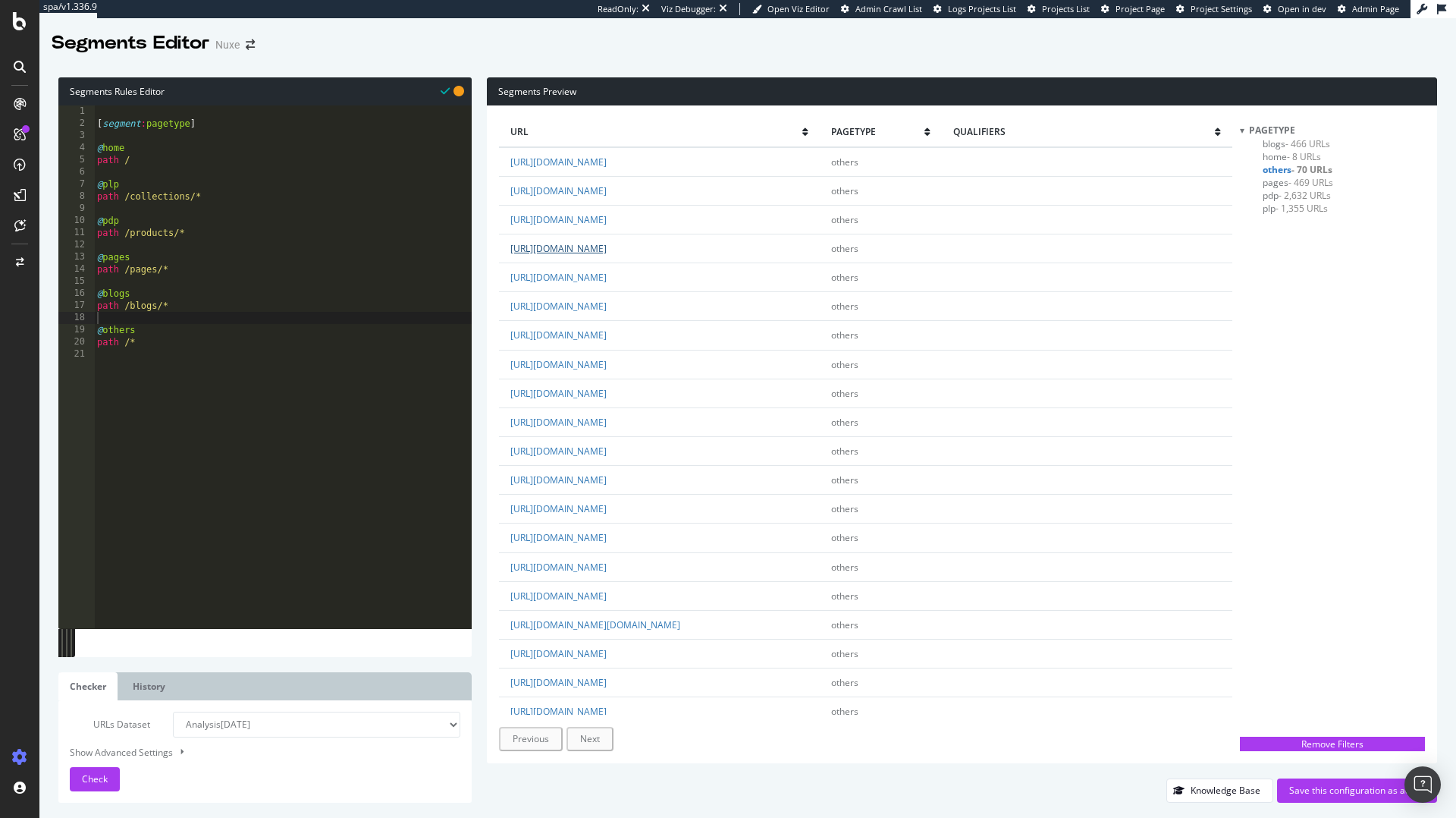
click at [607, 245] on link "https://fr.nuxe.com/gammes/huile-prodigieuse-huile-seche.list" at bounding box center [559, 248] width 97 height 13
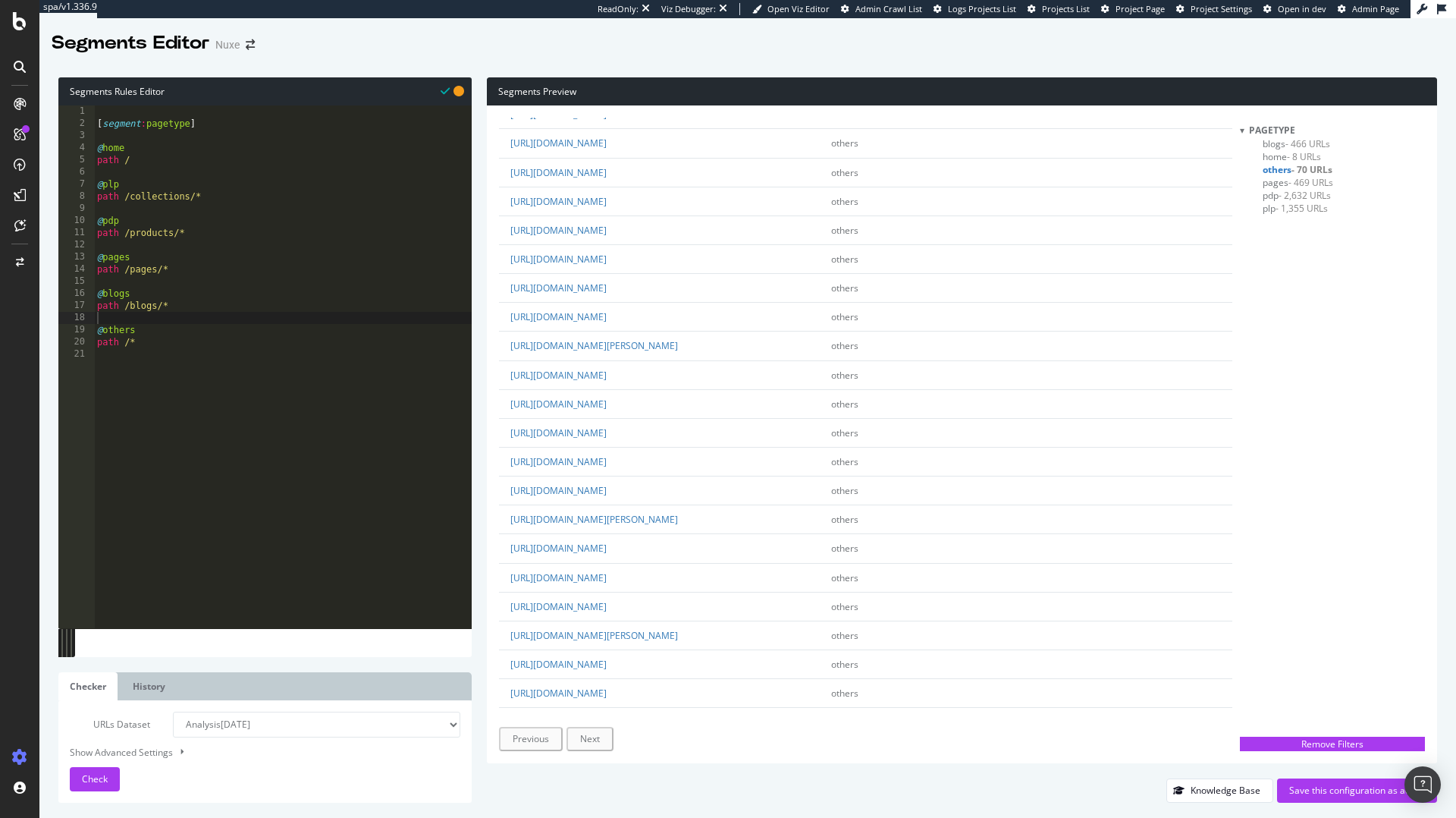
scroll to position [1245, 0]
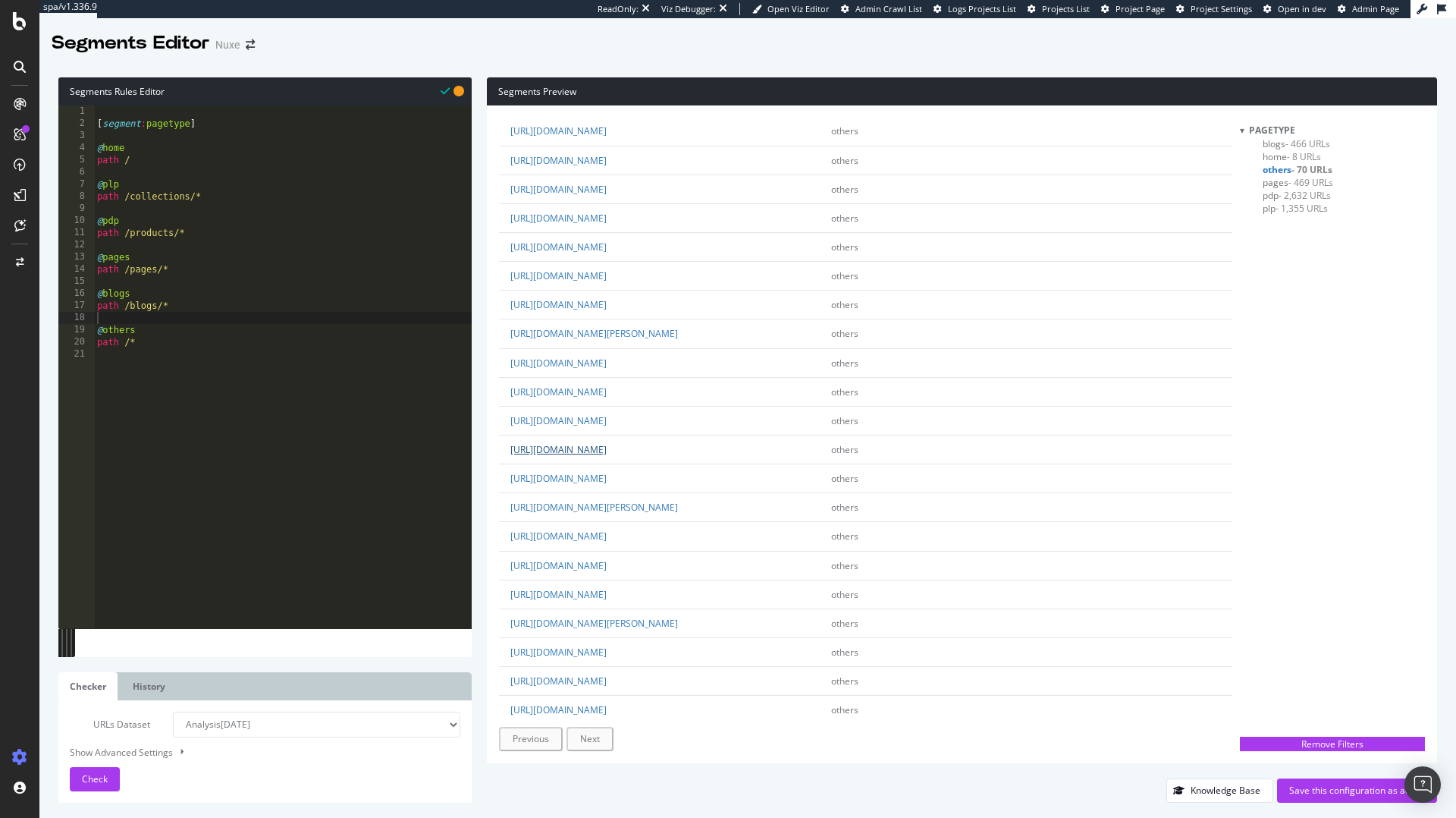
click at [607, 456] on link "https://fr.nuxe.com/deodorant-protection-24h-men-50ml/10859468.html" at bounding box center [559, 449] width 97 height 13
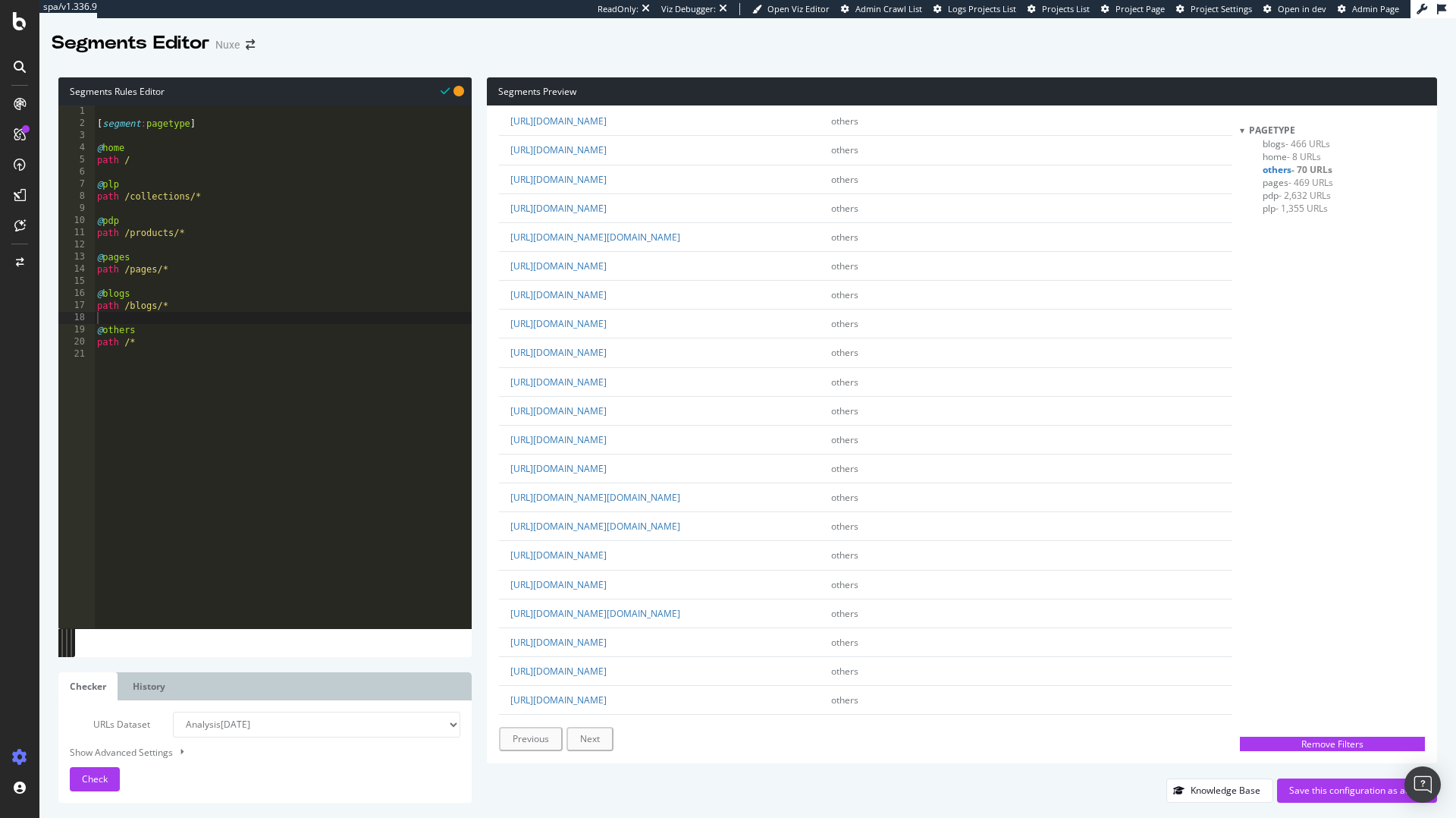
scroll to position [0, 0]
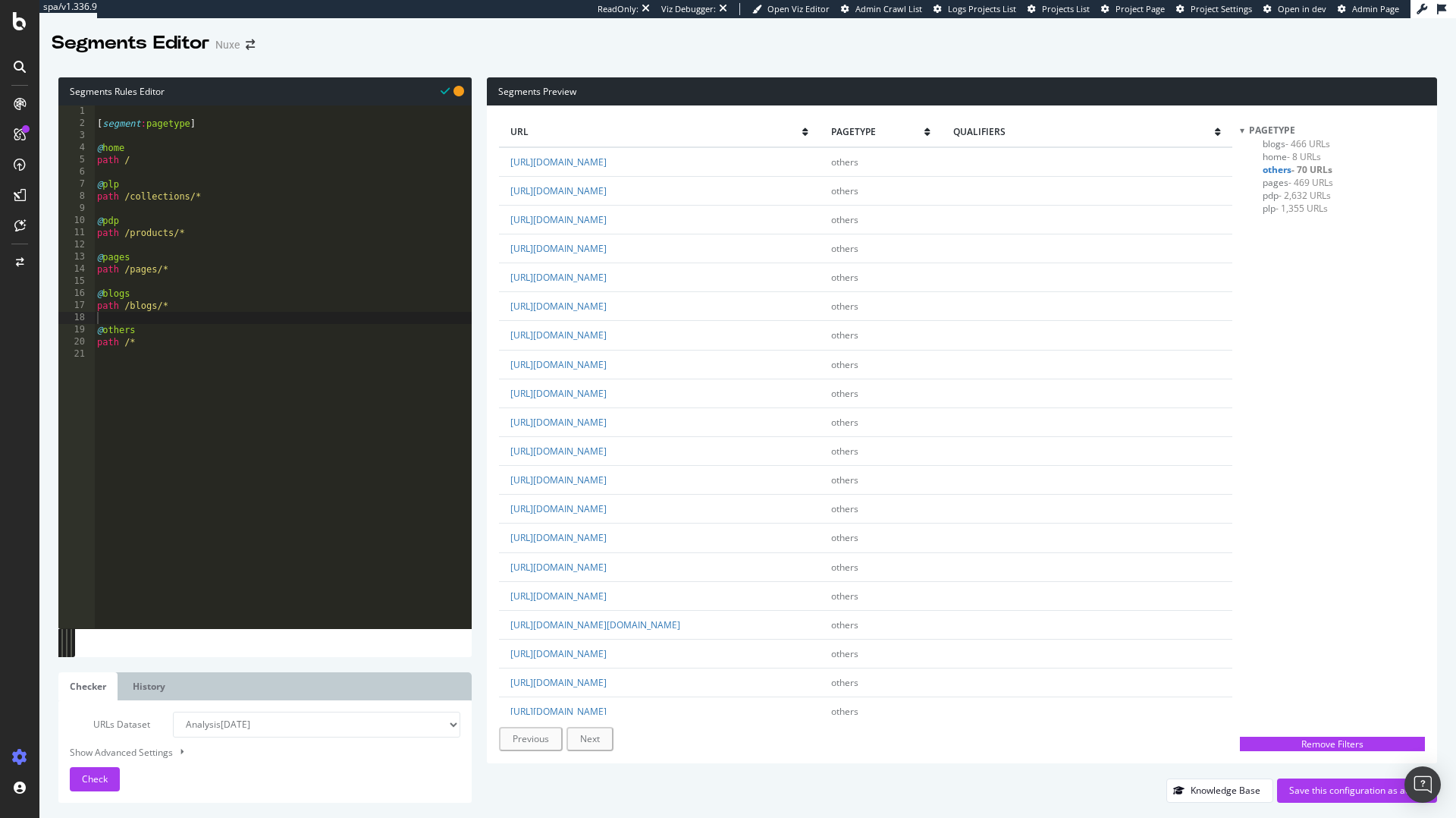
click at [1276, 198] on span "pdp - 2,632 URLs" at bounding box center [1297, 195] width 69 height 13
click at [1277, 207] on span "- 1,355 URLs" at bounding box center [1302, 208] width 53 height 13
click at [1298, 787] on div "Save this configuration as active" at bounding box center [1357, 789] width 136 height 13
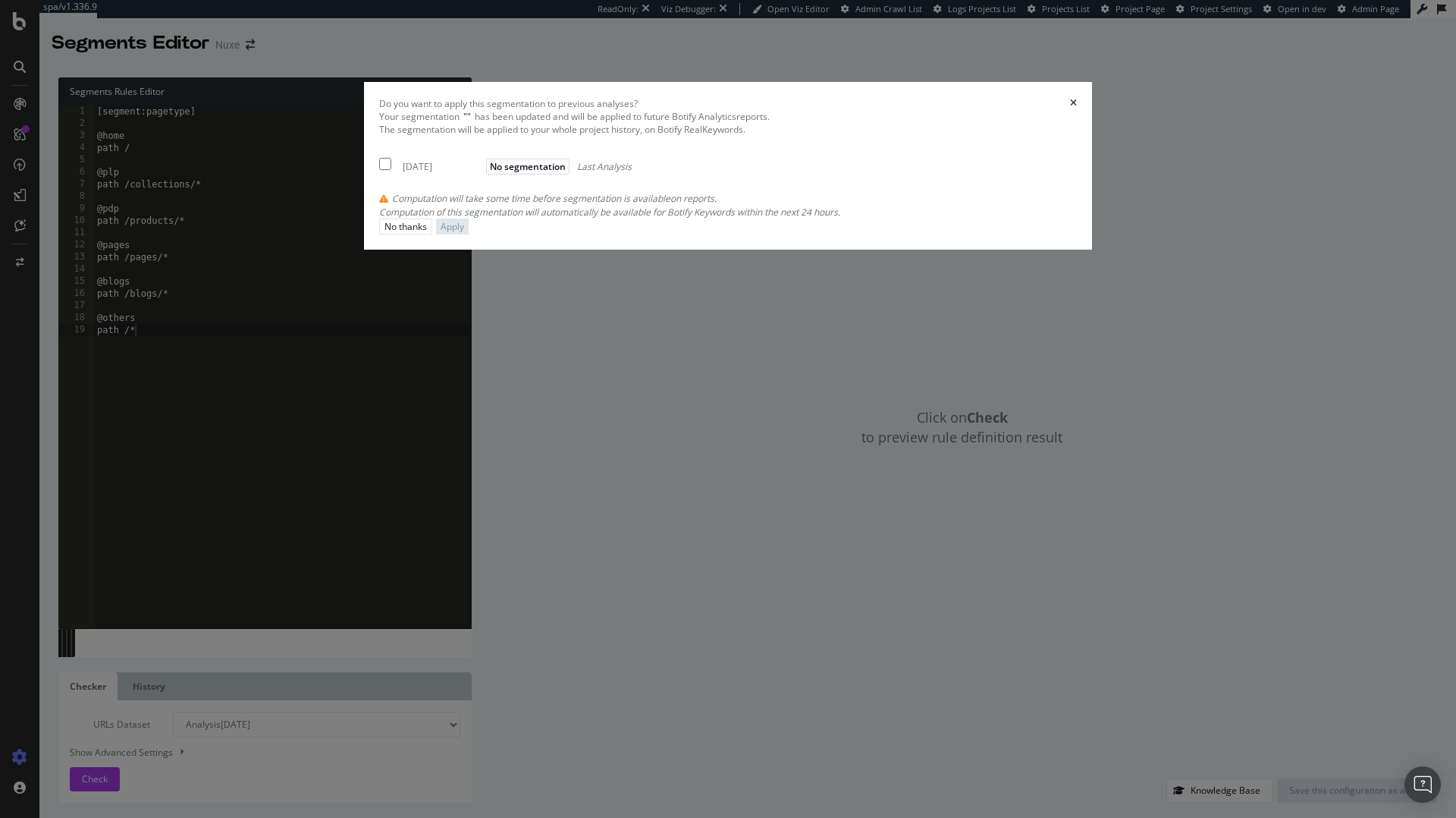
click at [491, 173] on div "2025 Aug. 21st No segmentation Last Analysis" at bounding box center [505, 164] width 253 height 18
click at [564, 175] on span "No segmentation" at bounding box center [528, 166] width 83 height 16
checkbox input "true"
click at [464, 234] on div "Apply" at bounding box center [453, 226] width 24 height 14
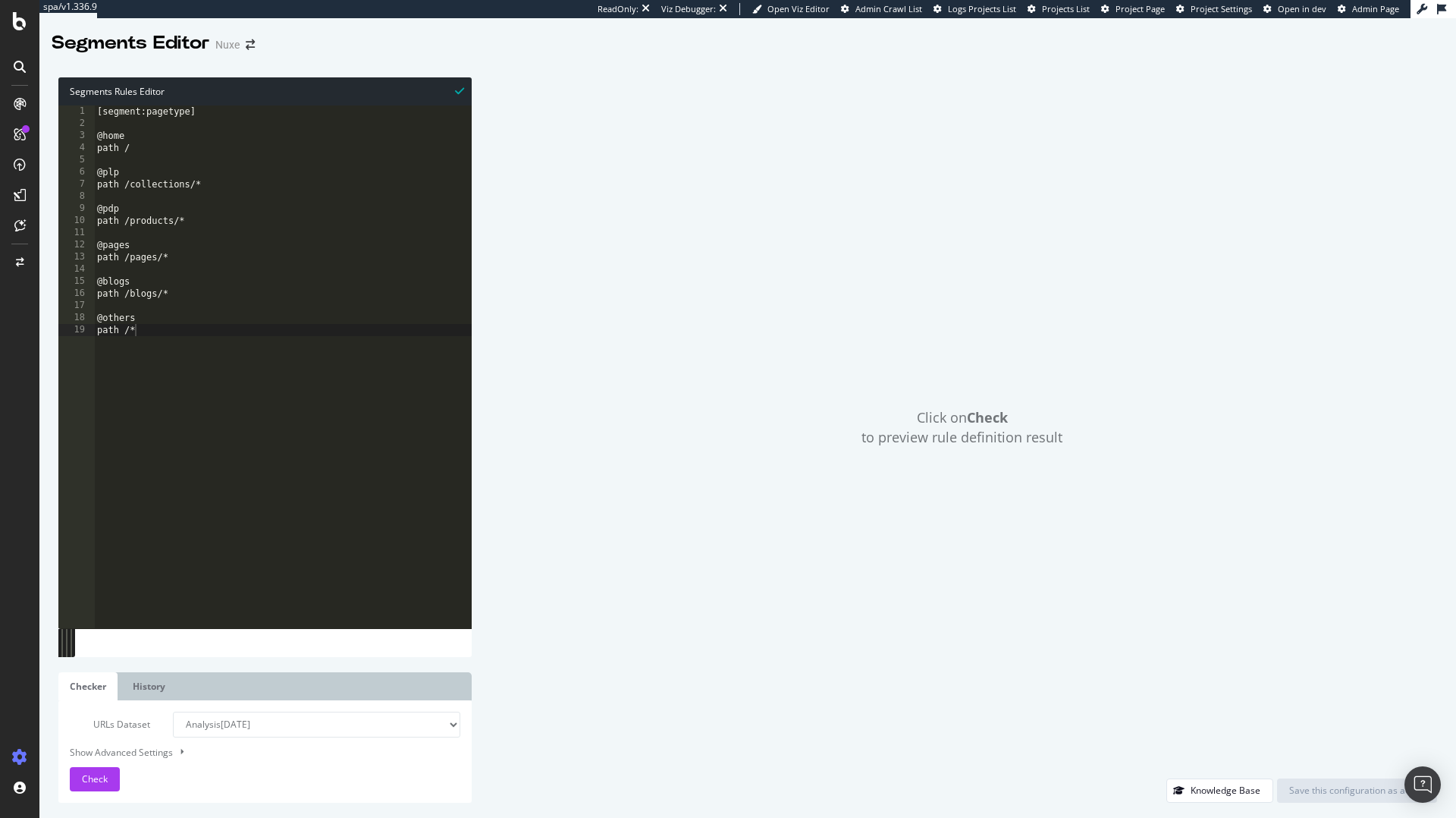
click at [986, 517] on div "Click on Check to preview rule definition result" at bounding box center [962, 427] width 950 height 701
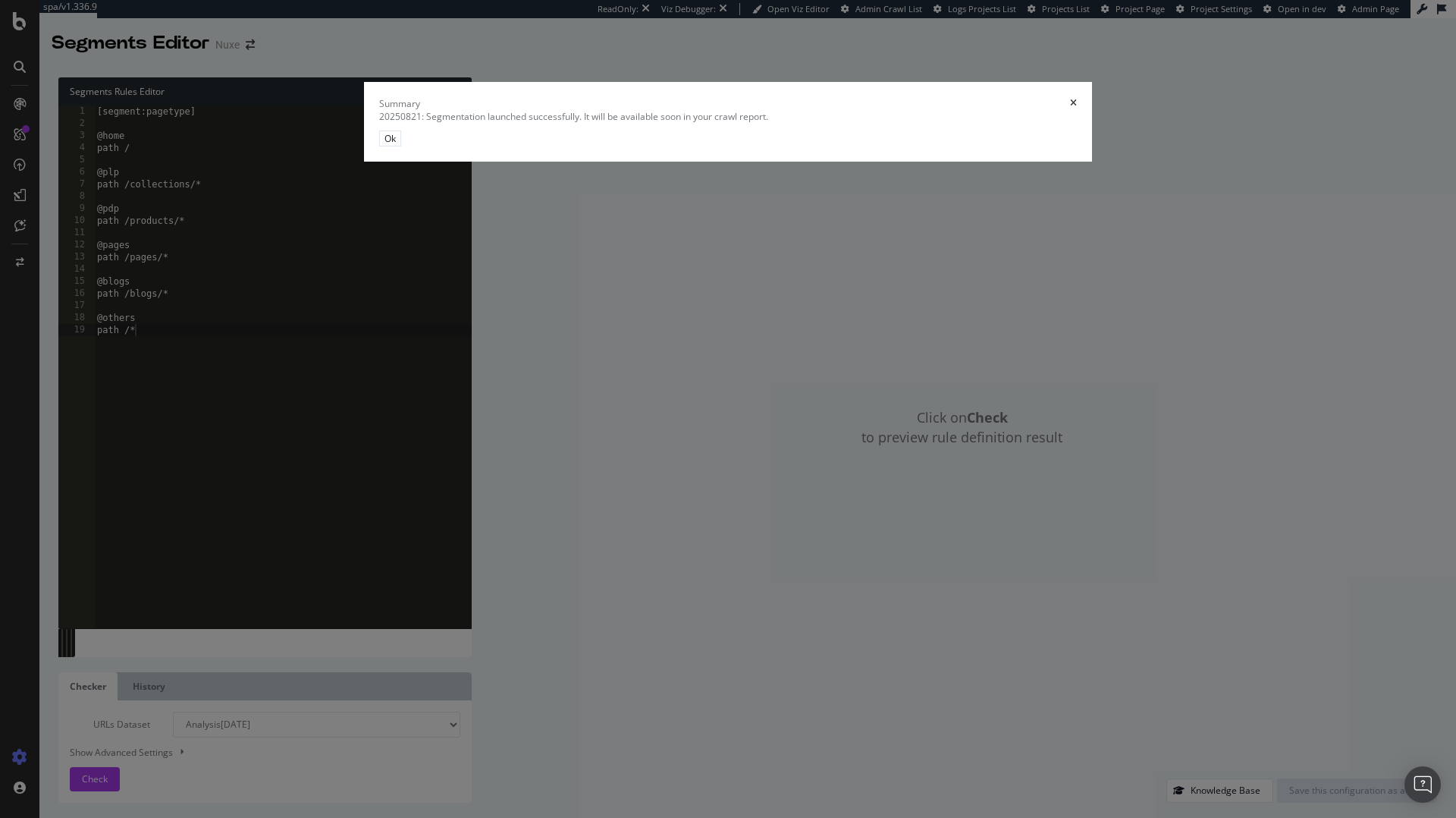
click at [999, 147] on div "Ok" at bounding box center [727, 138] width 697 height 16
click at [396, 145] on div "Ok" at bounding box center [390, 138] width 11 height 13
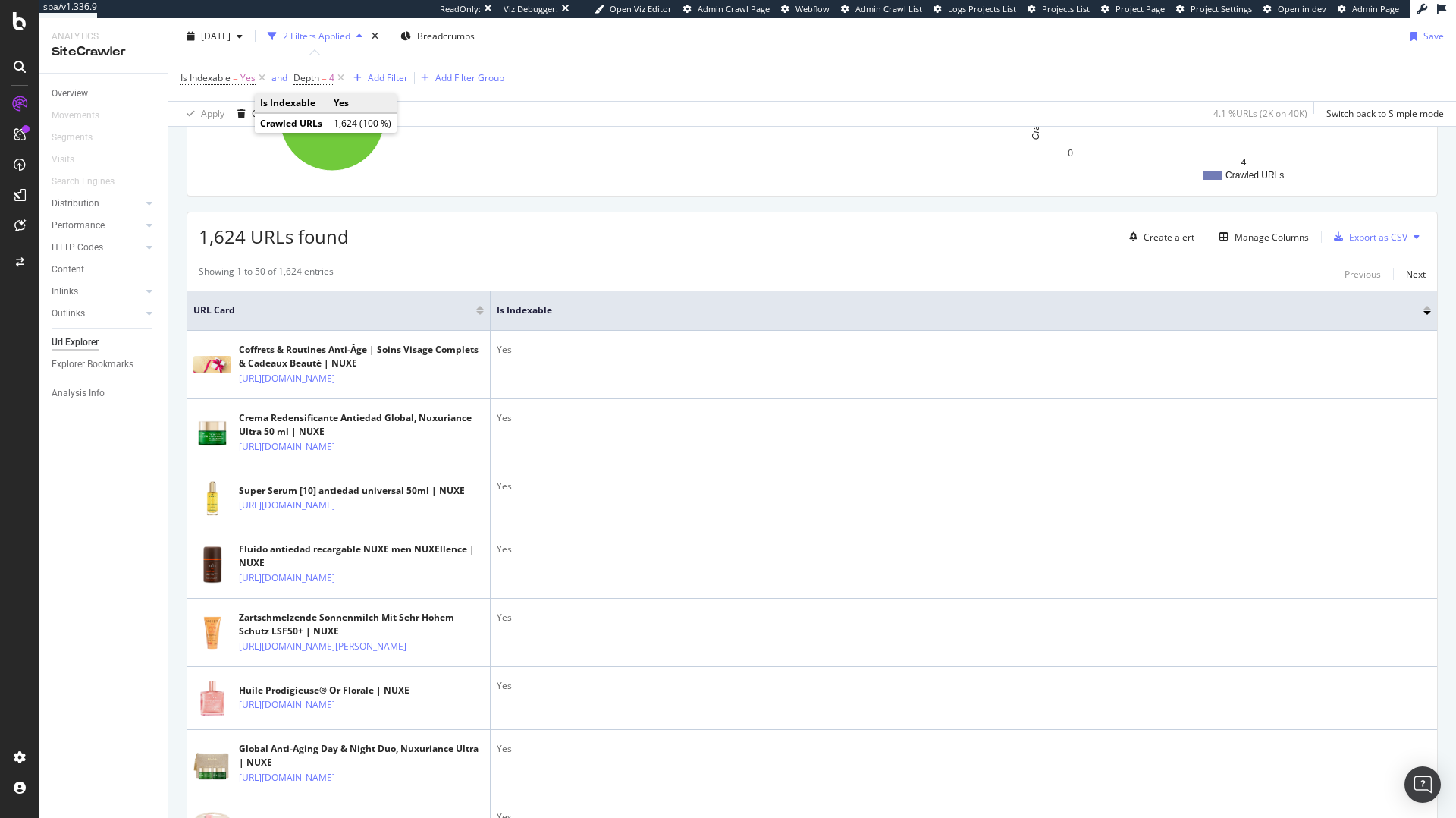
scroll to position [186, 0]
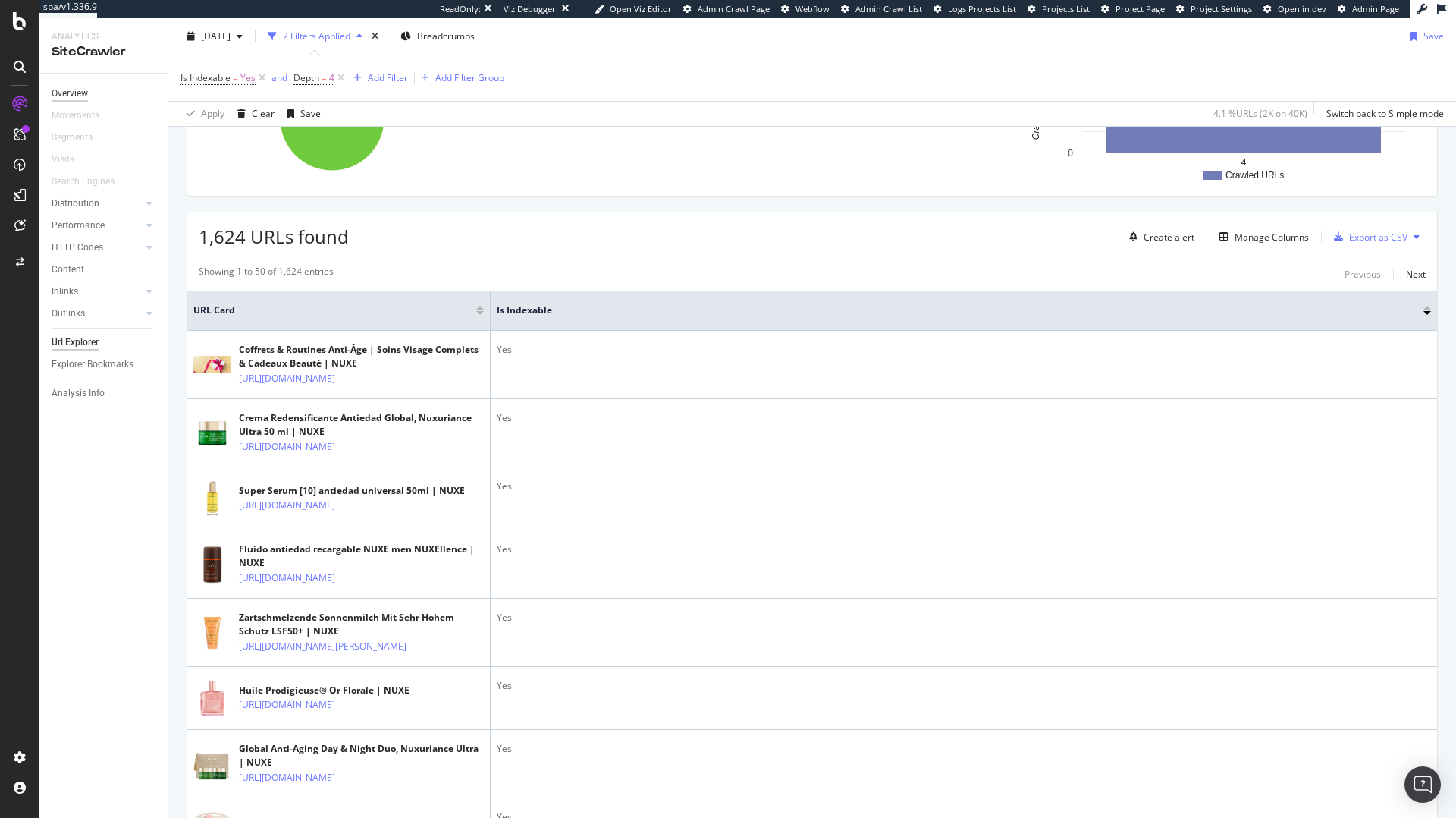
click at [69, 90] on div "Overview" at bounding box center [69, 93] width 36 height 16
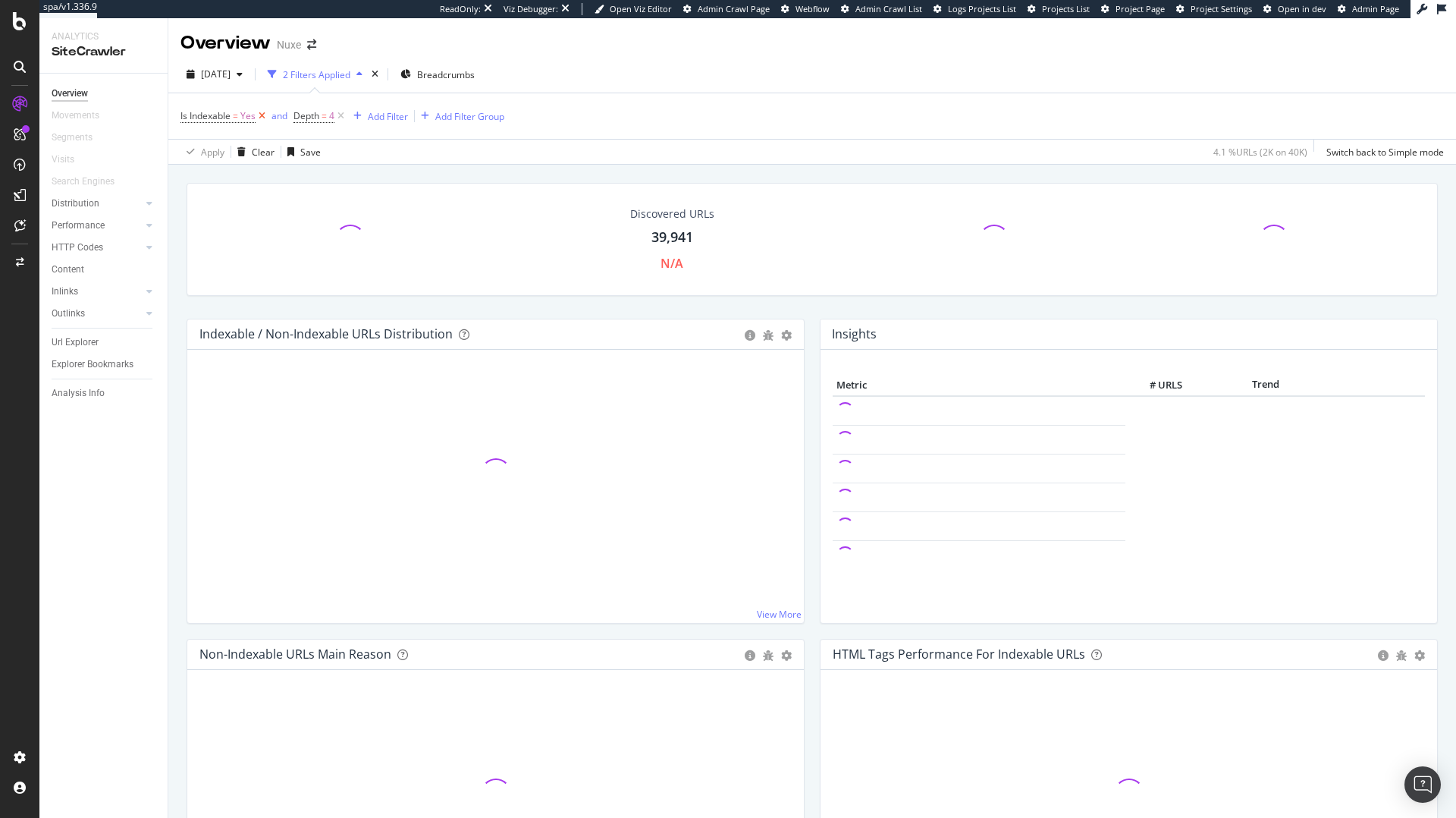
click at [259, 117] on icon at bounding box center [262, 116] width 13 height 15
click at [228, 115] on icon at bounding box center [227, 116] width 13 height 15
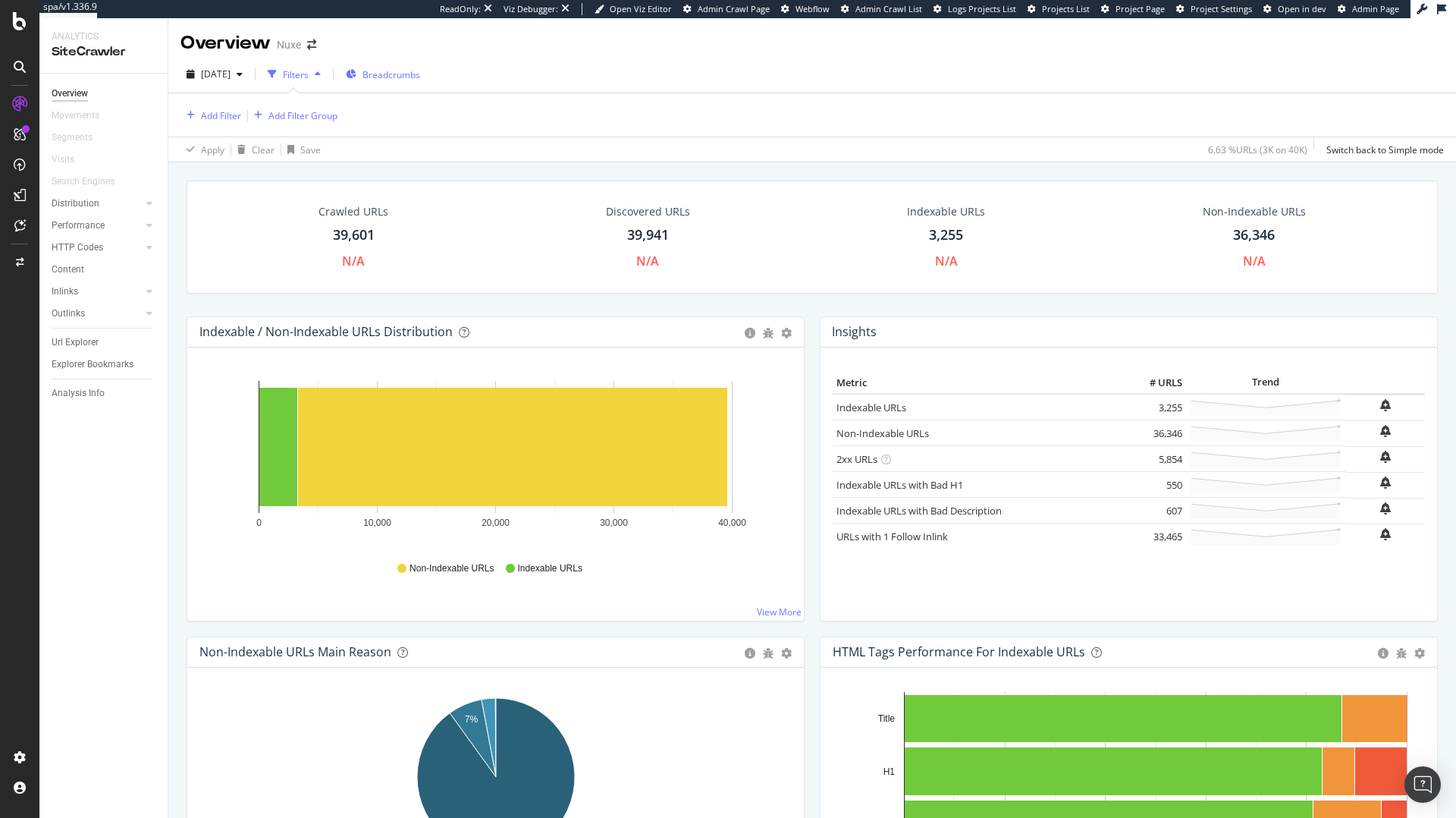
click at [420, 73] on span "Breadcrumbs" at bounding box center [392, 75] width 58 height 13
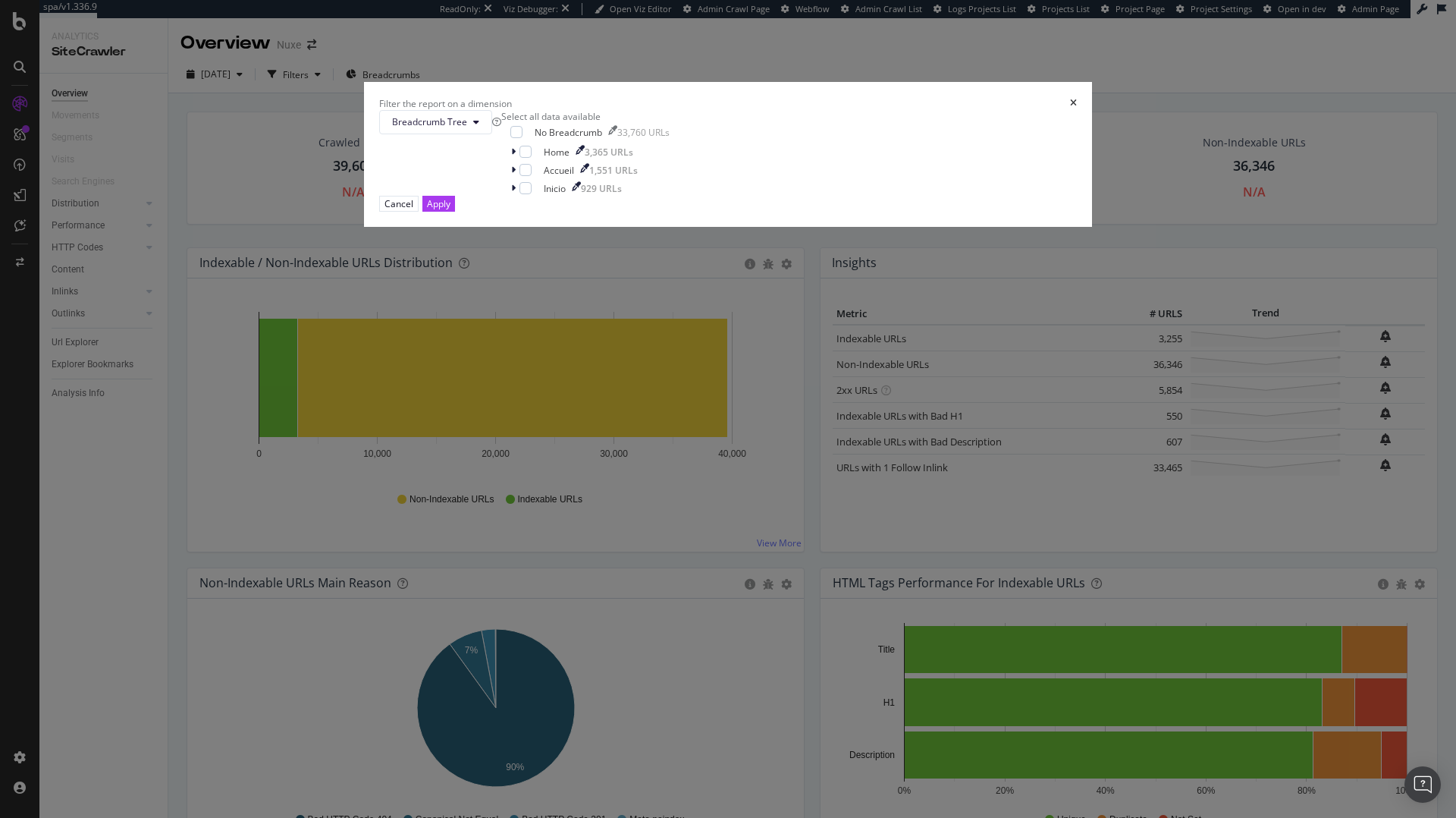
click at [1070, 108] on icon "times" at bounding box center [1074, 103] width 7 height 9
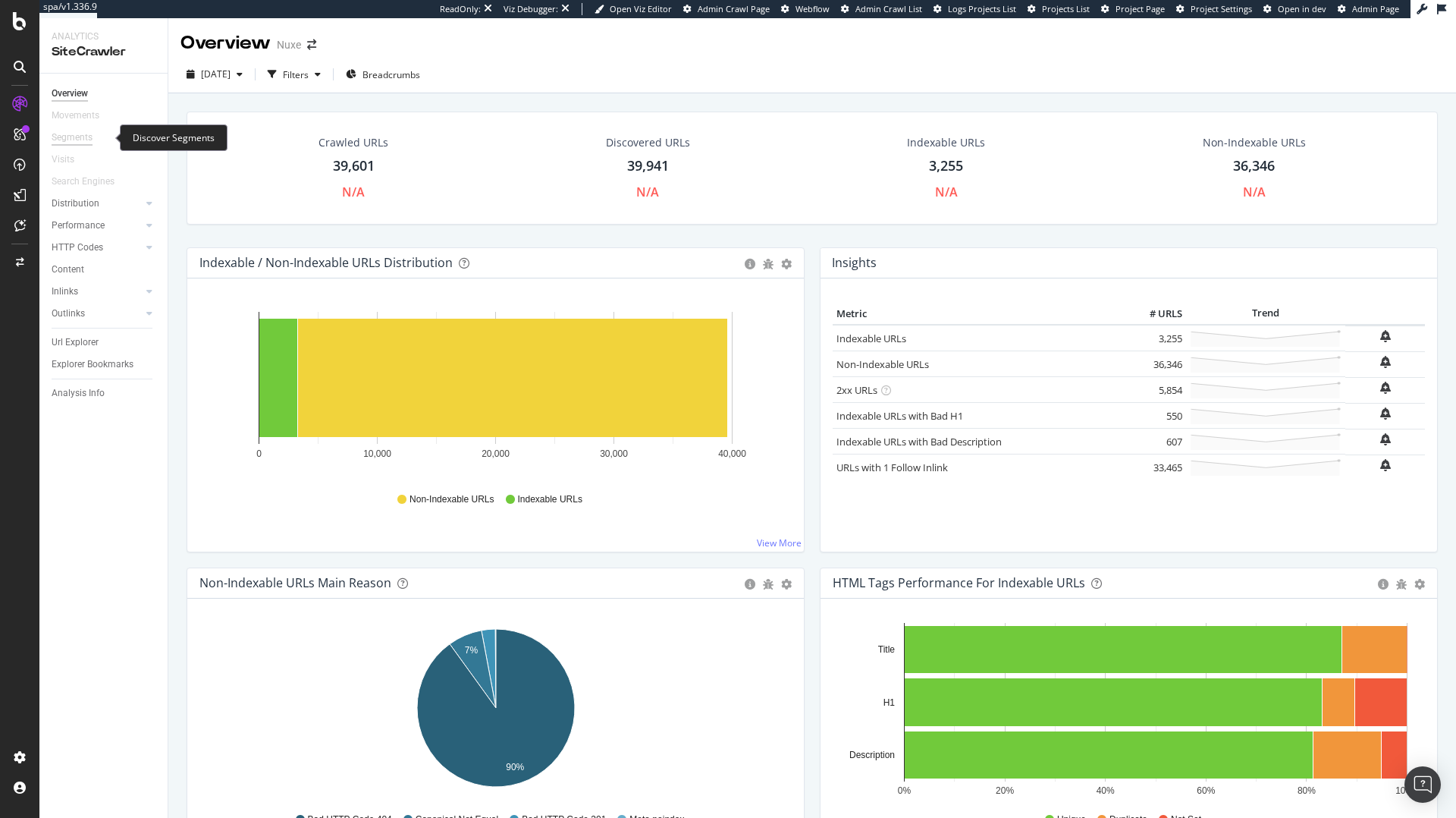
click at [76, 139] on div "Segments" at bounding box center [72, 137] width 41 height 16
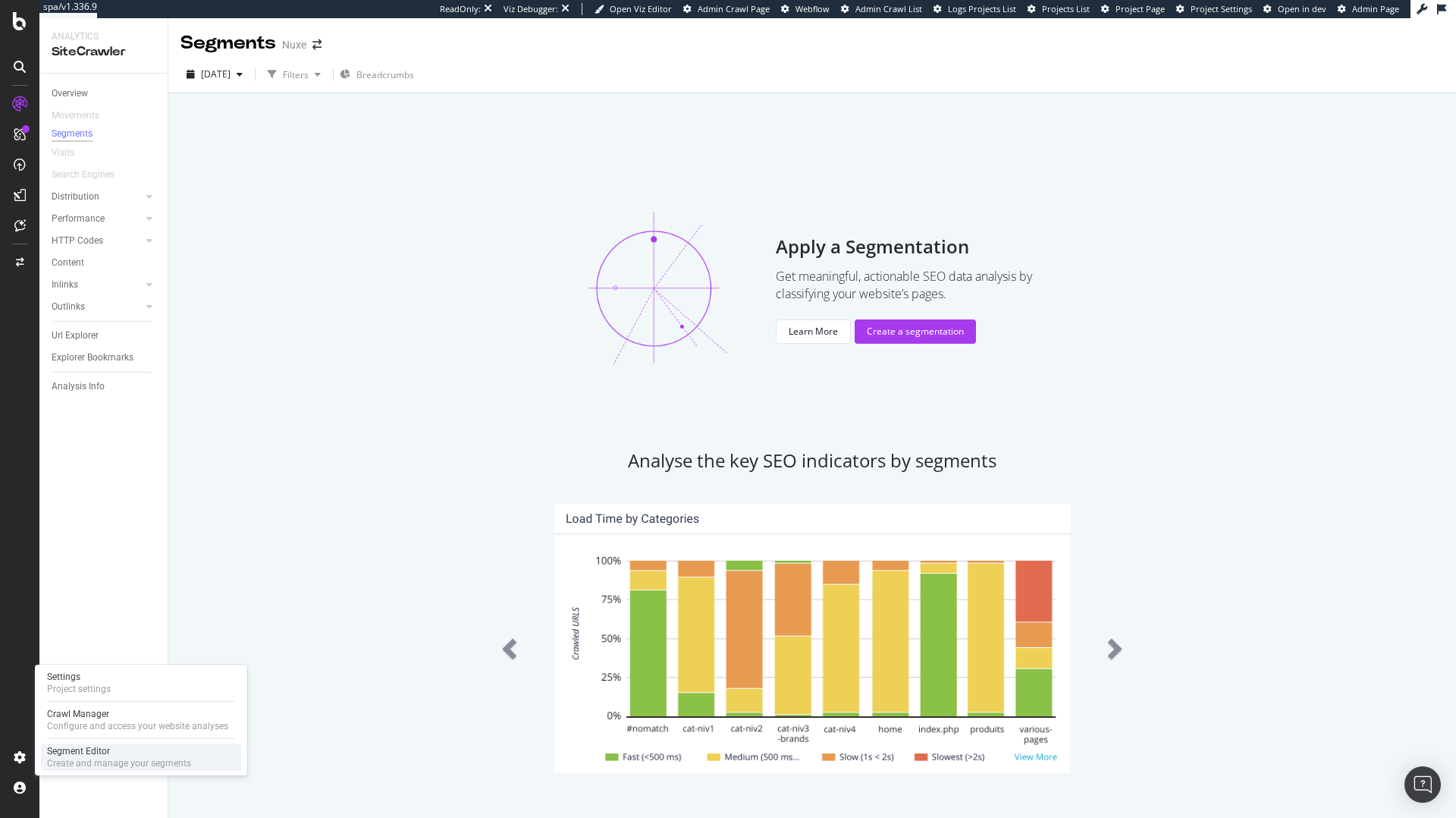
click at [80, 750] on div "Segment Editor" at bounding box center [119, 751] width 144 height 12
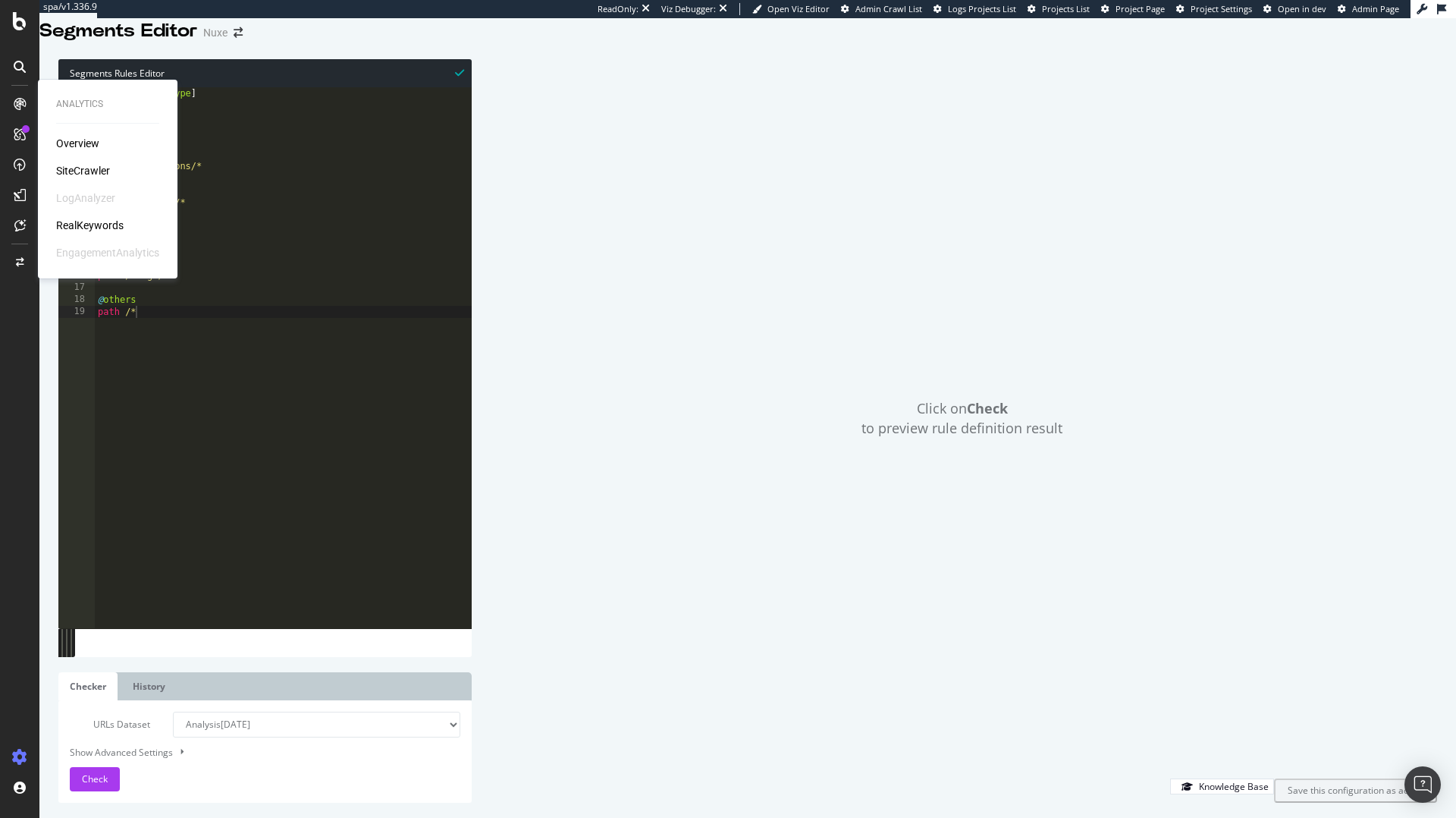
click at [103, 173] on div "SiteCrawler" at bounding box center [83, 170] width 54 height 15
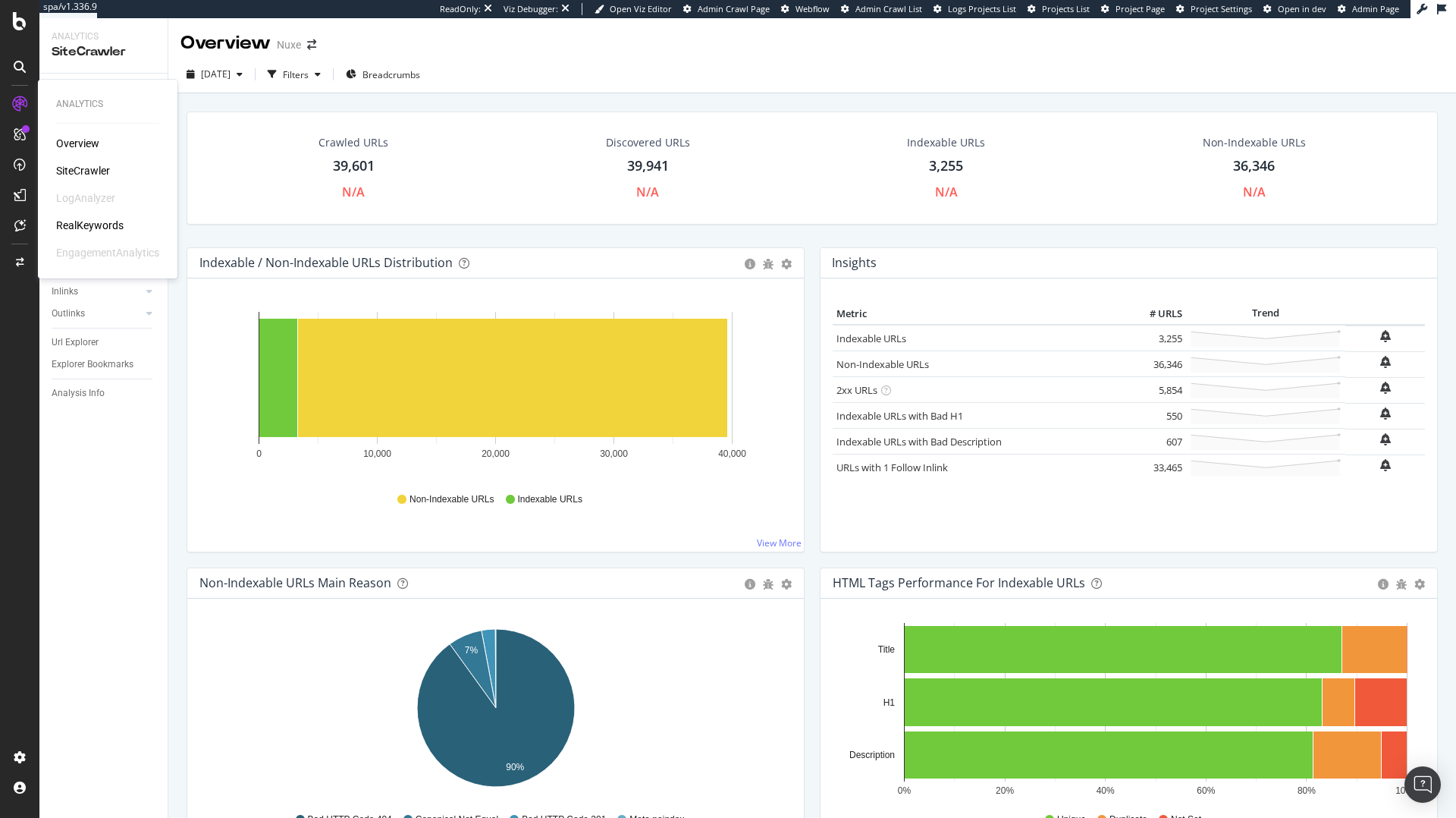
click at [101, 220] on div "RealKeywords" at bounding box center [90, 225] width 68 height 15
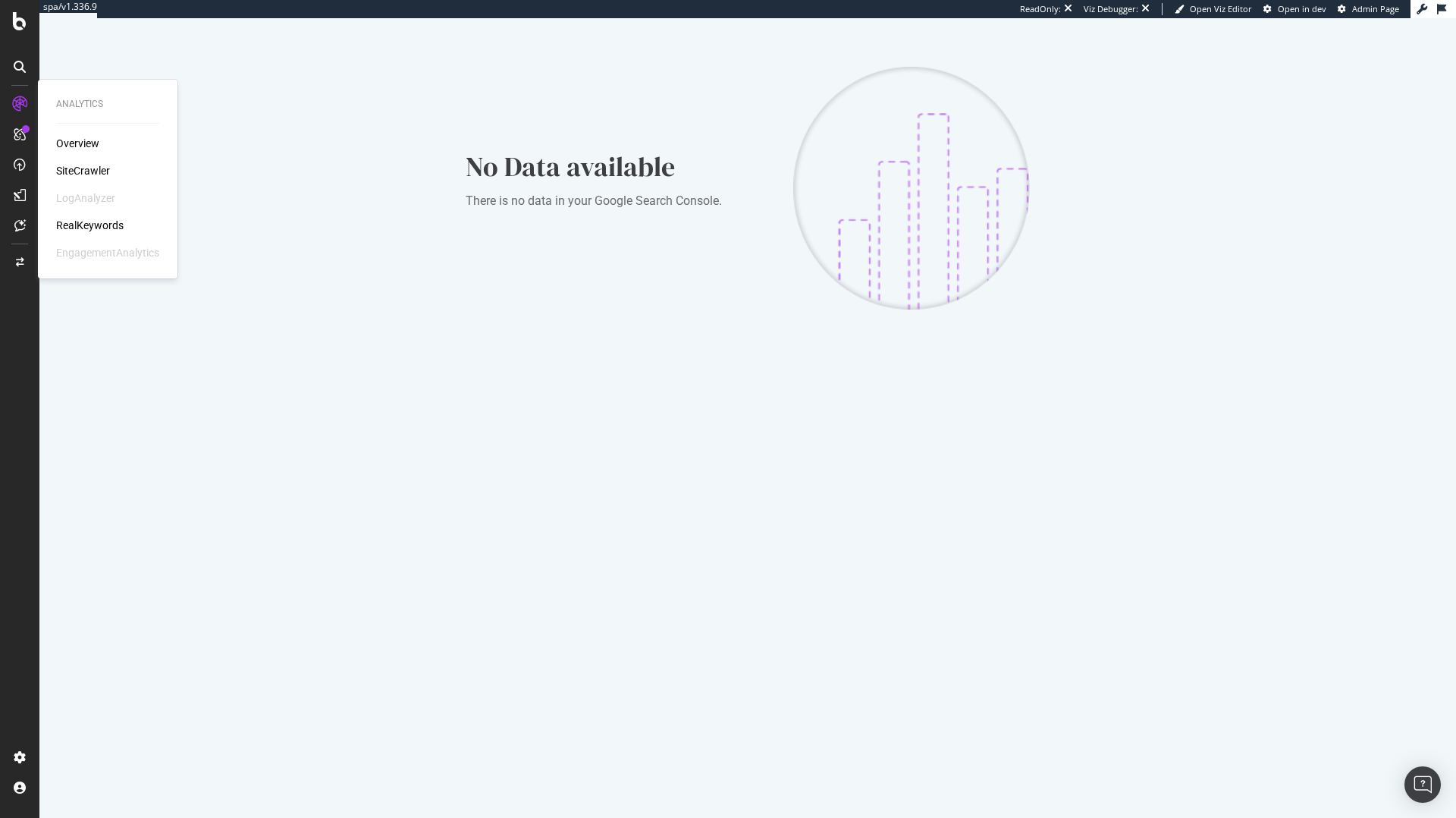
click at [86, 166] on div "SiteCrawler" at bounding box center [83, 170] width 54 height 15
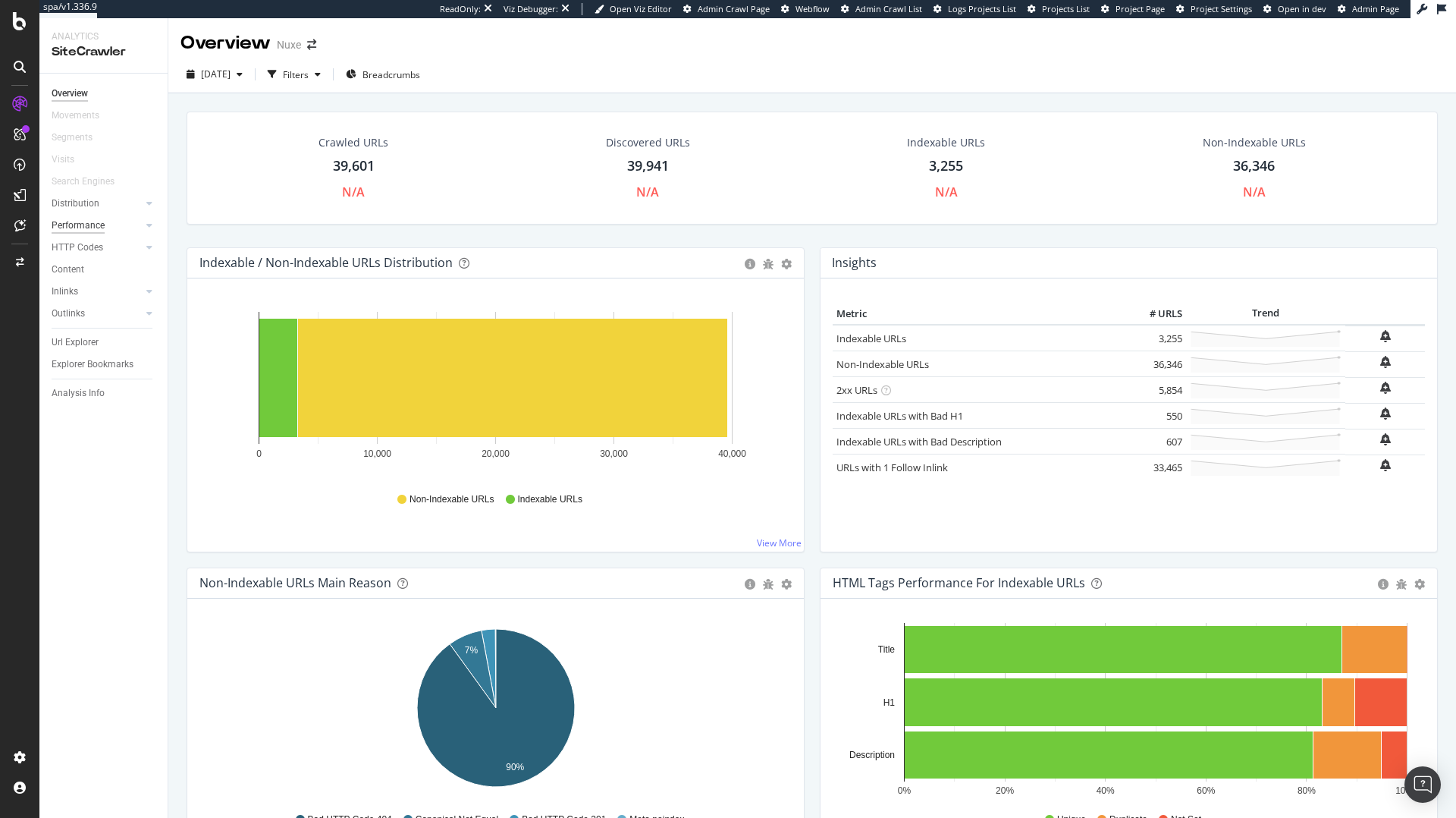
click at [93, 232] on div "Performance" at bounding box center [78, 225] width 53 height 16
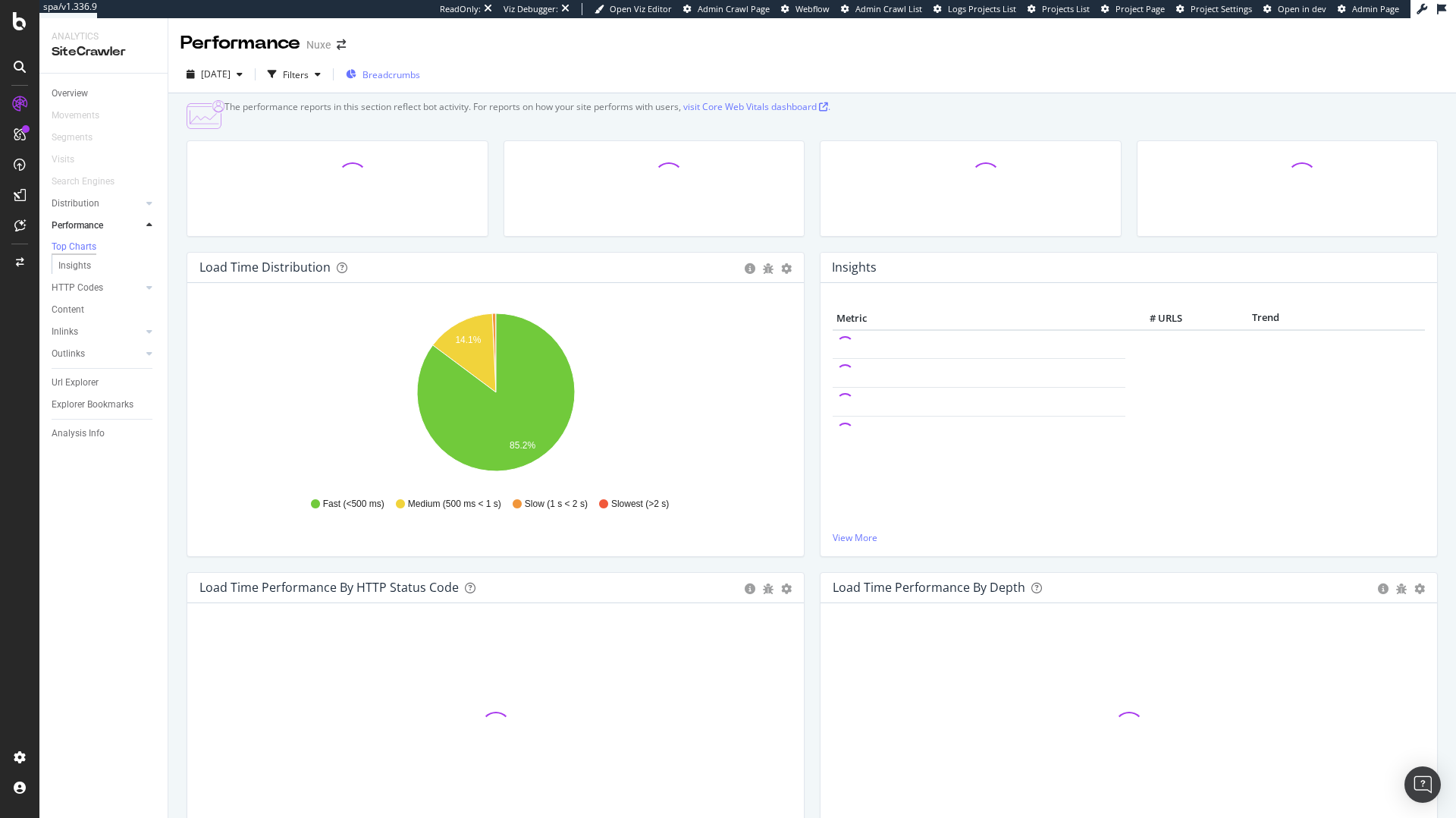
click at [420, 70] on span "Breadcrumbs" at bounding box center [392, 75] width 58 height 13
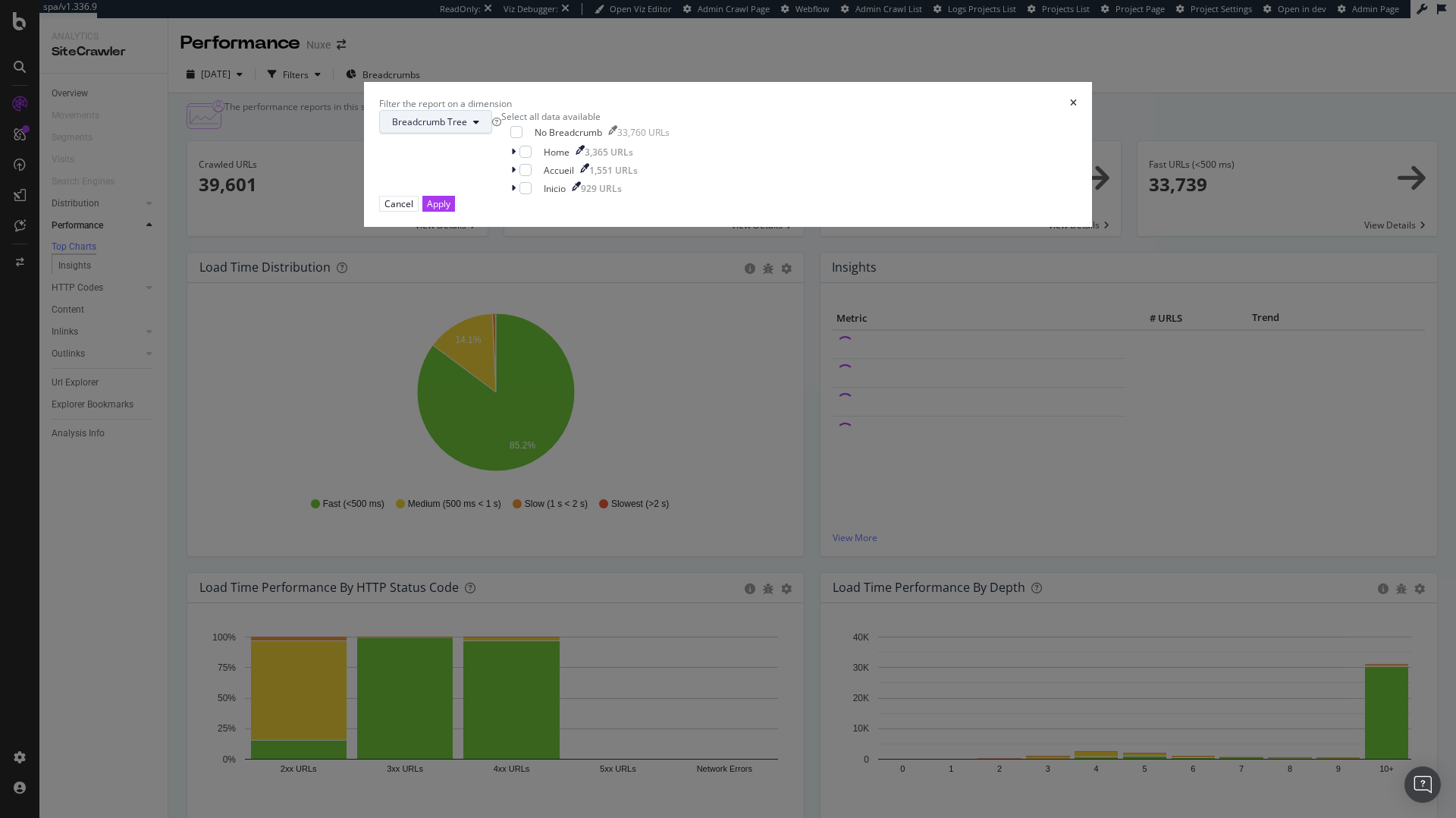
click at [492, 134] on button "Breadcrumb Tree" at bounding box center [435, 122] width 113 height 25
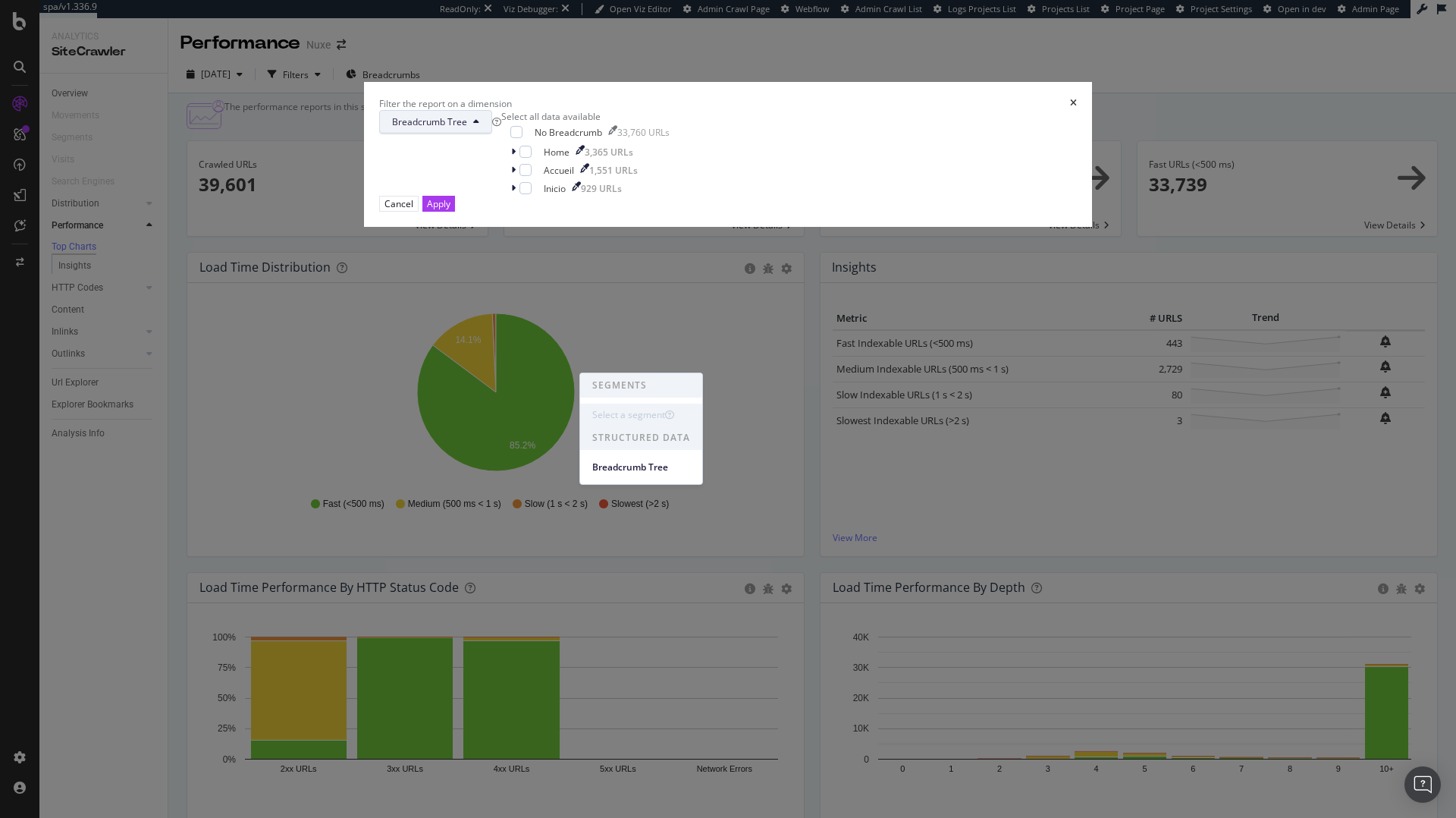
click at [653, 409] on div "Select a segment" at bounding box center [633, 415] width 82 height 14
click at [1070, 108] on icon "times" at bounding box center [1074, 103] width 7 height 9
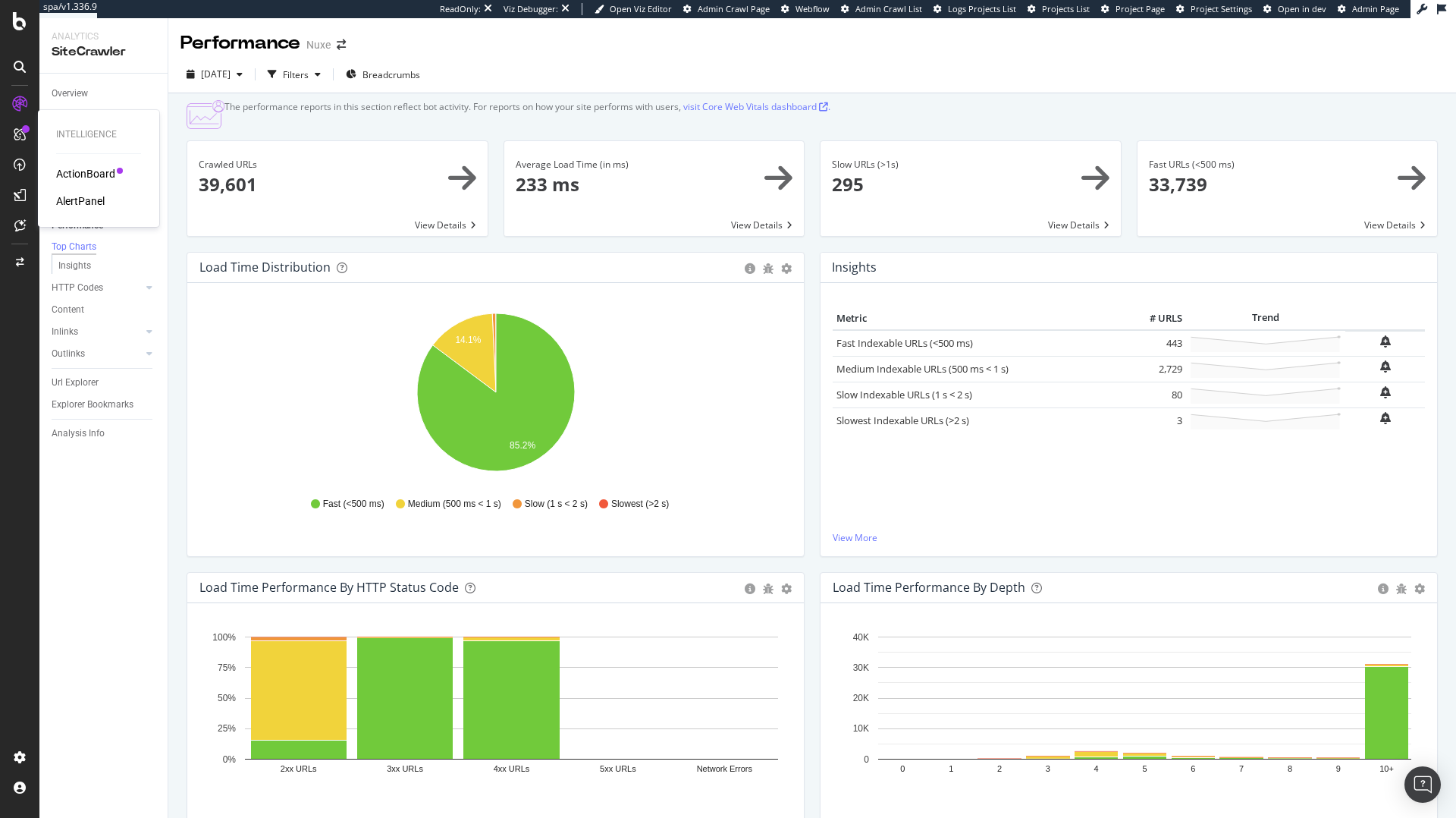
click at [63, 178] on div "ActionBoard" at bounding box center [86, 174] width 59 height 15
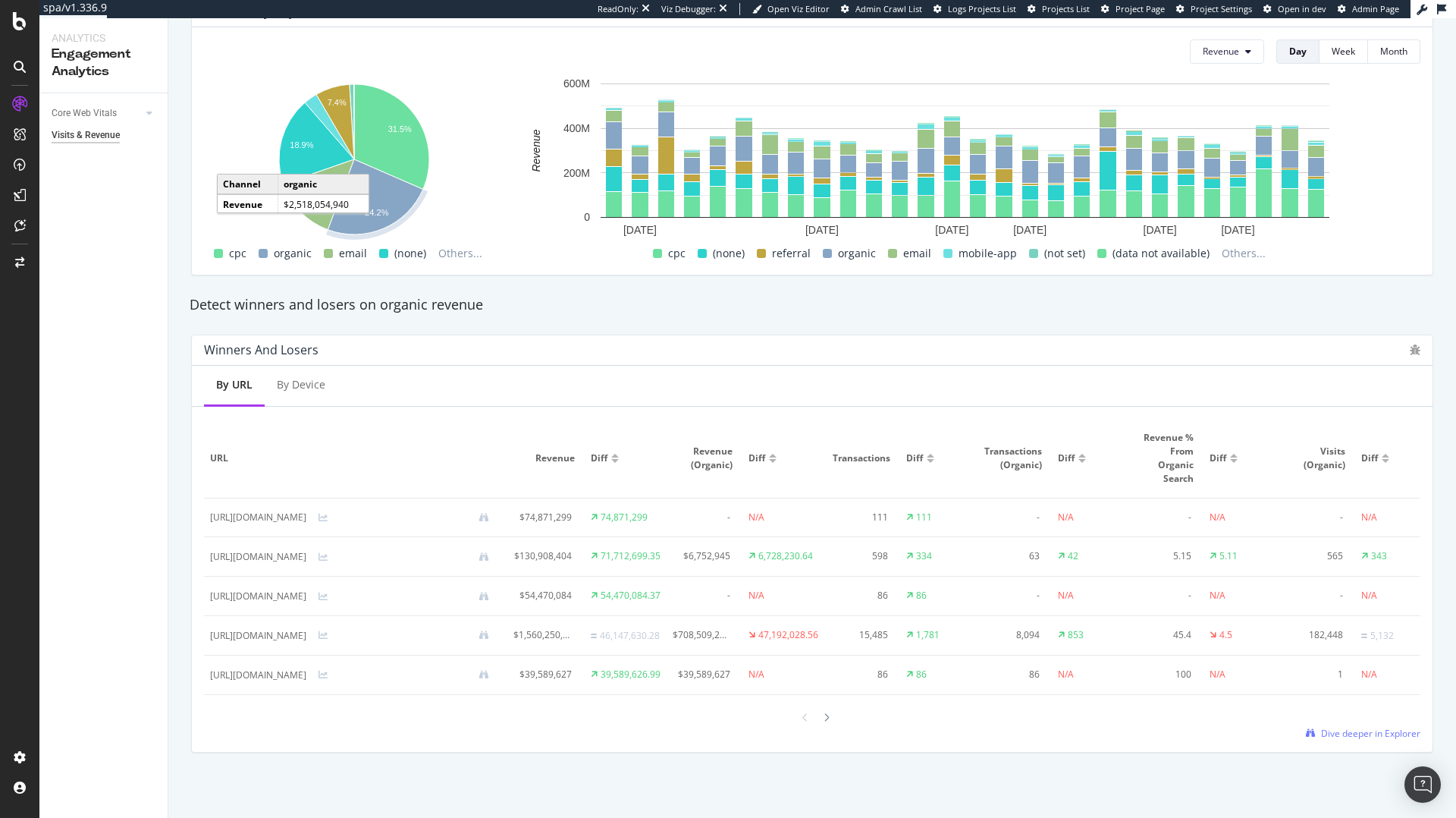
drag, startPoint x: 616, startPoint y: 438, endPoint x: 642, endPoint y: 437, distance: 26.0
click at [585, 438] on th "Revenue" at bounding box center [546, 459] width 77 height 80
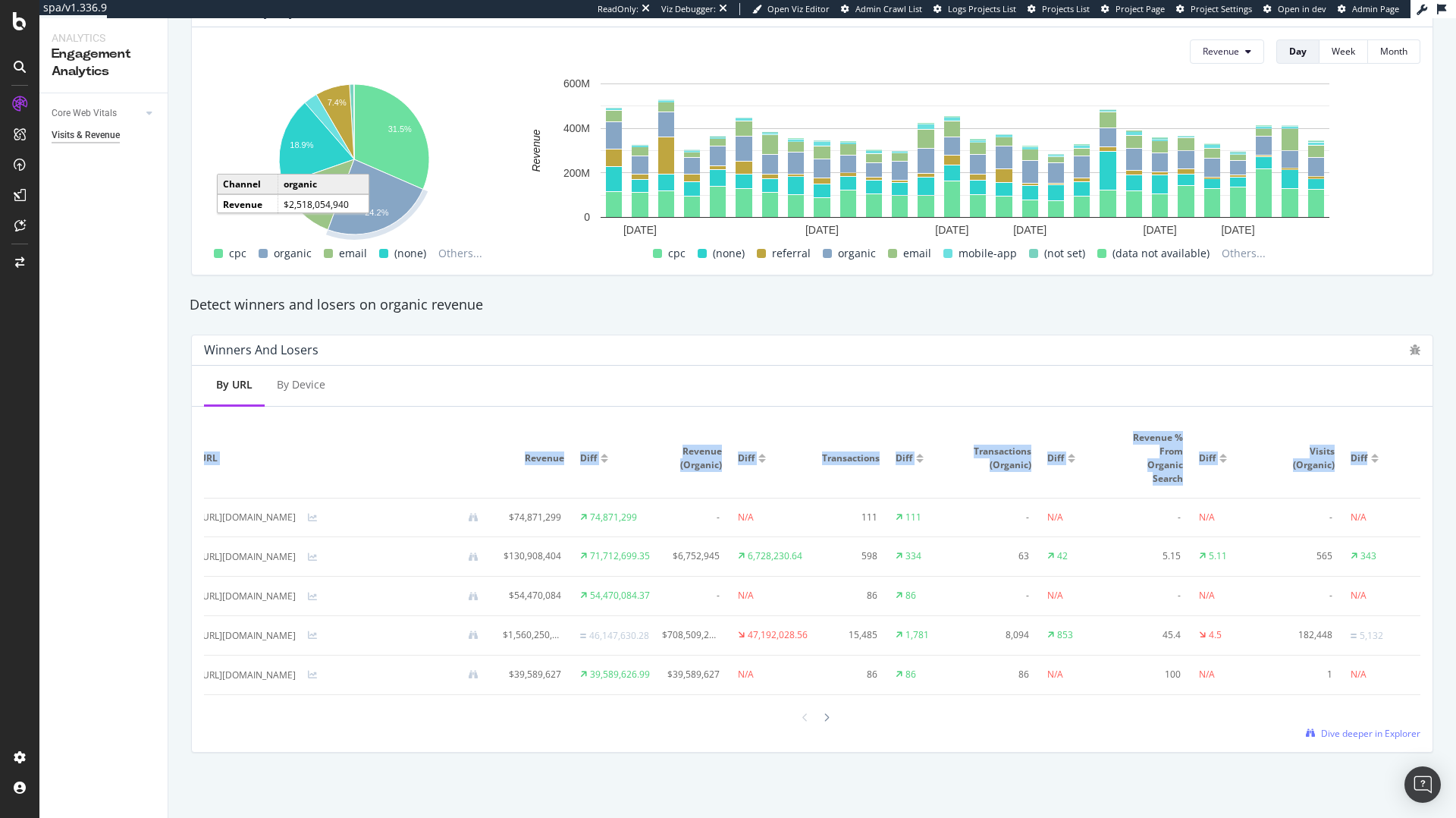
drag, startPoint x: 526, startPoint y: 408, endPoint x: 1398, endPoint y: 460, distance: 873.5
click at [1398, 460] on div "By URL By Device URL Revenue Diff Revenue (Organic) Diff Transactions Diff Tran…" at bounding box center [812, 558] width 1241 height 386
copy div "URL Revenue Diff Revenue (Organic) Diff Transactions Diff Transactions (Organic…"
click at [1193, 373] on div "By URL By Device" at bounding box center [812, 386] width 1241 height 41
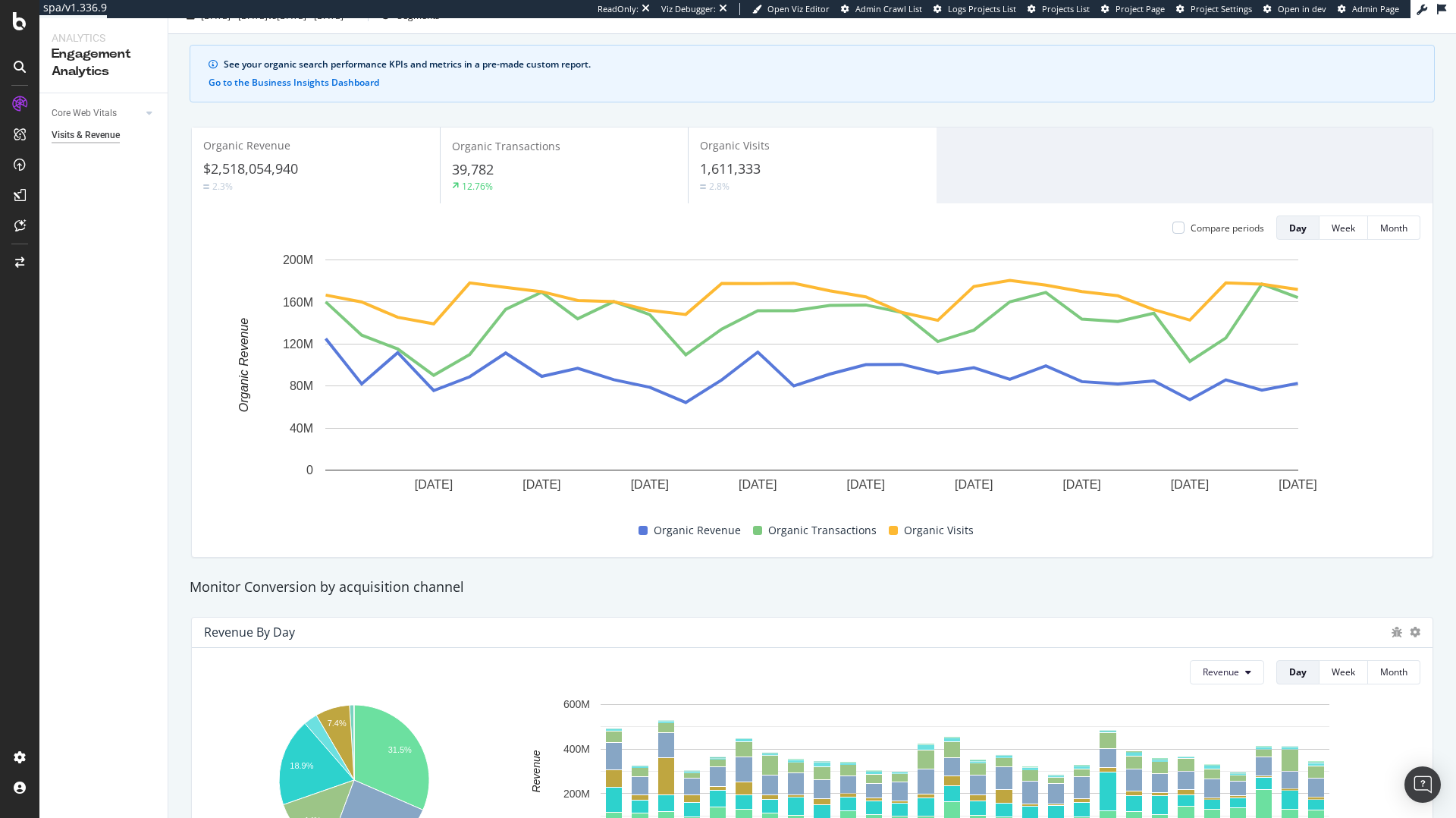
scroll to position [0, 0]
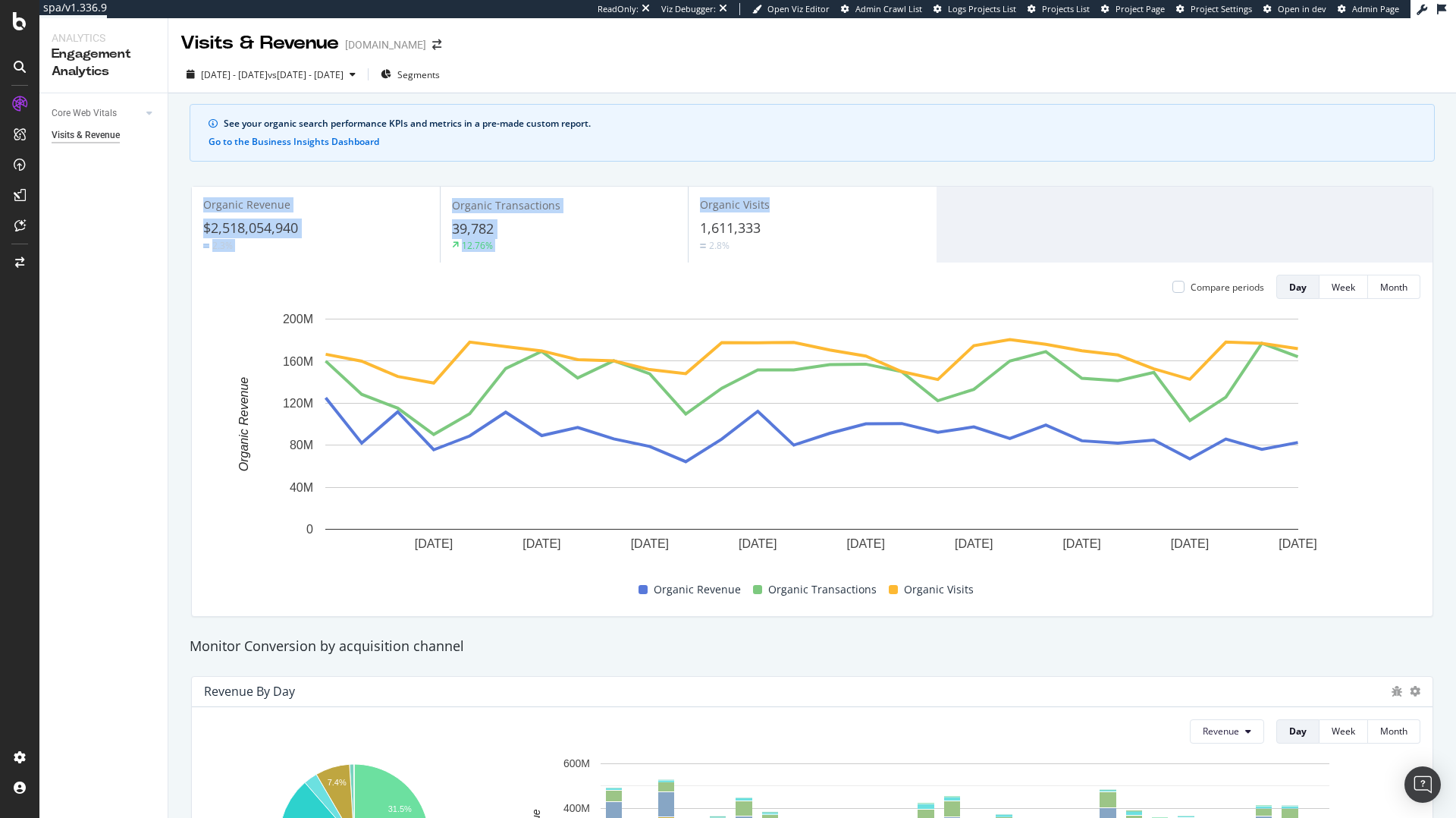
copy div "Organic Revenue $2,518,054,940 2.3% Organic Transactions 39,782 12.76% Organic …"
drag, startPoint x: 192, startPoint y: 184, endPoint x: 713, endPoint y: 166, distance: 521.3
click at [713, 166] on div "See your organic search performance KPIs and metrics in a pre-made custom repor…" at bounding box center [813, 795] width 1288 height 1404
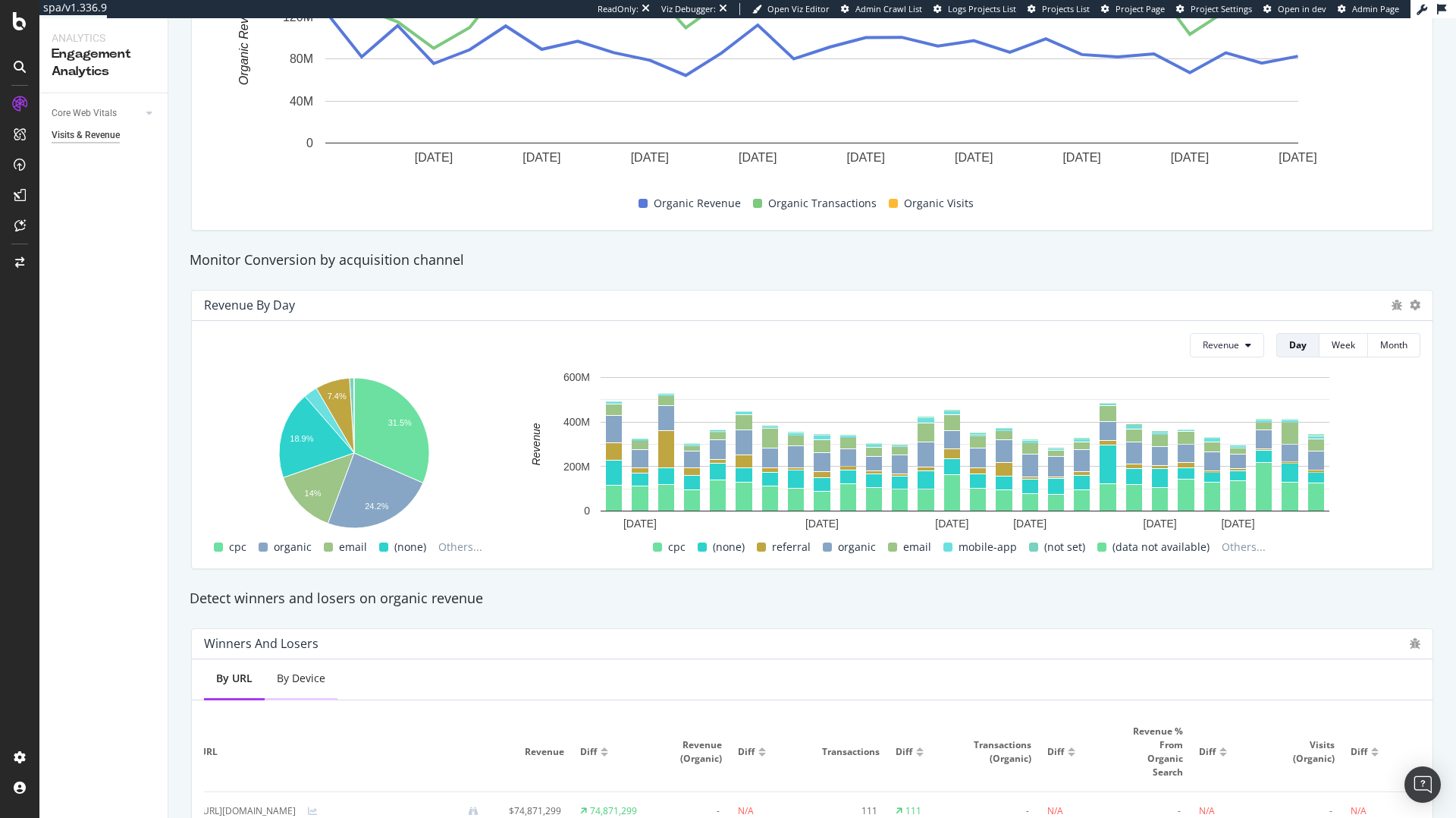
click at [298, 676] on div "By Device" at bounding box center [301, 678] width 48 height 15
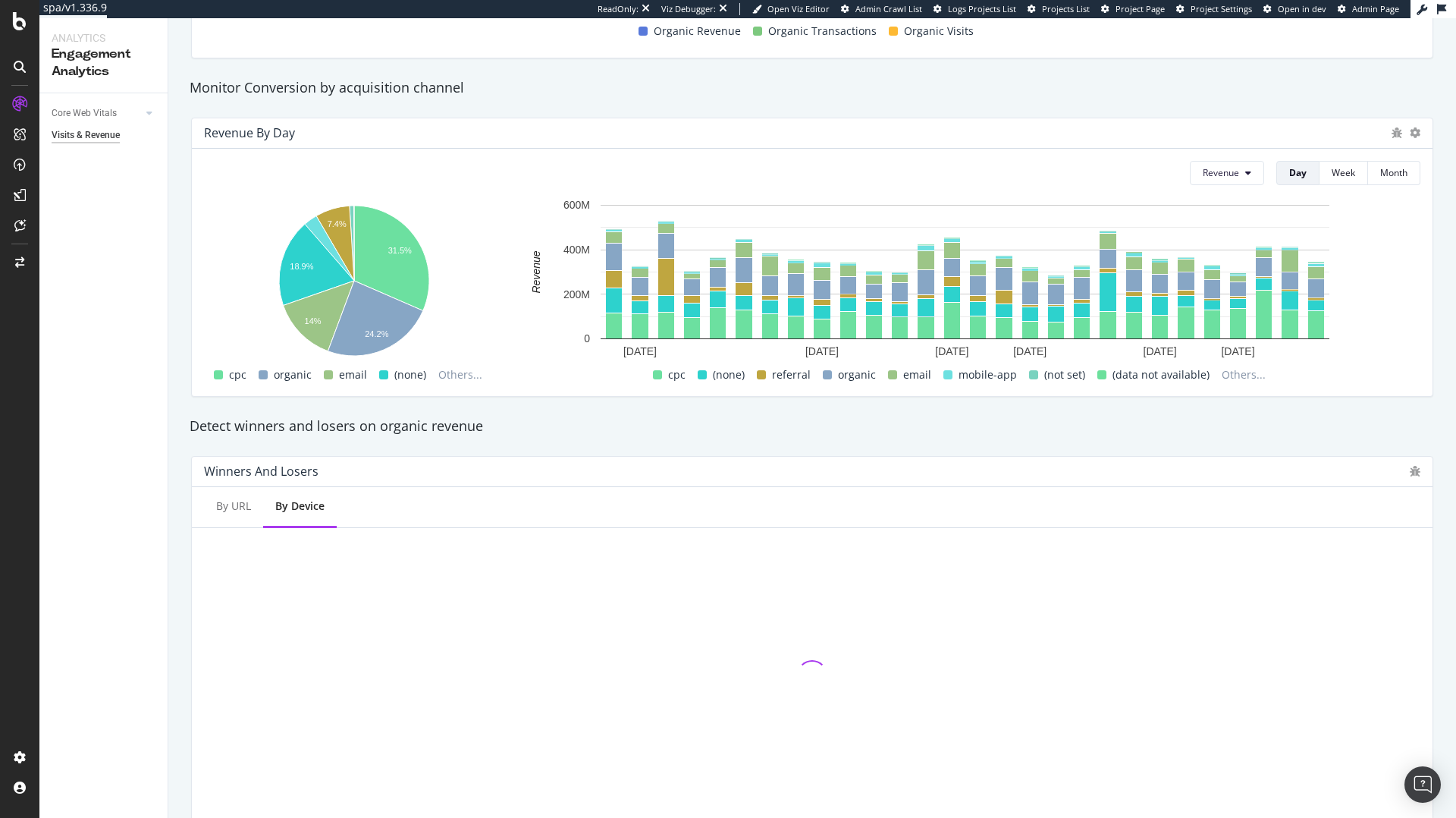
scroll to position [629, 0]
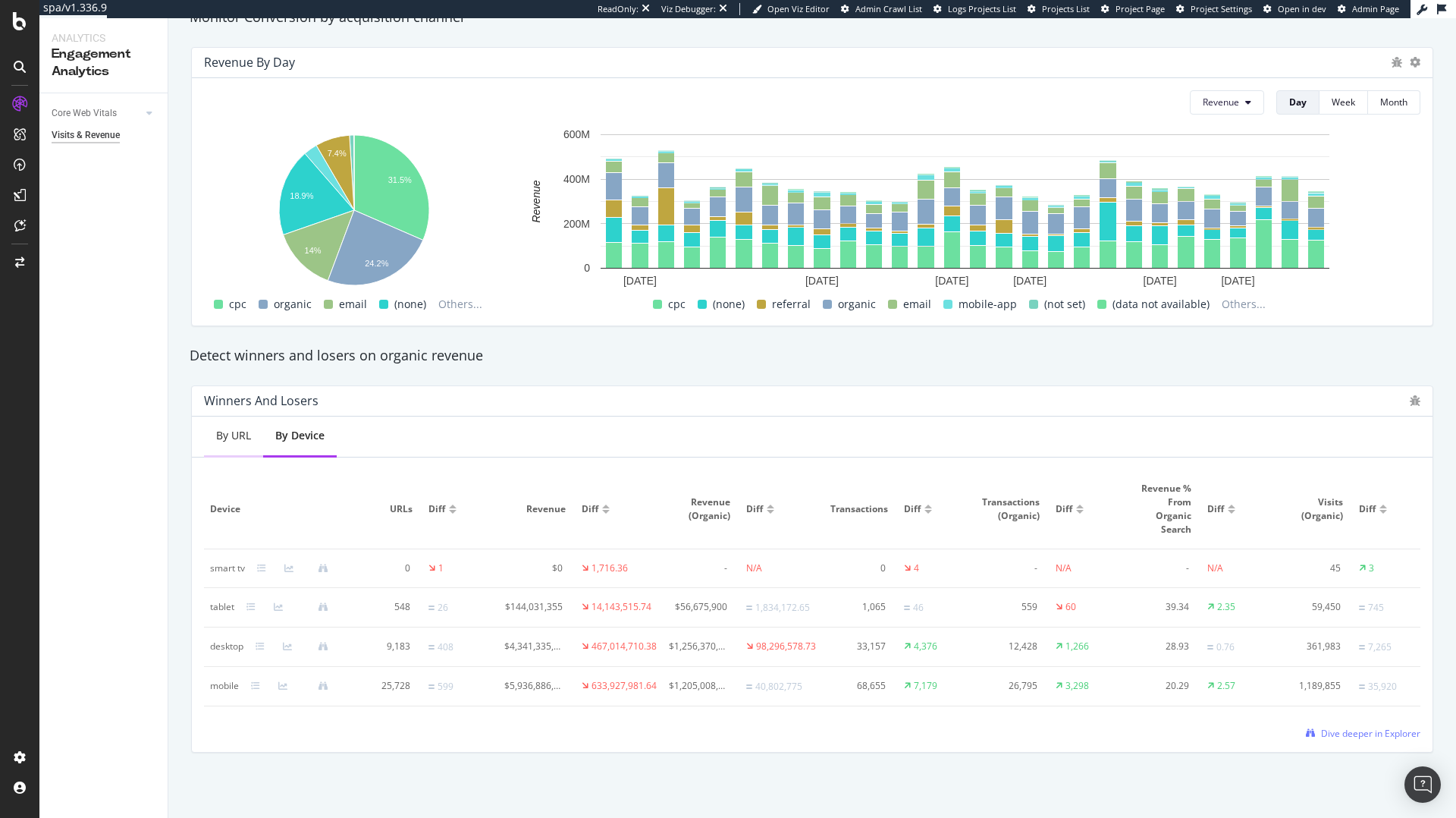
click at [227, 437] on div "By URL" at bounding box center [233, 436] width 35 height 15
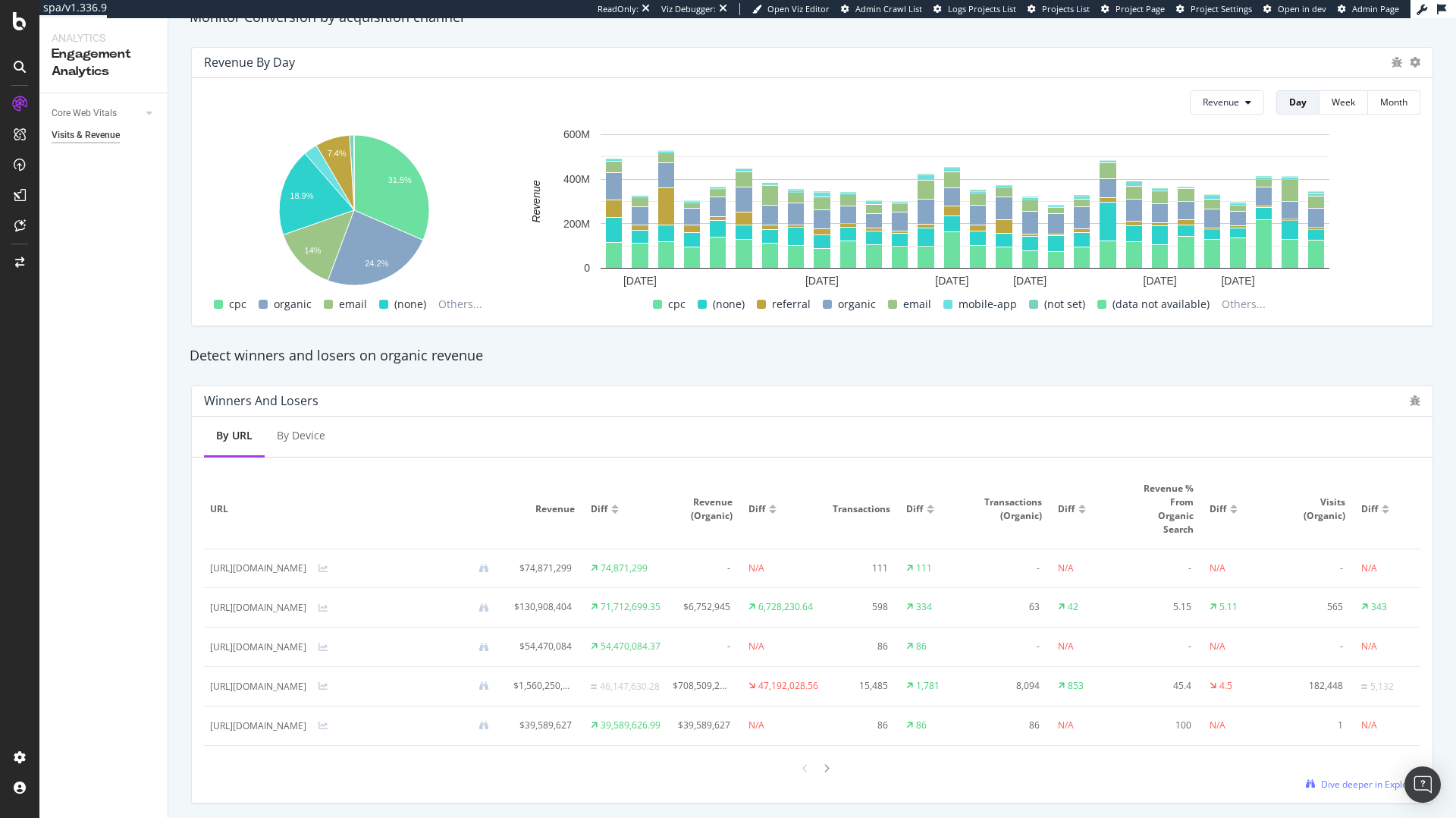
scroll to position [660, 0]
